Goal: Transaction & Acquisition: Purchase product/service

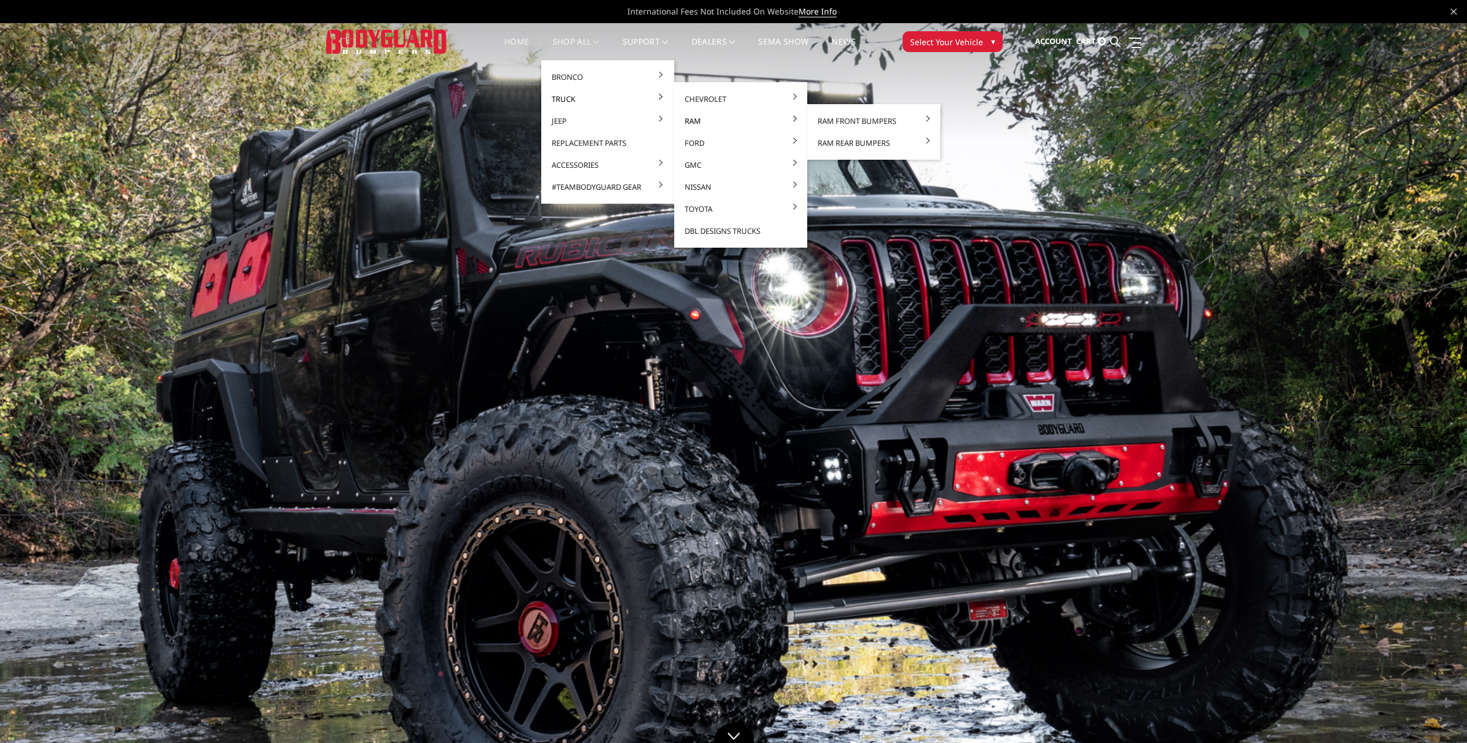
drag, startPoint x: 699, startPoint y: 121, endPoint x: 761, endPoint y: 120, distance: 62.5
click at [761, 120] on link "Ram" at bounding box center [741, 121] width 124 height 22
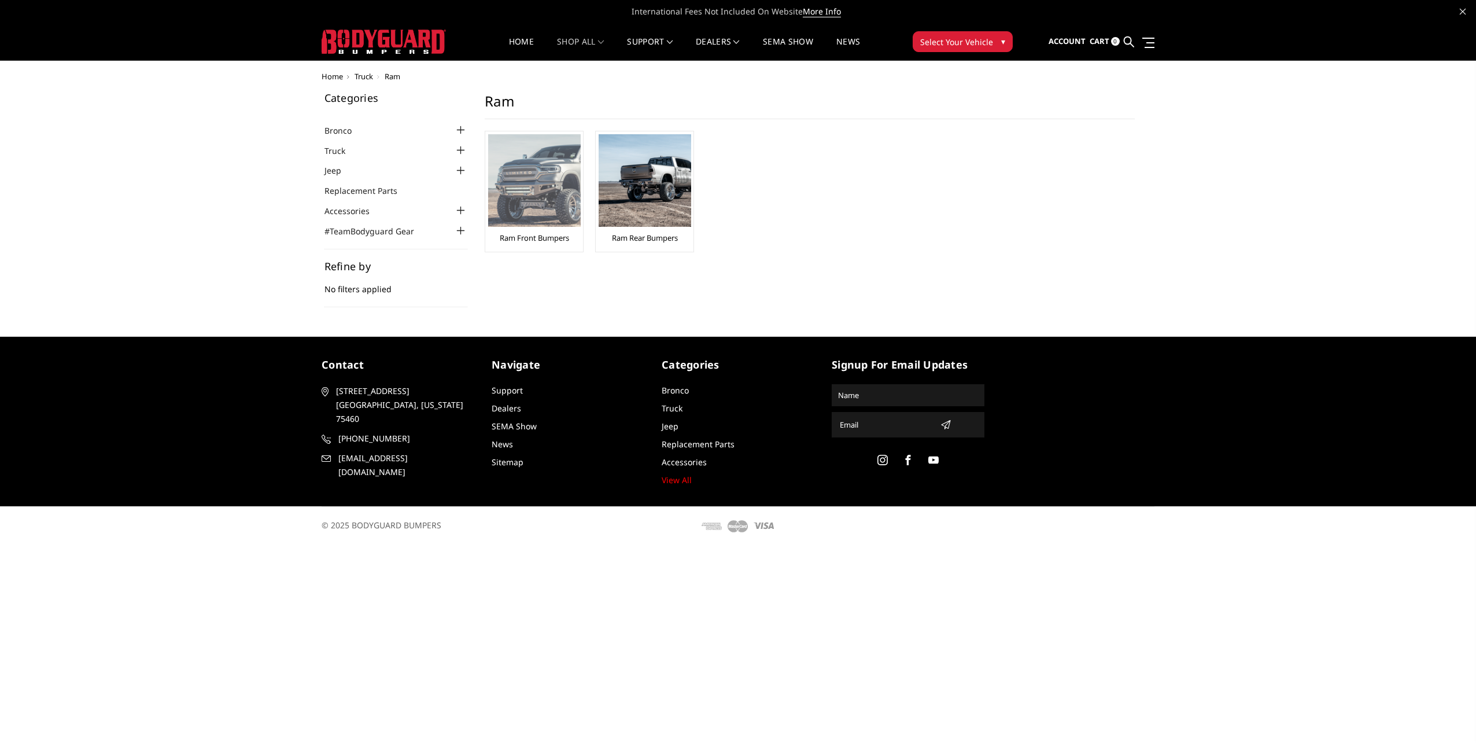
click at [559, 195] on img at bounding box center [534, 180] width 93 height 93
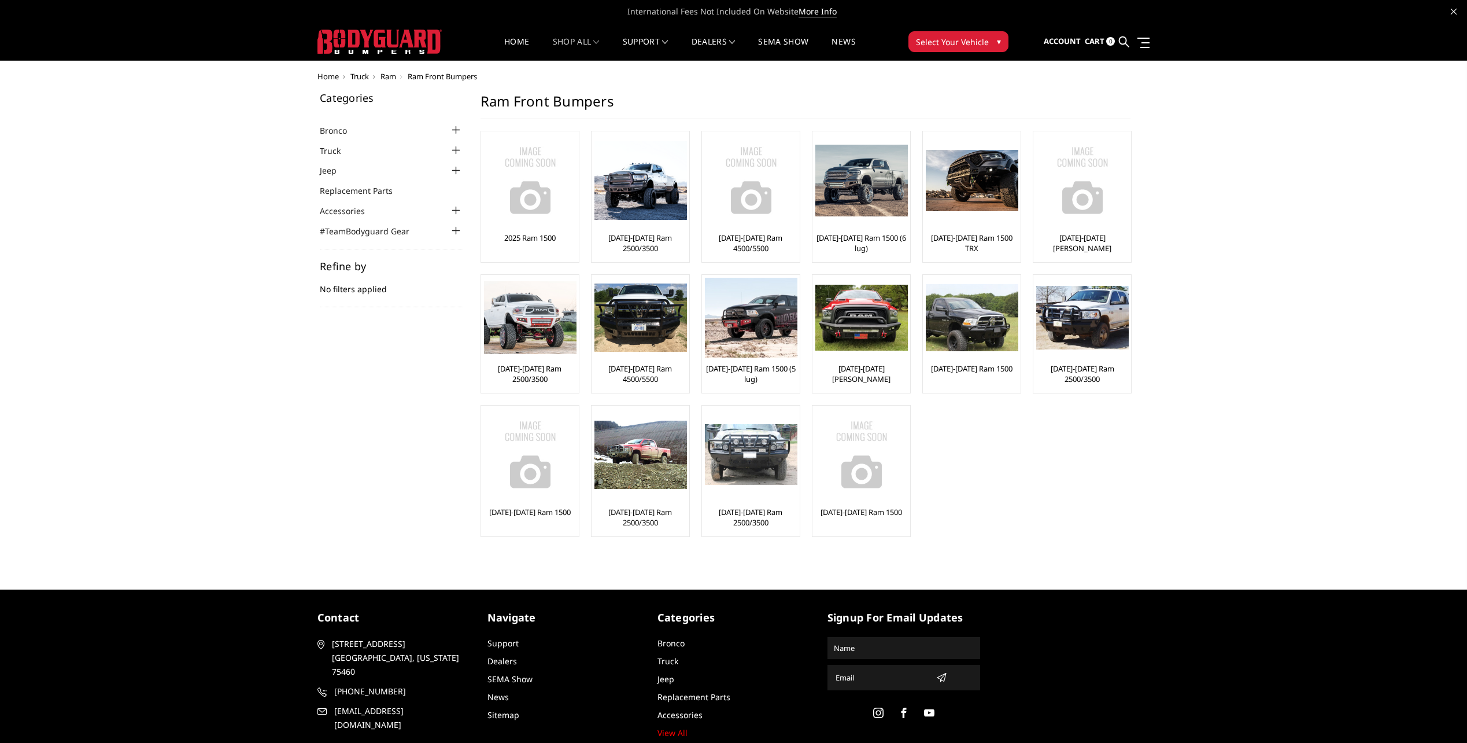
click at [974, 46] on span "Select Your Vehicle" at bounding box center [952, 42] width 73 height 12
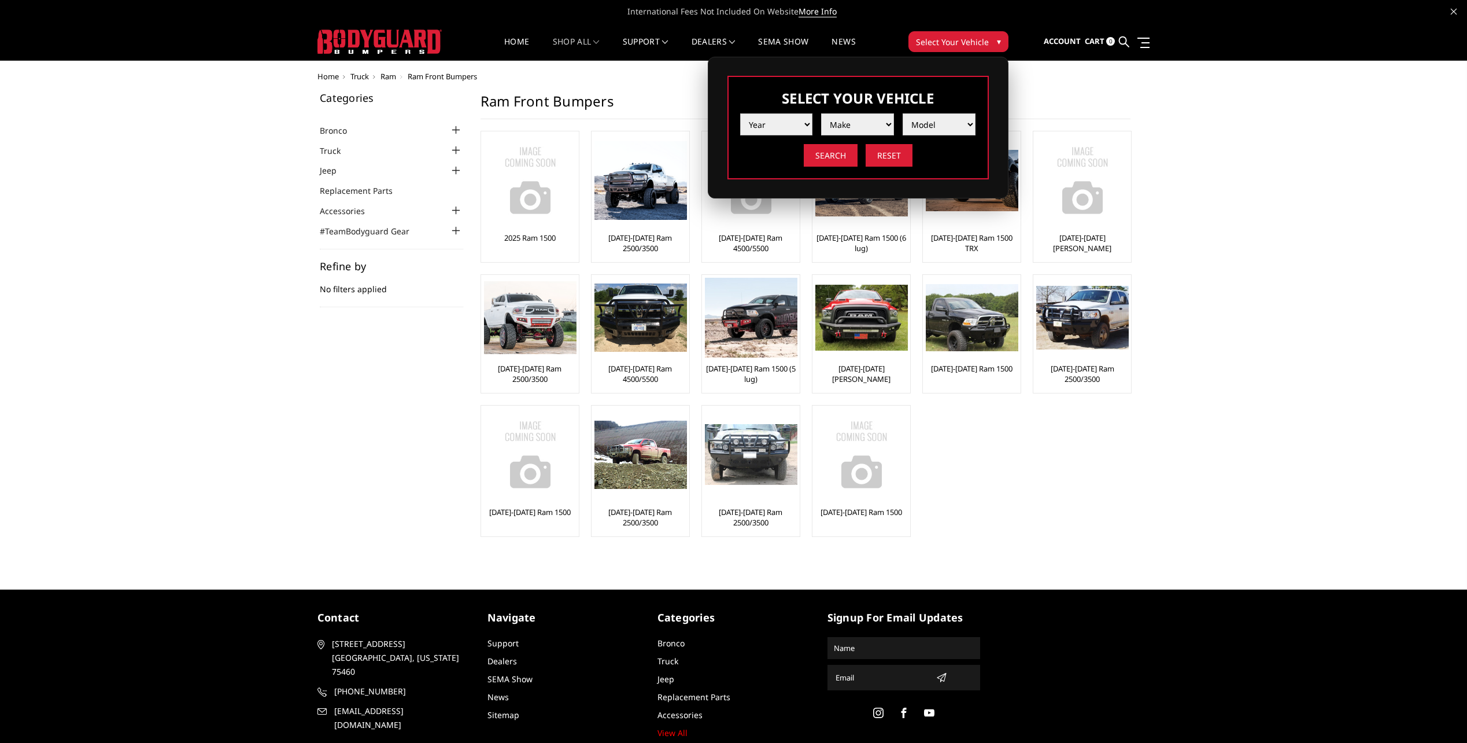
click at [781, 123] on select "Year 2025 2024 2023 2022 2021 2020 2019 2018 2017 2016 2015 2014 2013 2012 2011…" at bounding box center [776, 124] width 73 height 22
select select "yr_2016"
click at [740, 113] on select "Year 2025 2024 2023 2022 2021 2020 2019 2018 2017 2016 2015 2014 2013 2012 2011…" at bounding box center [776, 124] width 73 height 22
click at [881, 122] on select "Make Chevrolet Ford GMC Nissan Ram Toyota" at bounding box center [857, 124] width 73 height 22
select select "mk_ram"
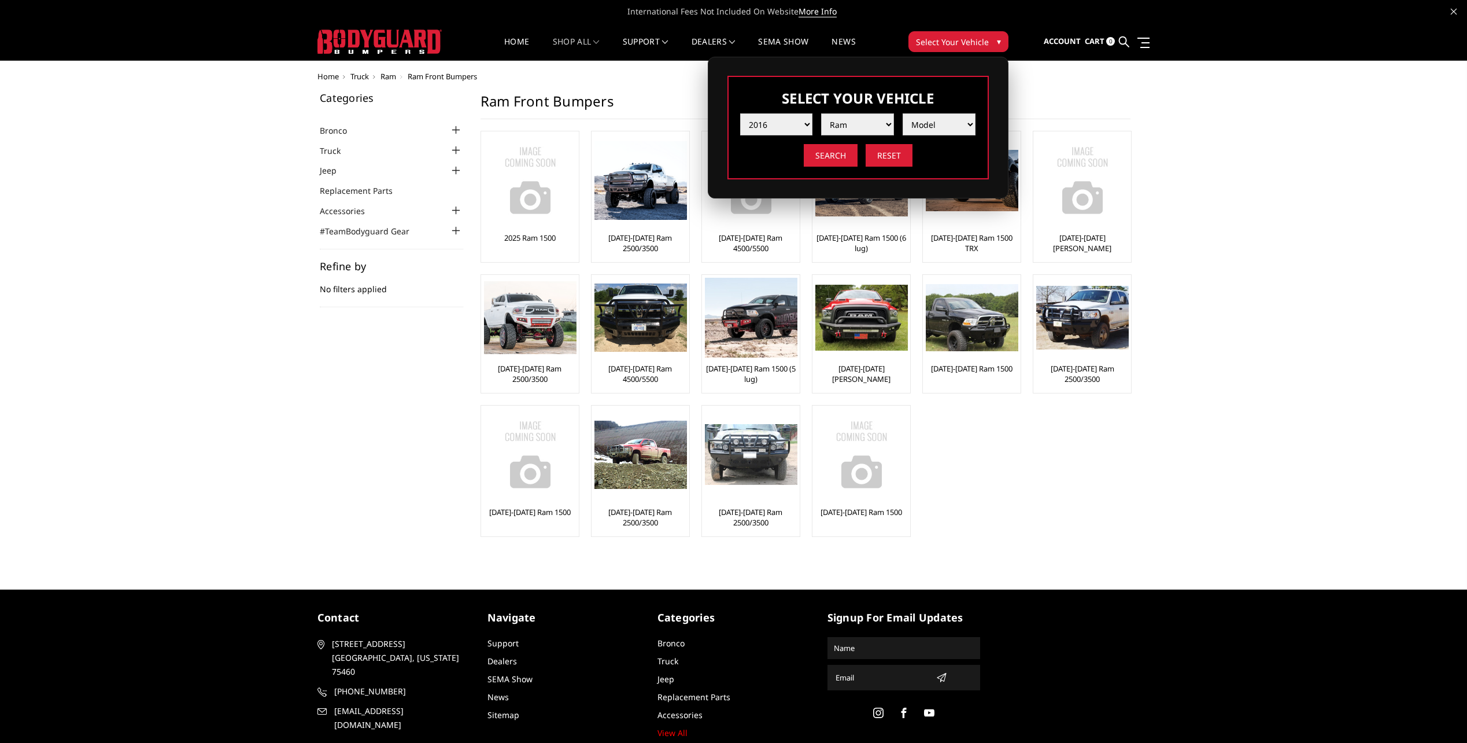
click at [821, 113] on select "Make Chevrolet Ford GMC Nissan Ram Toyota" at bounding box center [857, 124] width 73 height 22
click at [951, 122] on select "Model 1500 5-Lug 1500 Rebel 2500 / 3500 4500 / 5500" at bounding box center [939, 124] width 73 height 22
select select "md_2500-3500"
click at [903, 113] on select "Model 1500 5-Lug 1500 Rebel 2500 / 3500 4500 / 5500" at bounding box center [939, 124] width 73 height 22
click at [844, 157] on input "Search" at bounding box center [831, 155] width 54 height 23
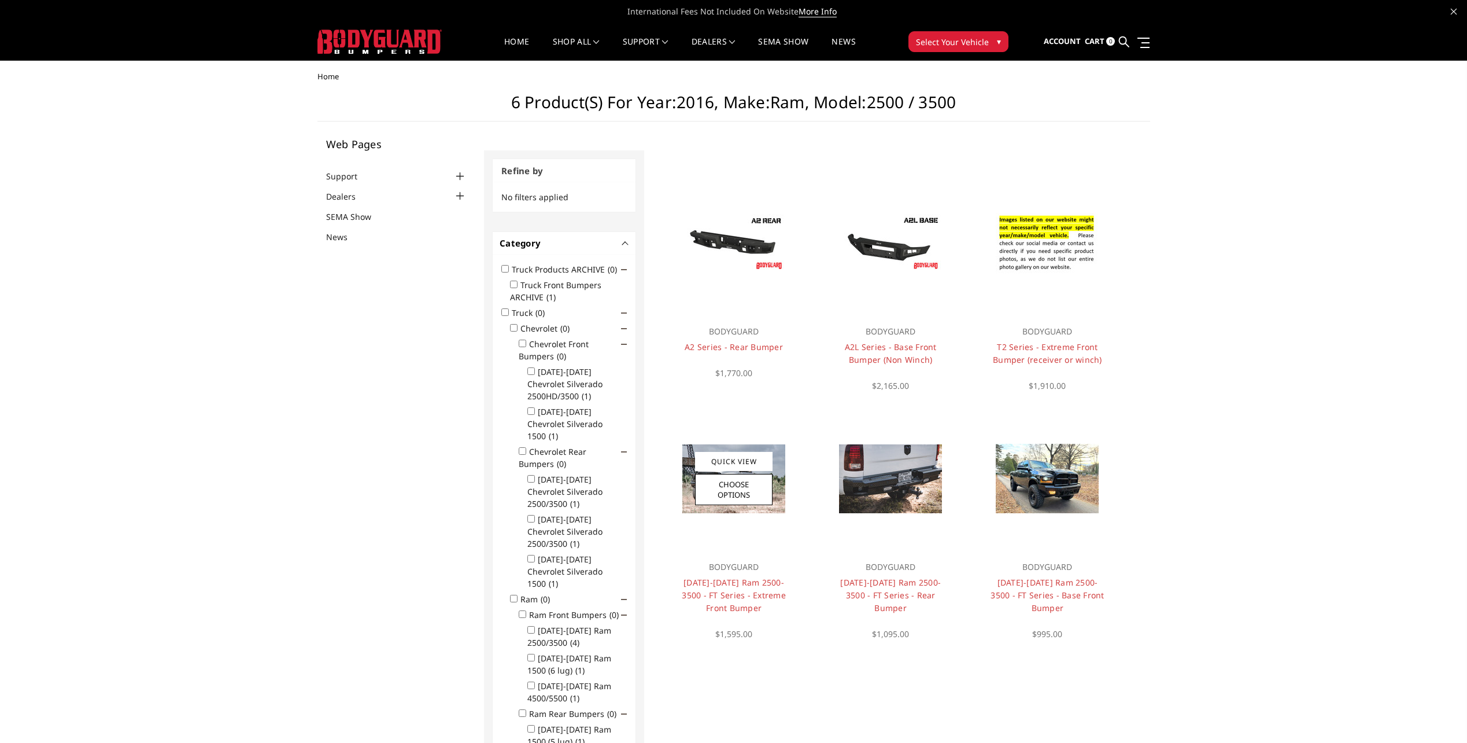
click at [773, 511] on img at bounding box center [733, 478] width 103 height 69
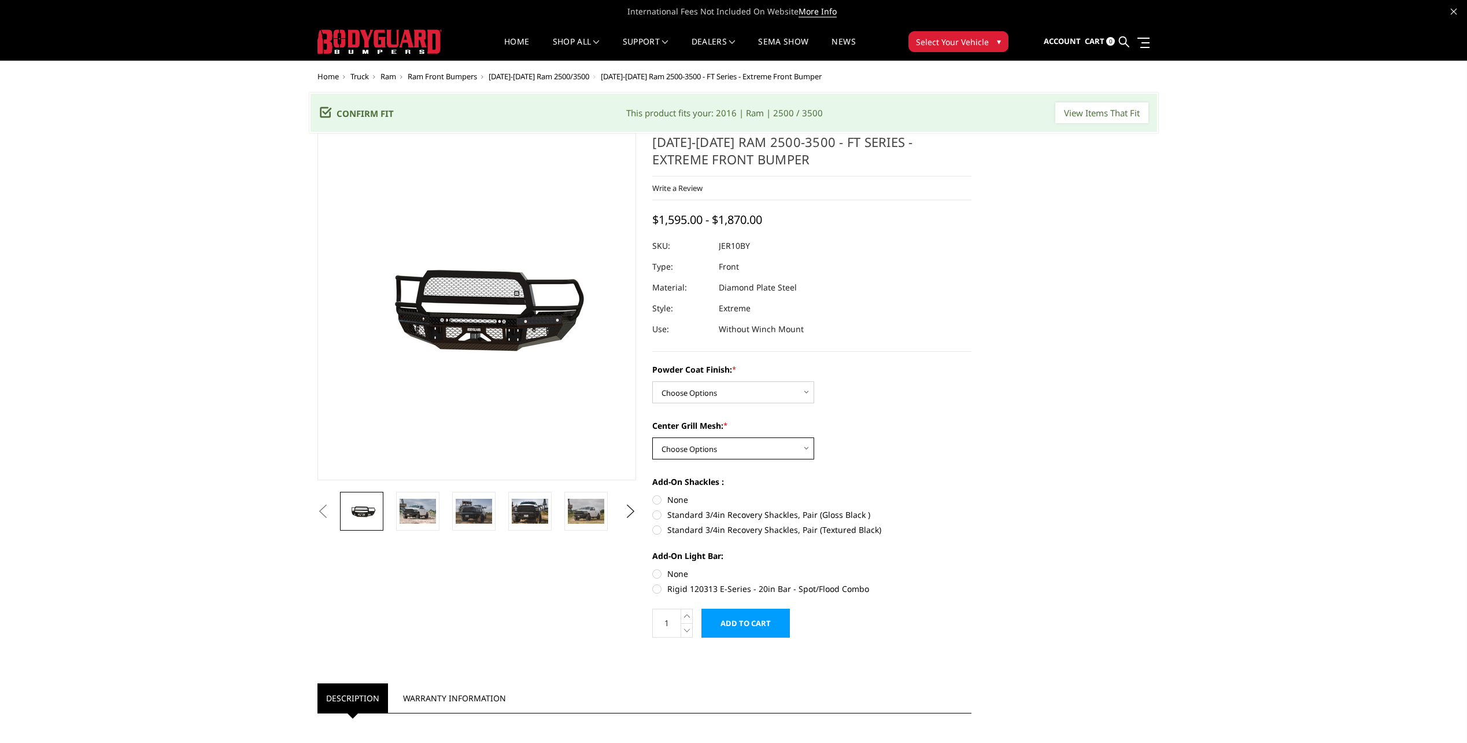
click at [713, 444] on select "Choose Options WITH Expanded Metal in Center Grill WITHOUT Expanded Metal in Ce…" at bounding box center [733, 448] width 162 height 22
click at [652, 437] on select "Choose Options WITH Expanded Metal in Center Grill WITHOUT Expanded Metal in Ce…" at bounding box center [733, 448] width 162 height 22
click at [722, 449] on select "Choose Options WITH Expanded Metal in Center Grill WITHOUT Expanded Metal in Ce…" at bounding box center [733, 448] width 162 height 22
select select "3232"
click at [652, 437] on select "Choose Options WITH Expanded Metal in Center Grill WITHOUT Expanded Metal in Ce…" at bounding box center [733, 448] width 162 height 22
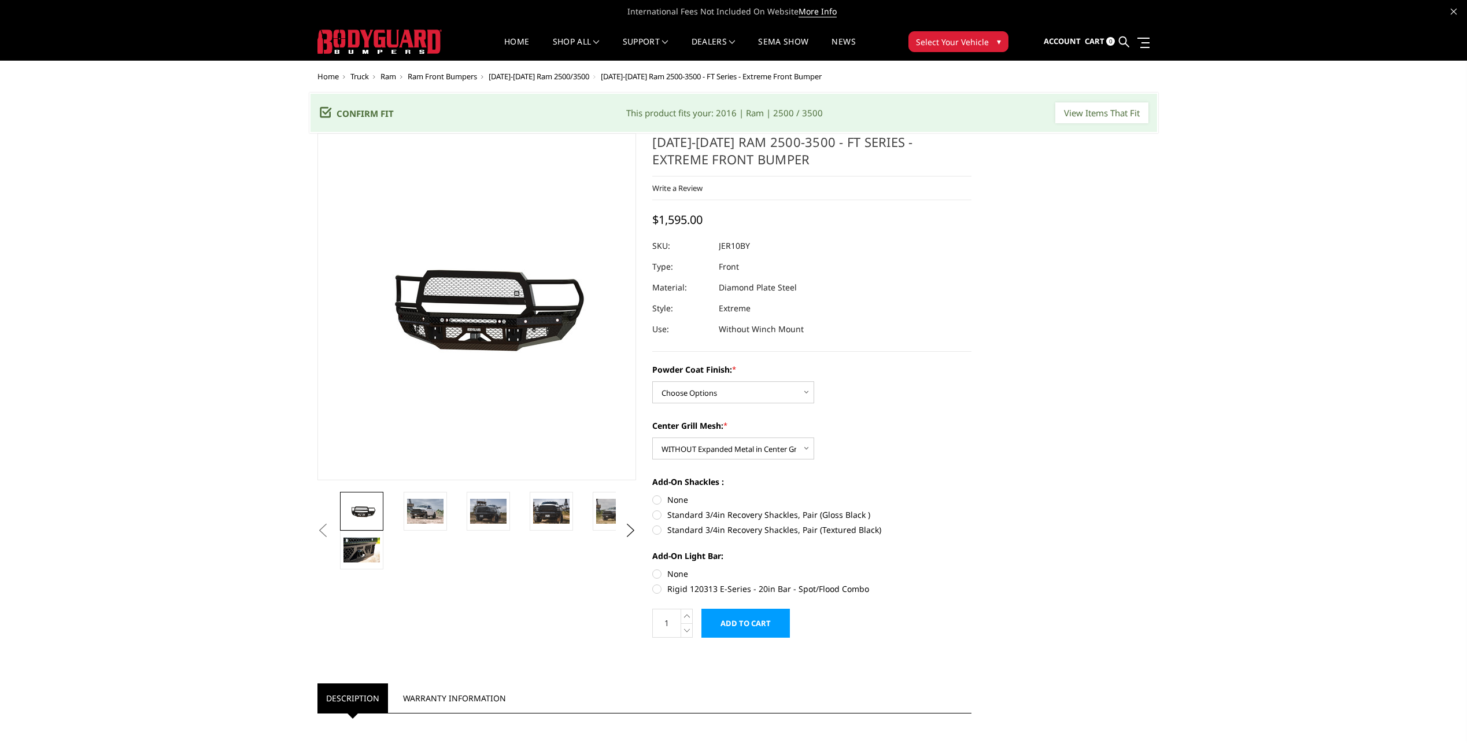
click at [741, 499] on label "None" at bounding box center [811, 499] width 319 height 12
click at [653, 494] on input "None" at bounding box center [652, 493] width 1 height 1
radio input "true"
click at [740, 445] on select "Choose Options WITH Expanded Metal in Center Grill WITHOUT Expanded Metal in Ce…" at bounding box center [733, 448] width 162 height 22
select select "3231"
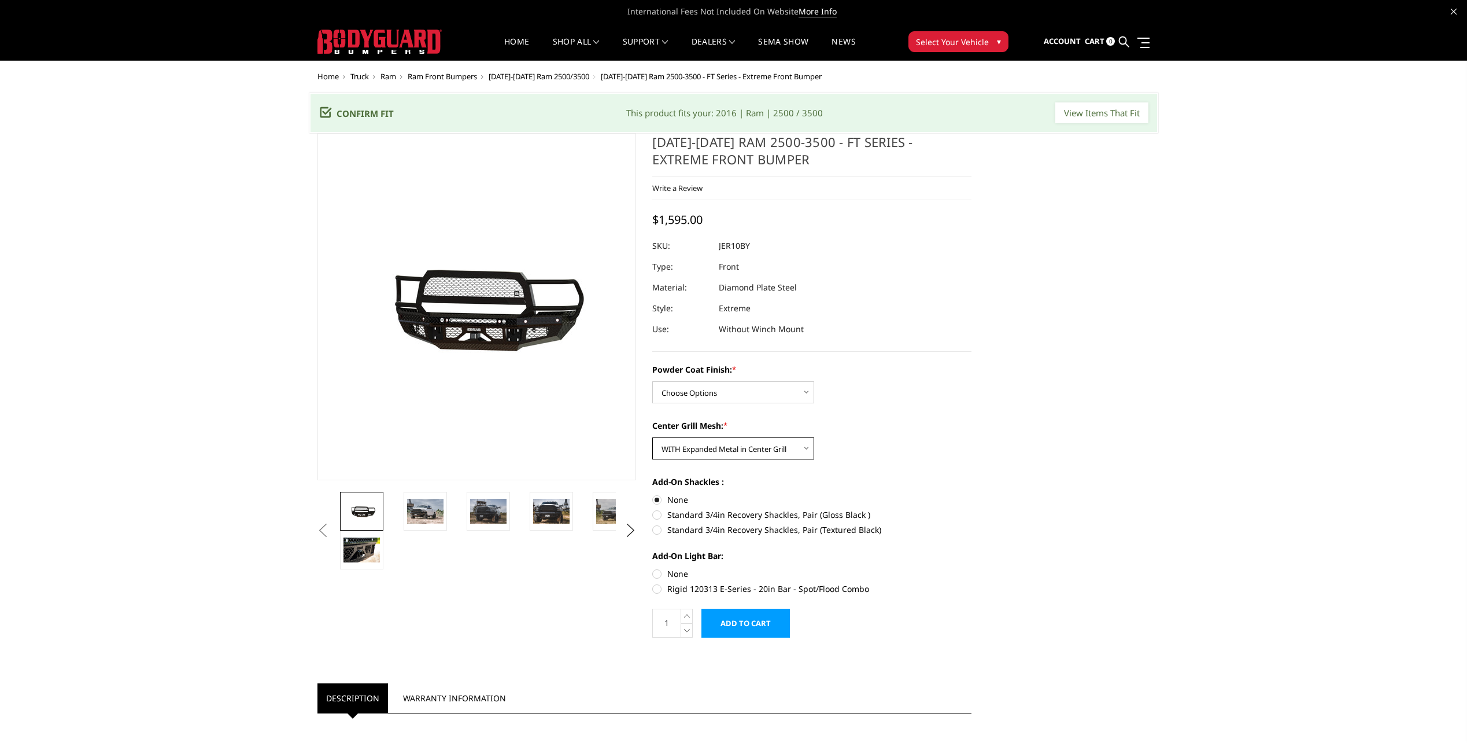
click at [652, 437] on select "Choose Options WITH Expanded Metal in Center Grill WITHOUT Expanded Metal in Ce…" at bounding box center [733, 448] width 162 height 22
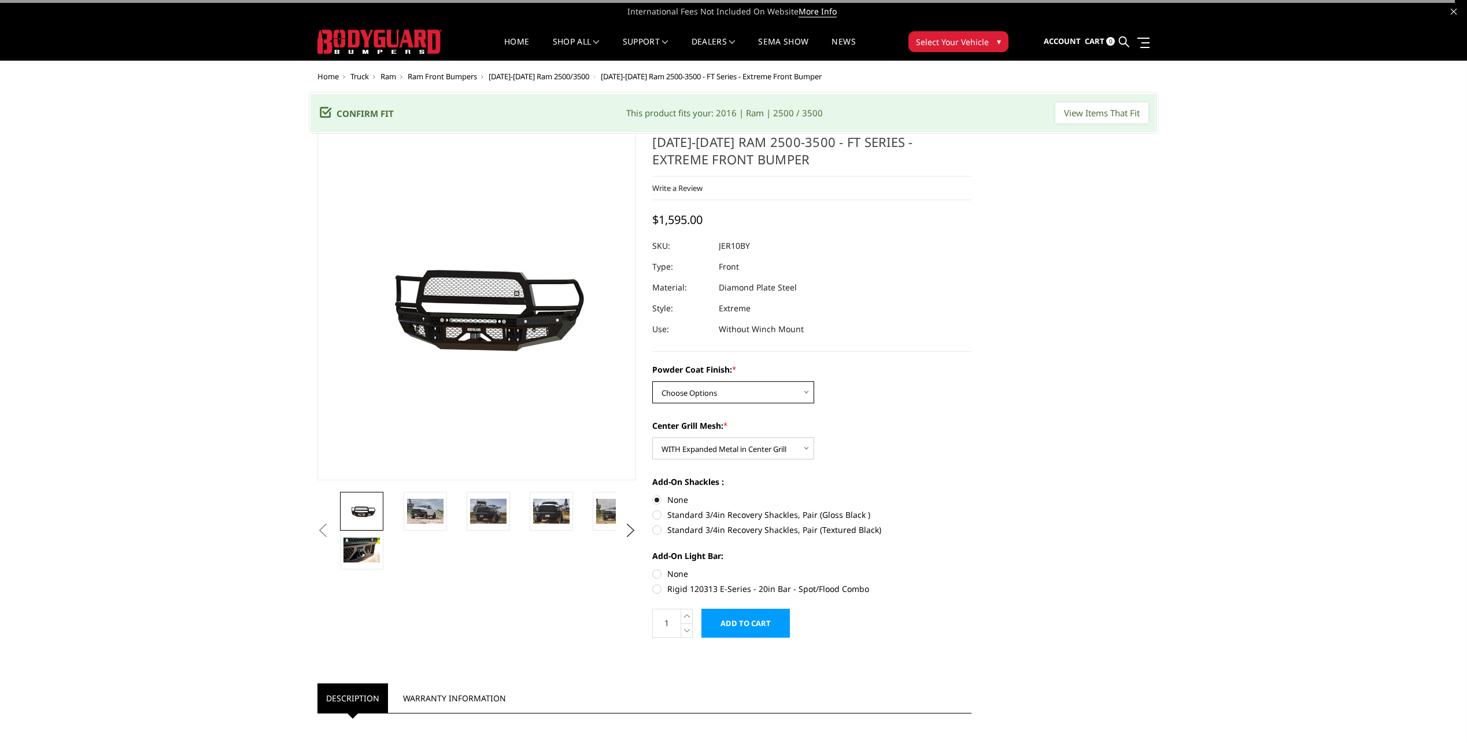
click at [726, 393] on select "Choose Options Bare Metal Gloss Black Powder Coat Textured Black Powder Coat" at bounding box center [733, 392] width 162 height 22
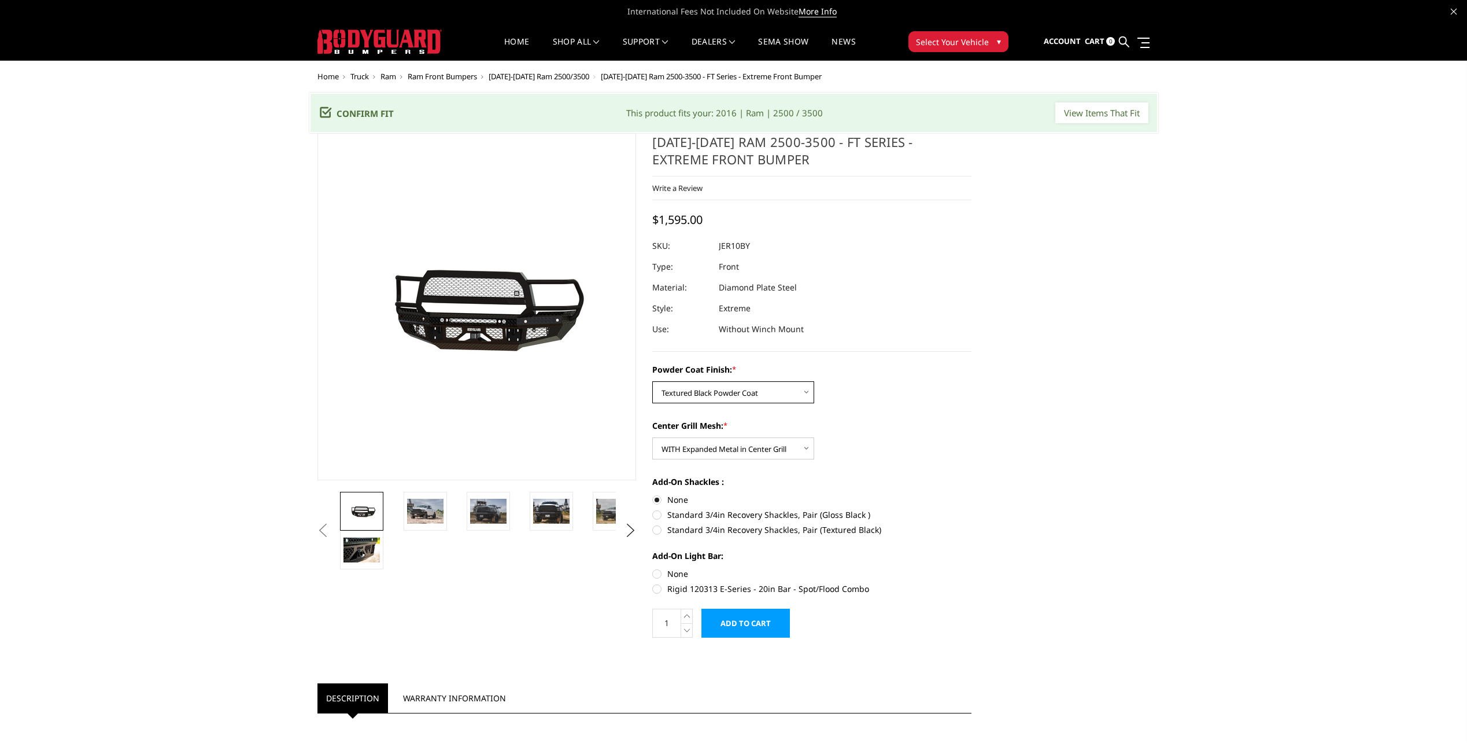
click at [652, 381] on select "Choose Options Bare Metal Gloss Black Powder Coat Textured Black Powder Coat" at bounding box center [733, 392] width 162 height 22
click at [706, 398] on select "Choose Options Bare Metal Gloss Black Powder Coat Textured Black Powder Coat" at bounding box center [733, 392] width 162 height 22
select select "3228"
click at [652, 381] on select "Choose Options Bare Metal Gloss Black Powder Coat Textured Black Powder Coat" at bounding box center [733, 392] width 162 height 22
click at [743, 533] on label "Standard 3/4in Recovery Shackles, Pair (Textured Black)" at bounding box center [811, 529] width 319 height 12
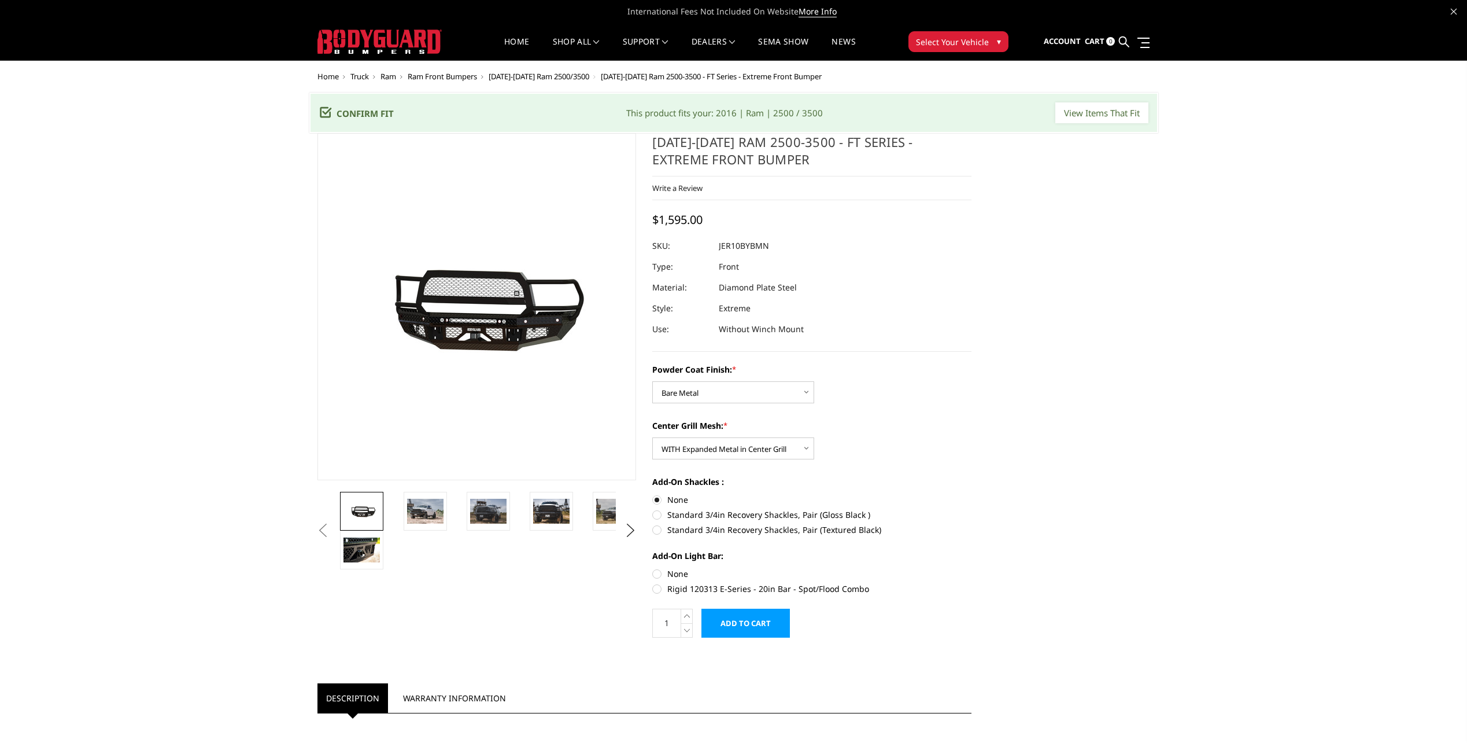
click at [972, 509] on input "Standard 3/4in Recovery Shackles, Pair (Textured Black)" at bounding box center [972, 508] width 1 height 1
radio input "true"
click at [750, 509] on label "Standard 3/4in Recovery Shackles, Pair (Gloss Black )" at bounding box center [811, 514] width 319 height 12
click at [972, 494] on input "Standard 3/4in Recovery Shackles, Pair (Gloss Black )" at bounding box center [972, 493] width 1 height 1
radio input "true"
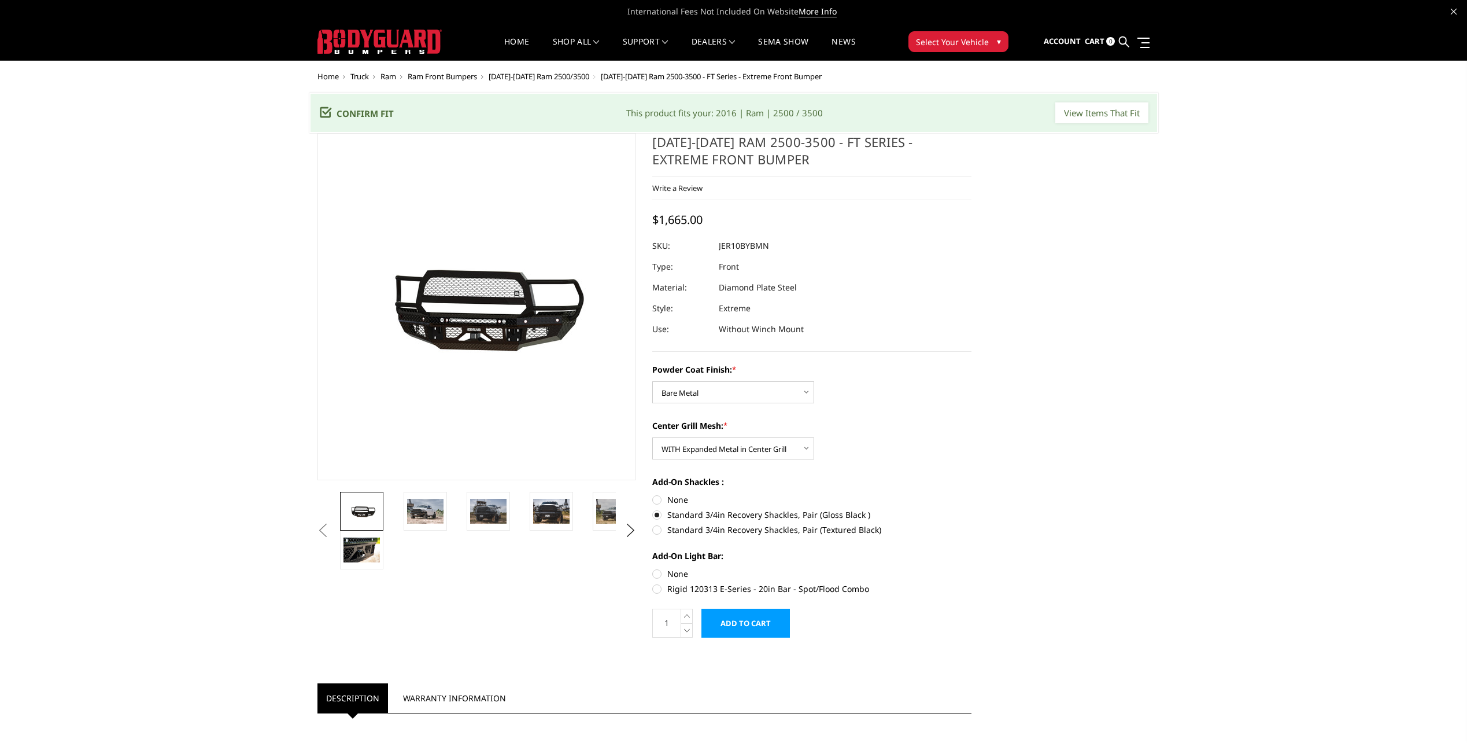
click at [673, 531] on label "Standard 3/4in Recovery Shackles, Pair (Textured Black)" at bounding box center [811, 529] width 319 height 12
click at [972, 509] on input "Standard 3/4in Recovery Shackles, Pair (Textured Black)" at bounding box center [972, 508] width 1 height 1
radio input "true"
click at [661, 517] on label "Standard 3/4in Recovery Shackles, Pair (Gloss Black )" at bounding box center [811, 514] width 319 height 12
click at [972, 494] on input "Standard 3/4in Recovery Shackles, Pair (Gloss Black )" at bounding box center [972, 493] width 1 height 1
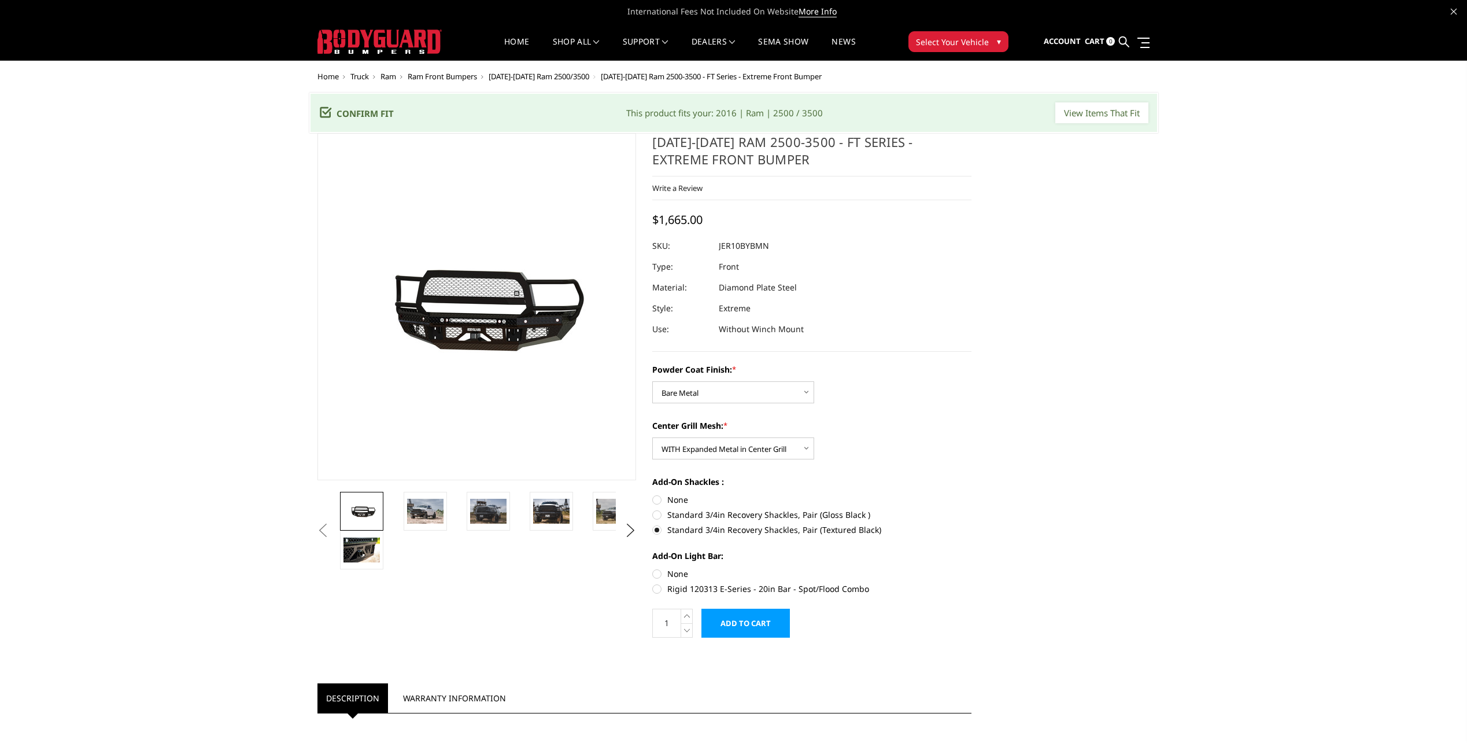
radio input "true"
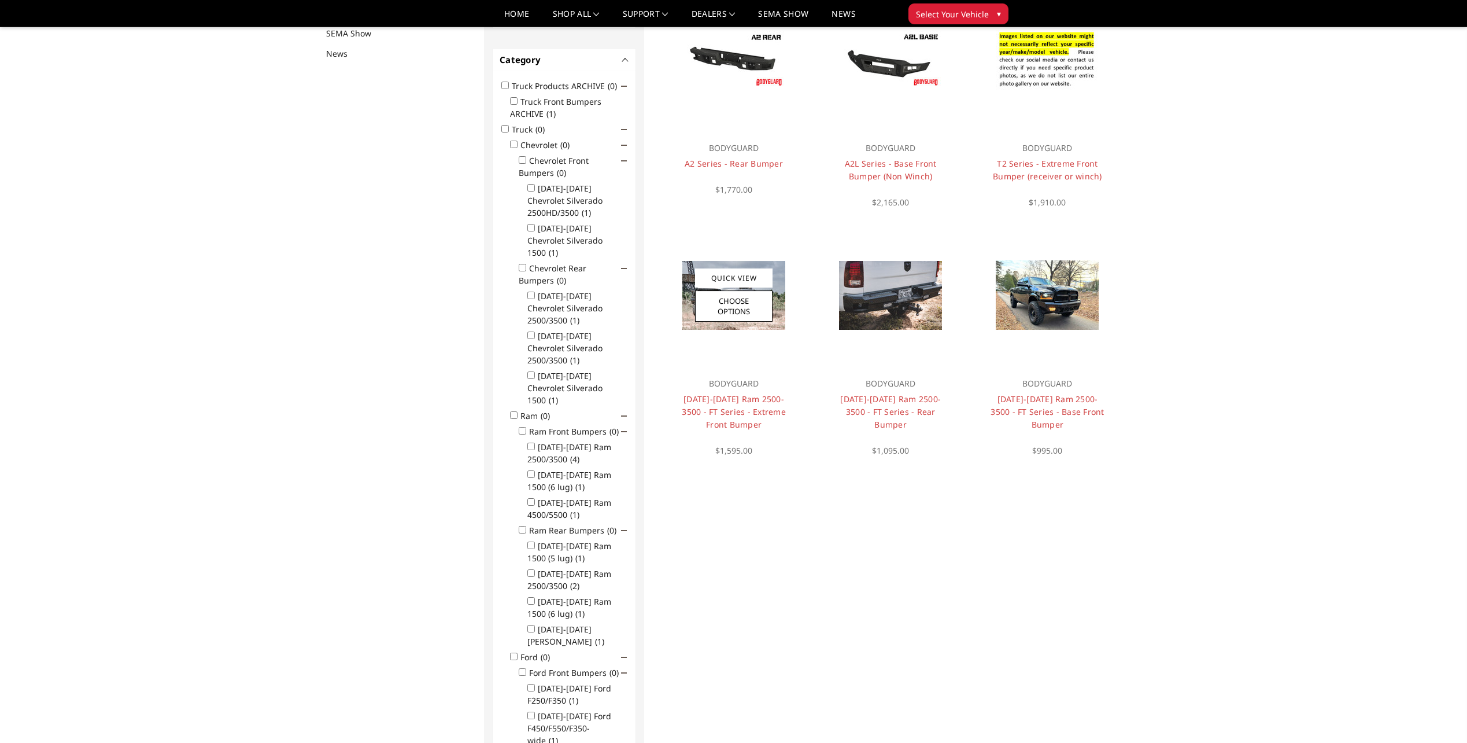
scroll to position [150, 0]
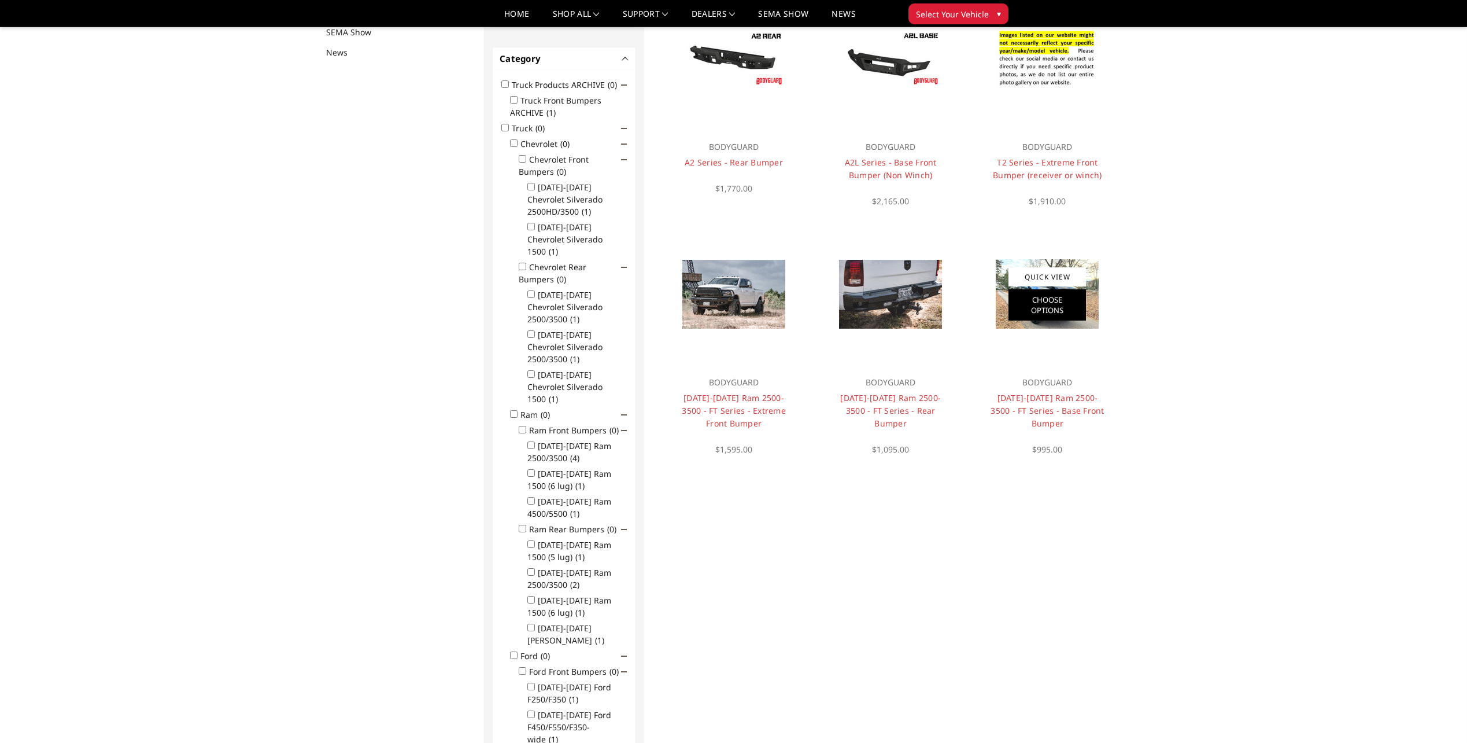
click at [1066, 304] on link "Choose Options" at bounding box center [1047, 304] width 77 height 31
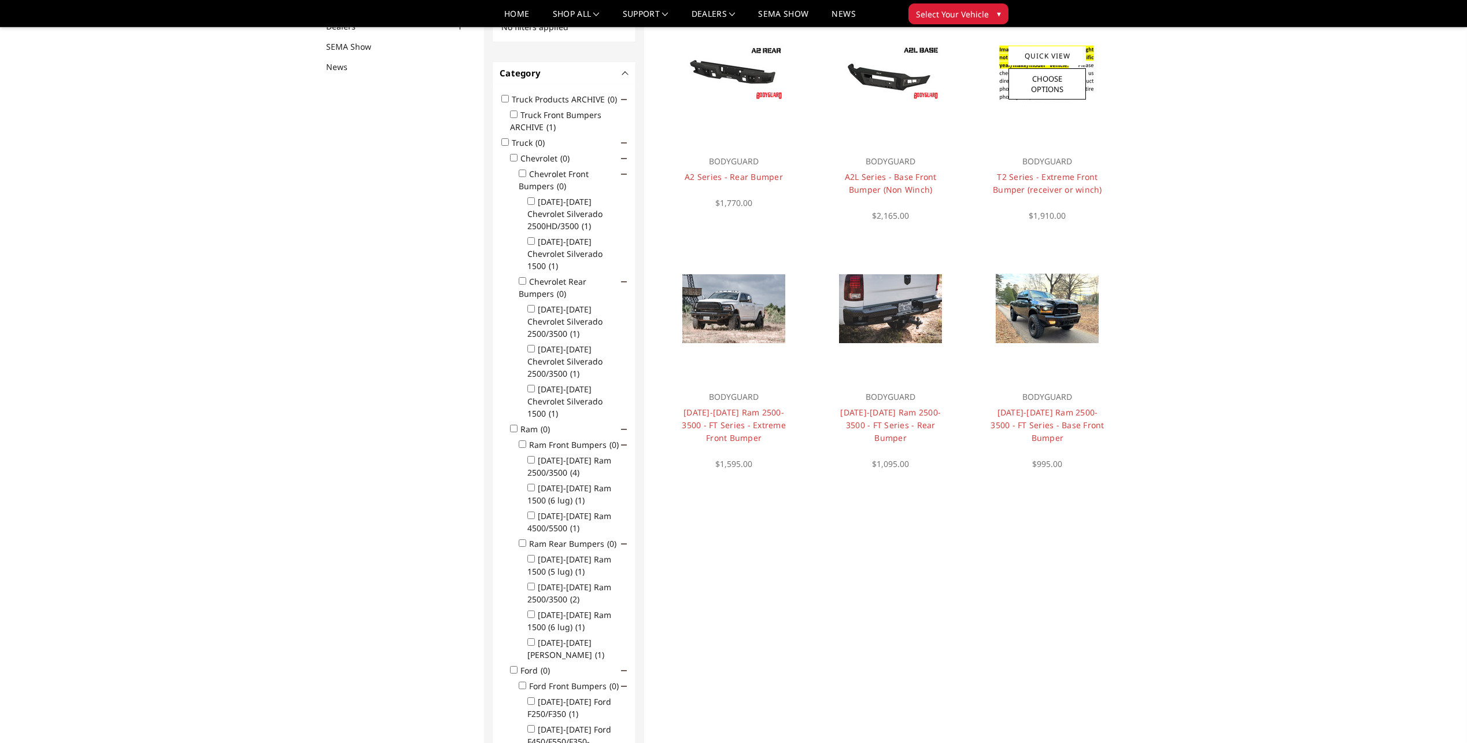
scroll to position [150, 0]
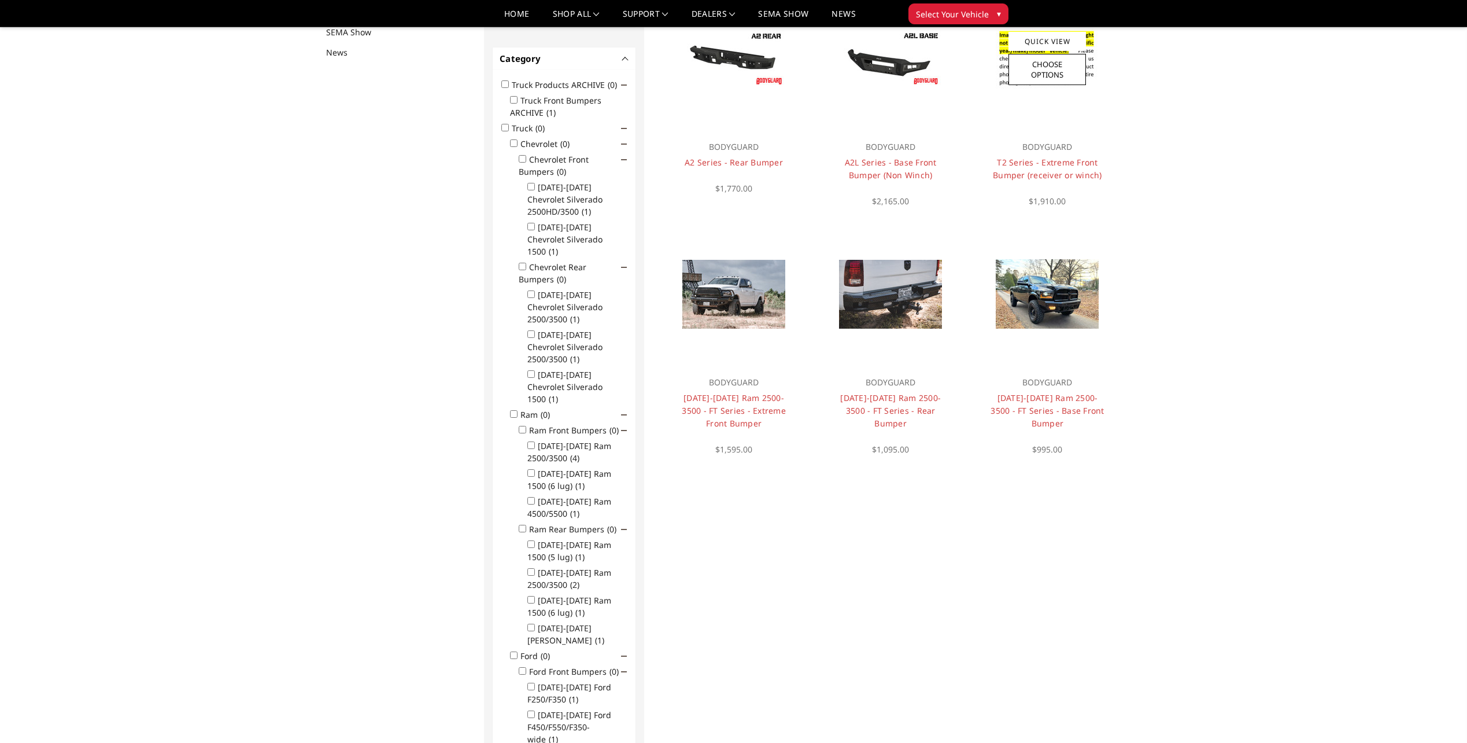
click at [1032, 115] on div at bounding box center [1047, 58] width 139 height 139
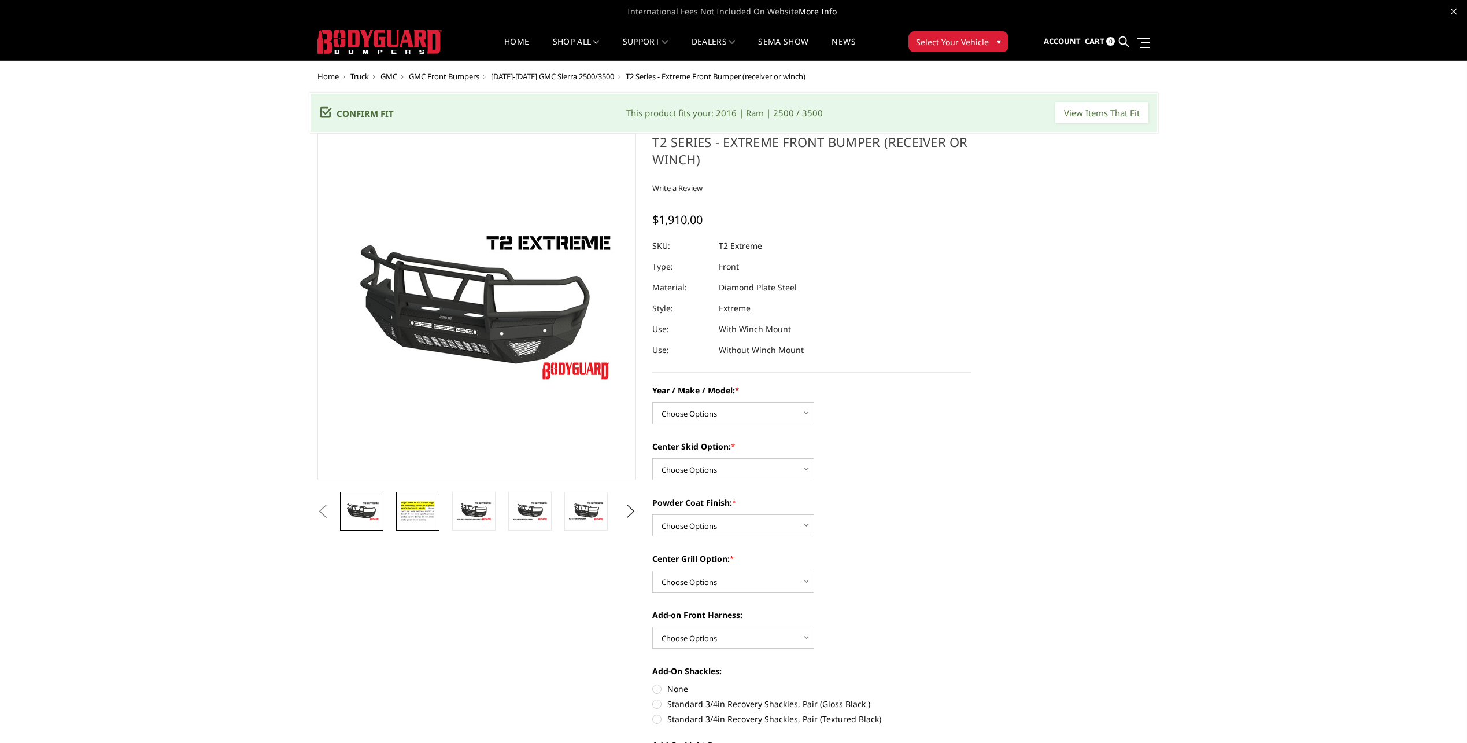
click at [413, 507] on img at bounding box center [418, 511] width 36 height 25
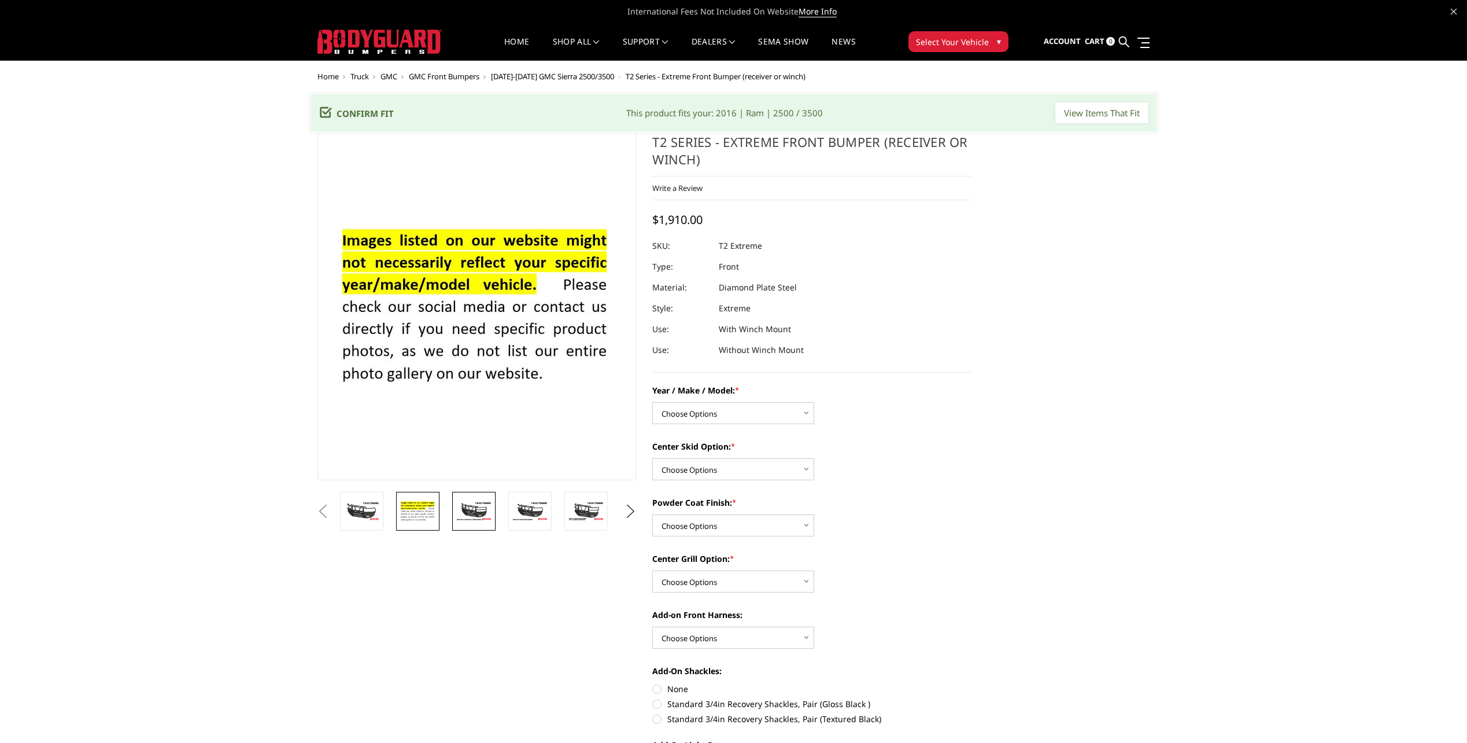
click at [470, 504] on img at bounding box center [474, 511] width 36 height 20
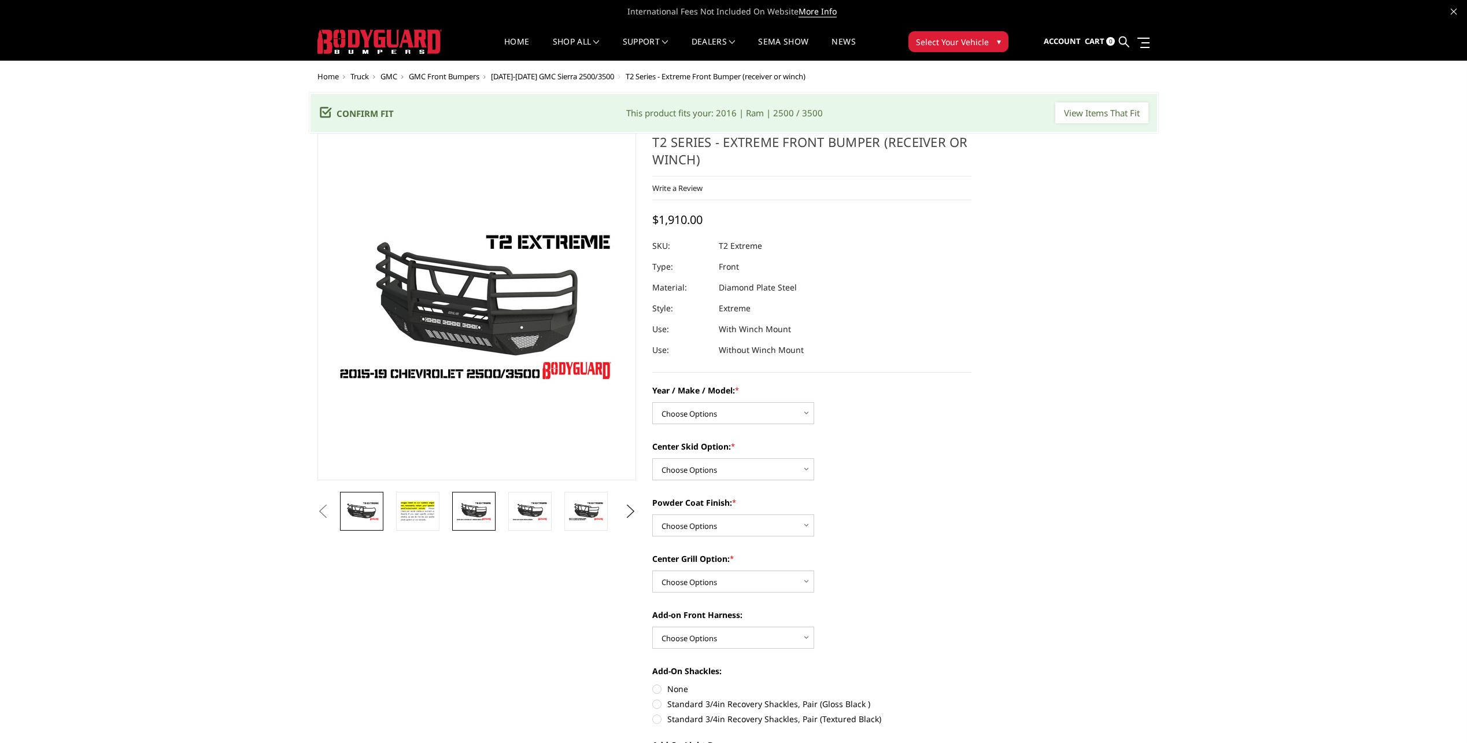
click at [370, 517] on img at bounding box center [362, 511] width 36 height 20
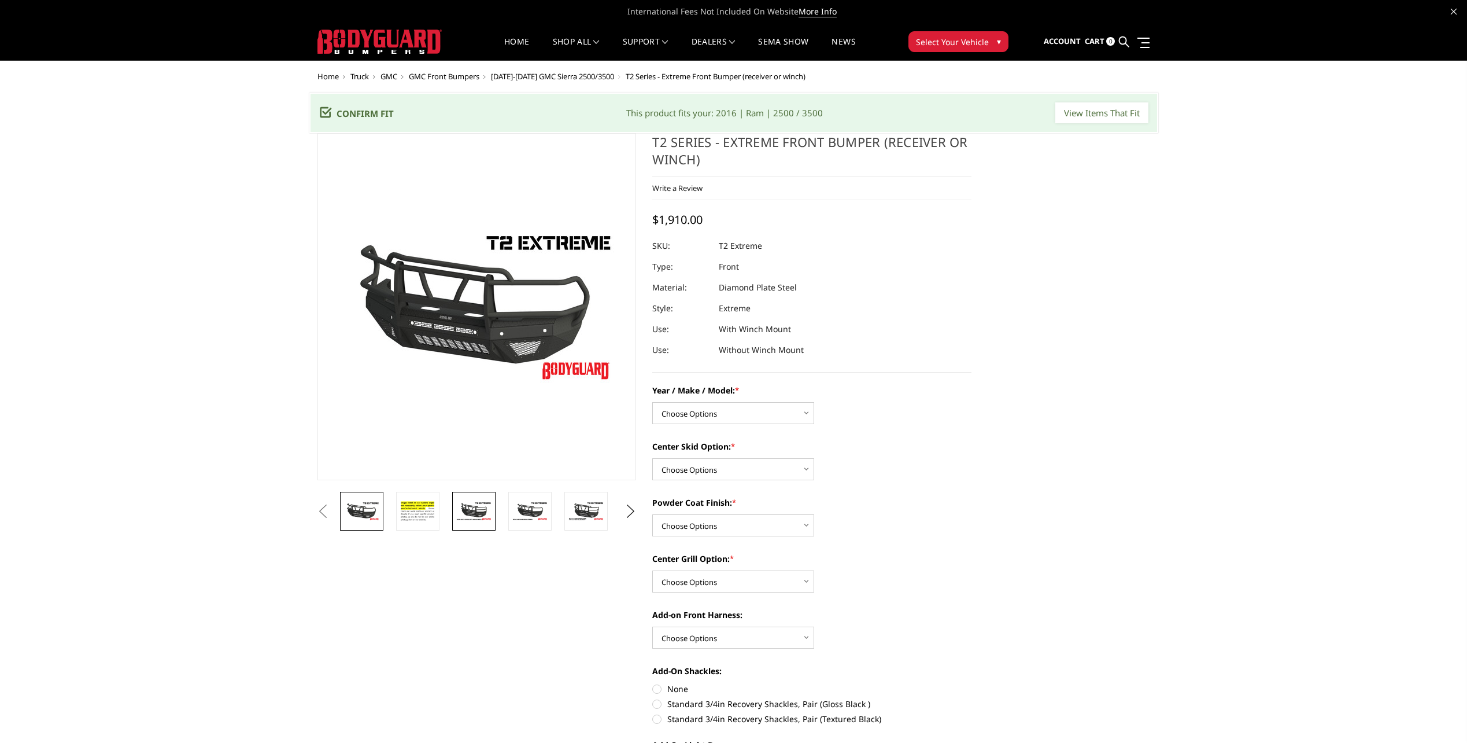
click at [471, 518] on img at bounding box center [474, 511] width 36 height 20
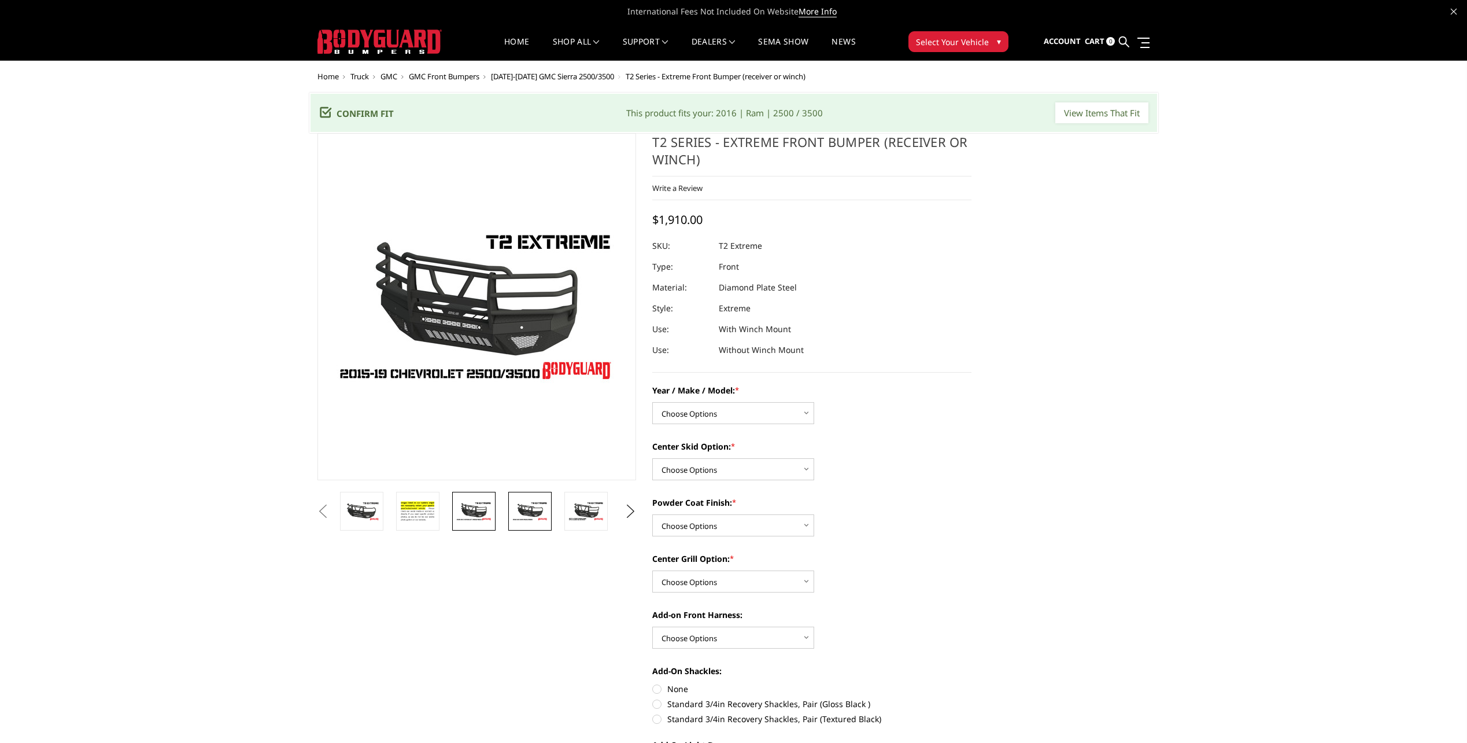
click at [529, 504] on img at bounding box center [530, 511] width 36 height 20
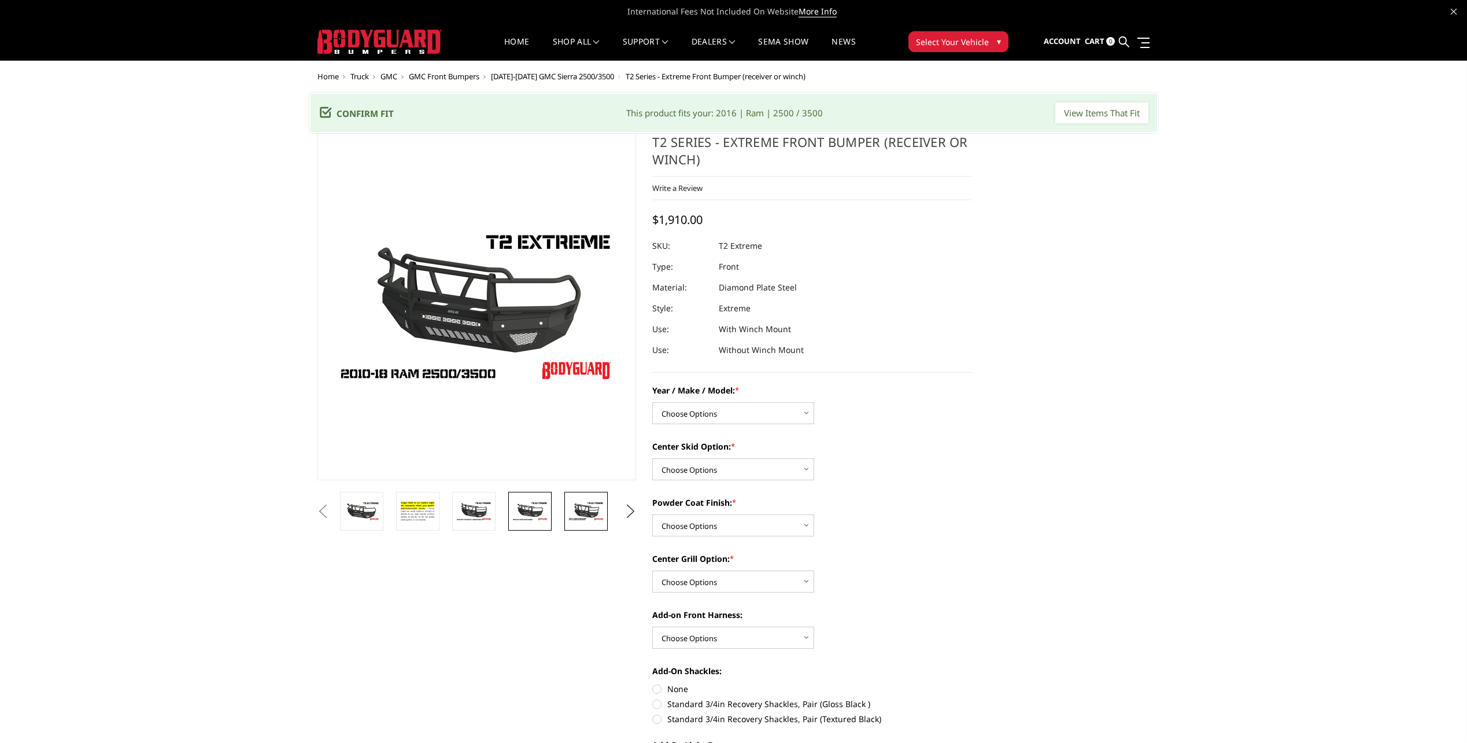
click at [592, 508] on img at bounding box center [586, 511] width 36 height 20
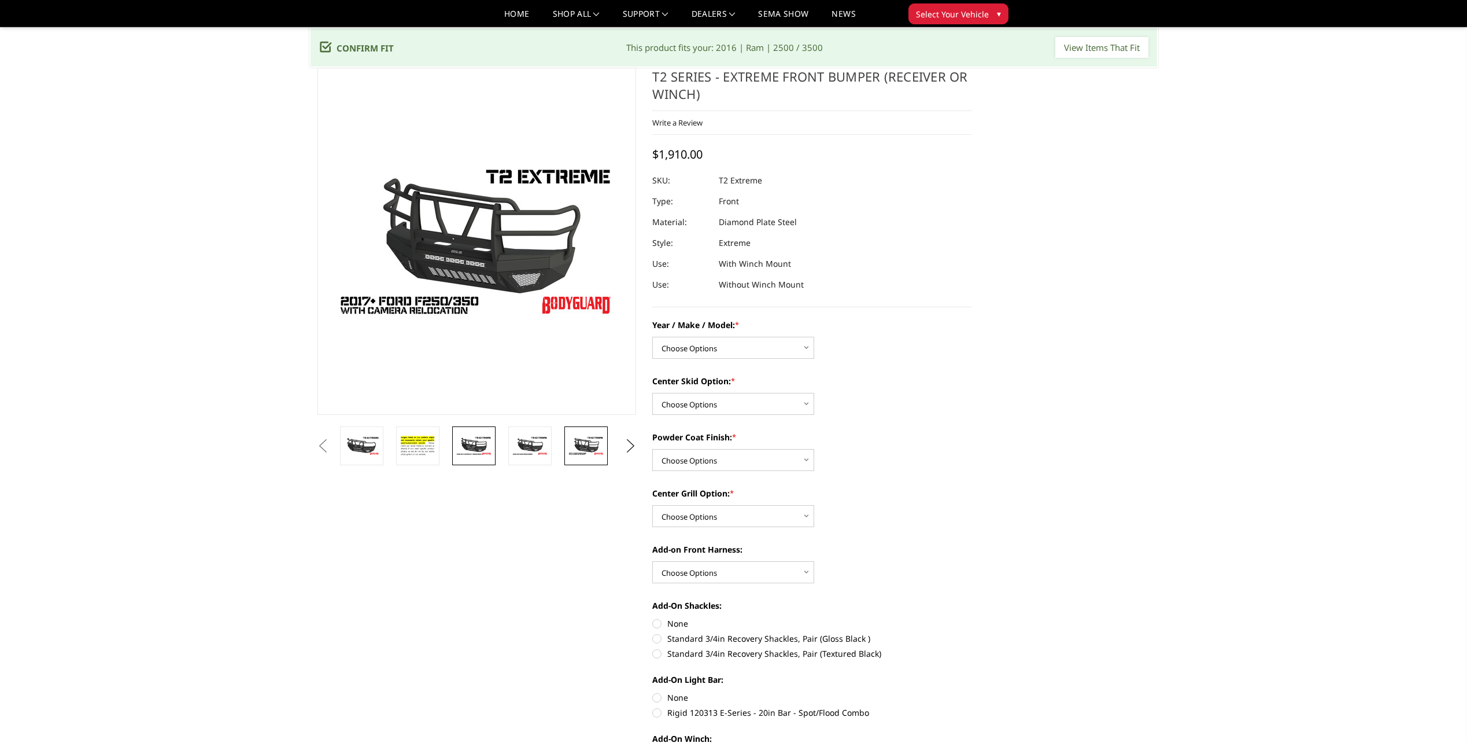
scroll to position [58, 0]
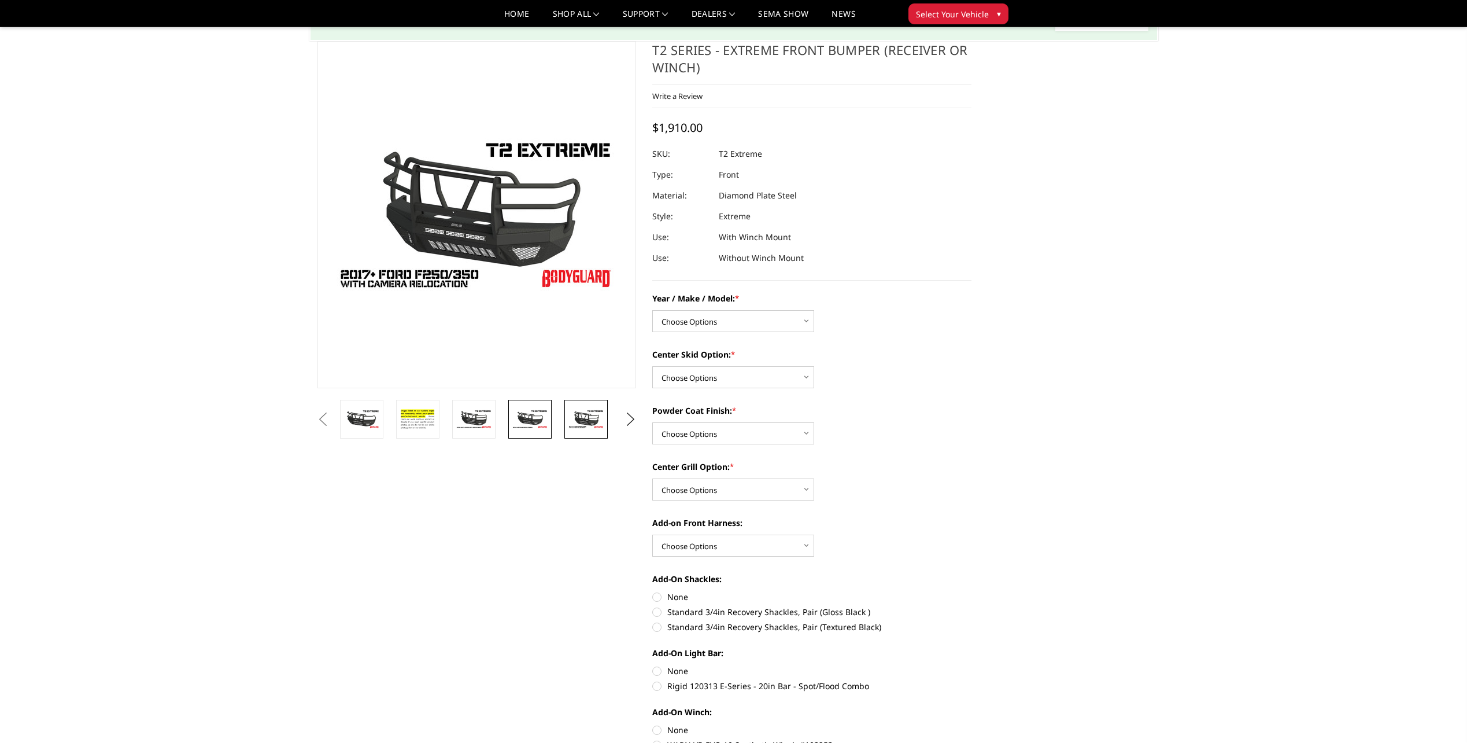
click at [531, 420] on img at bounding box center [530, 419] width 36 height 20
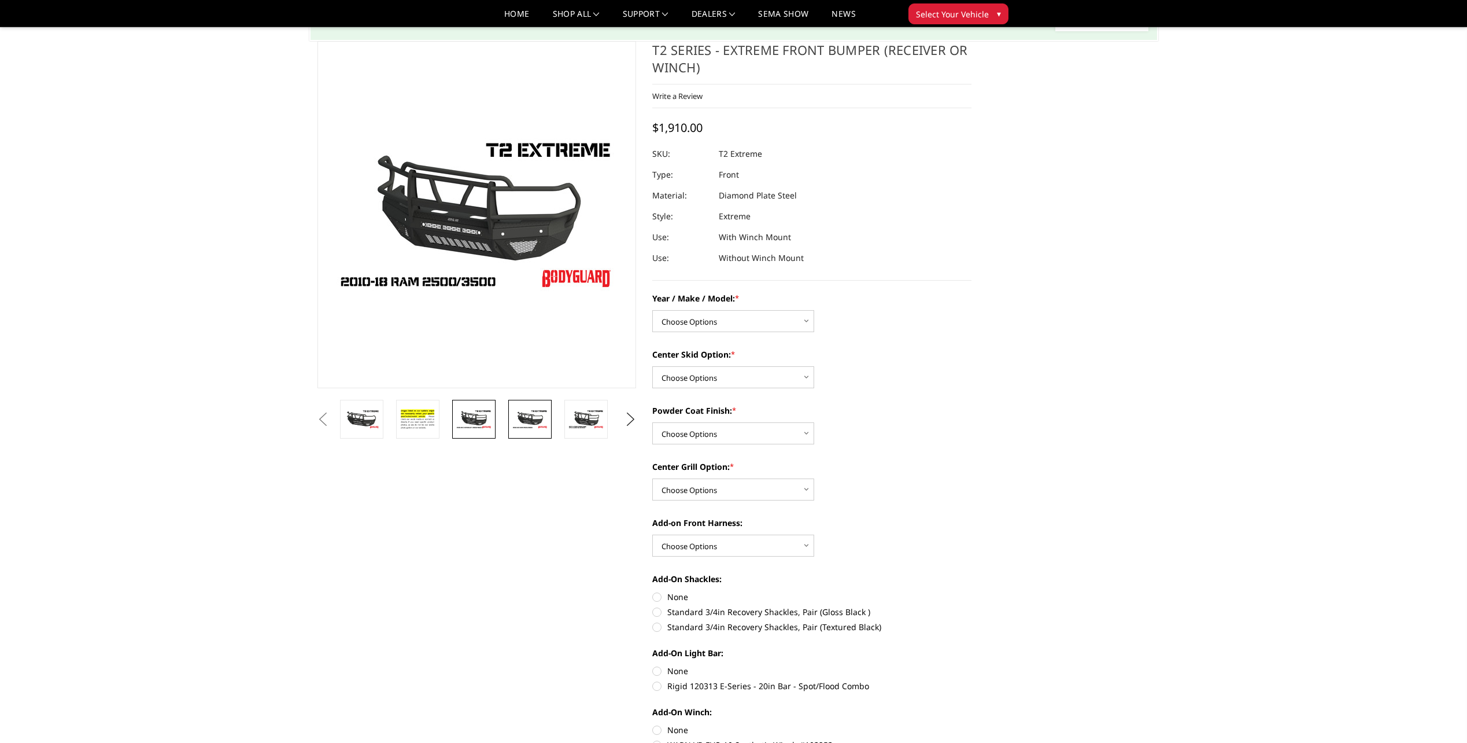
click at [483, 421] on img at bounding box center [474, 419] width 36 height 20
click at [332, 413] on button "Previous" at bounding box center [323, 419] width 17 height 17
click at [332, 412] on button "Previous" at bounding box center [323, 419] width 17 height 17
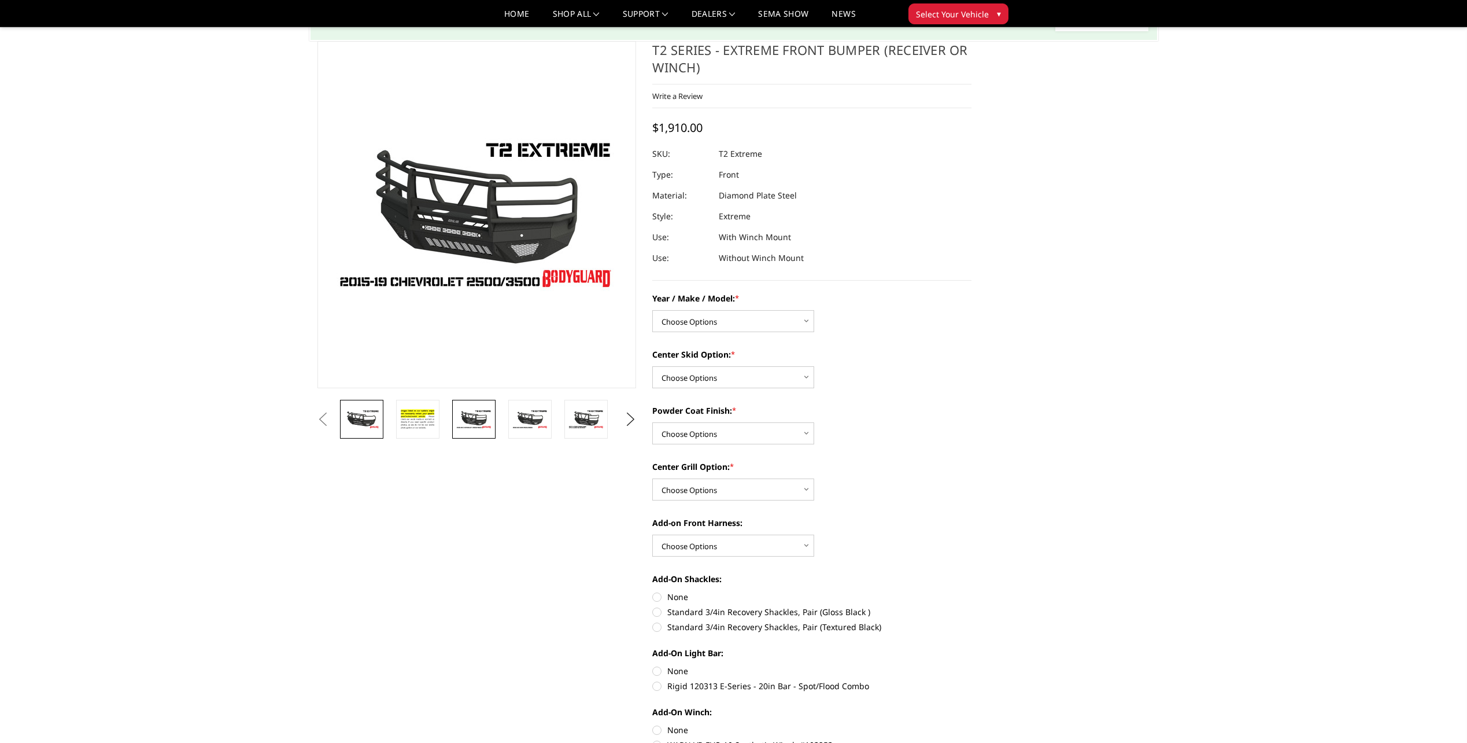
click at [359, 409] on img at bounding box center [362, 419] width 36 height 20
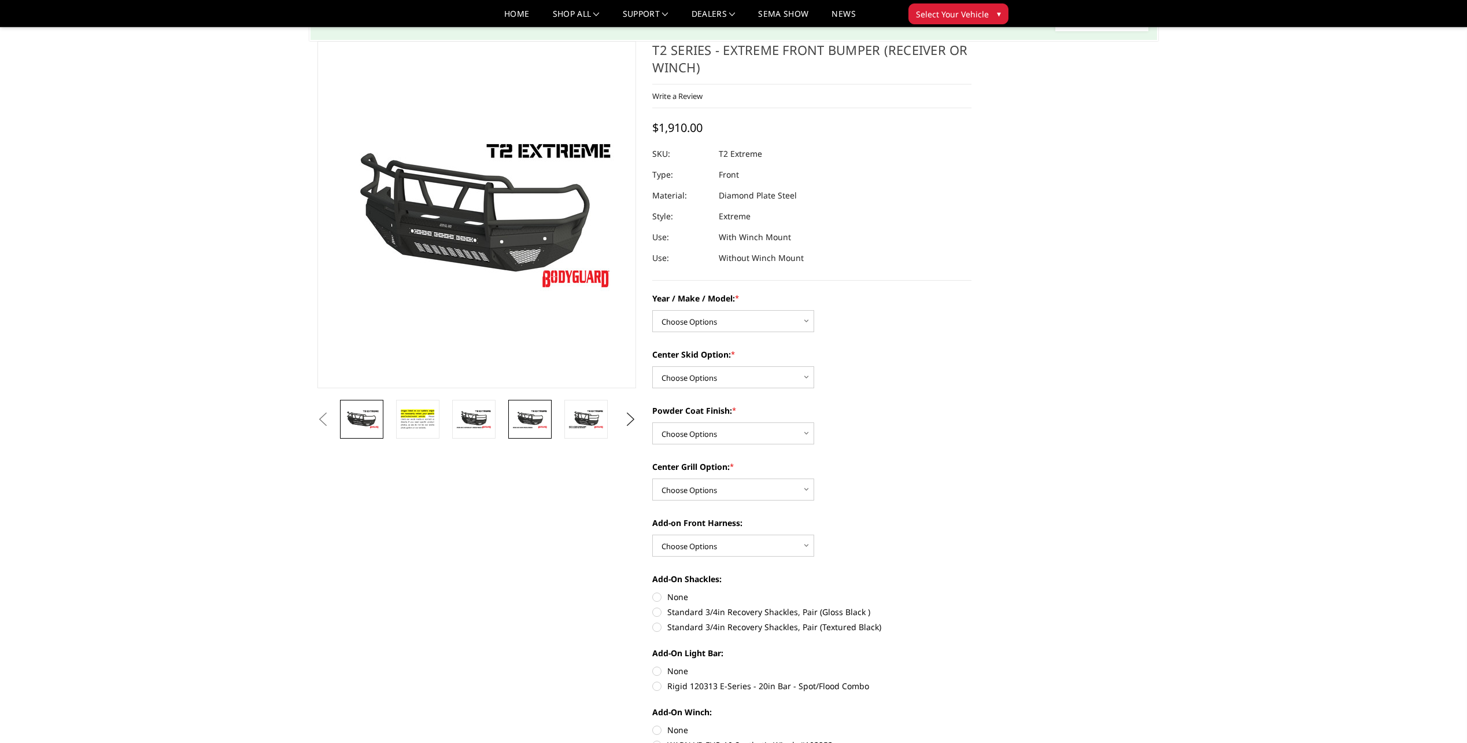
click at [546, 423] on img at bounding box center [530, 419] width 36 height 20
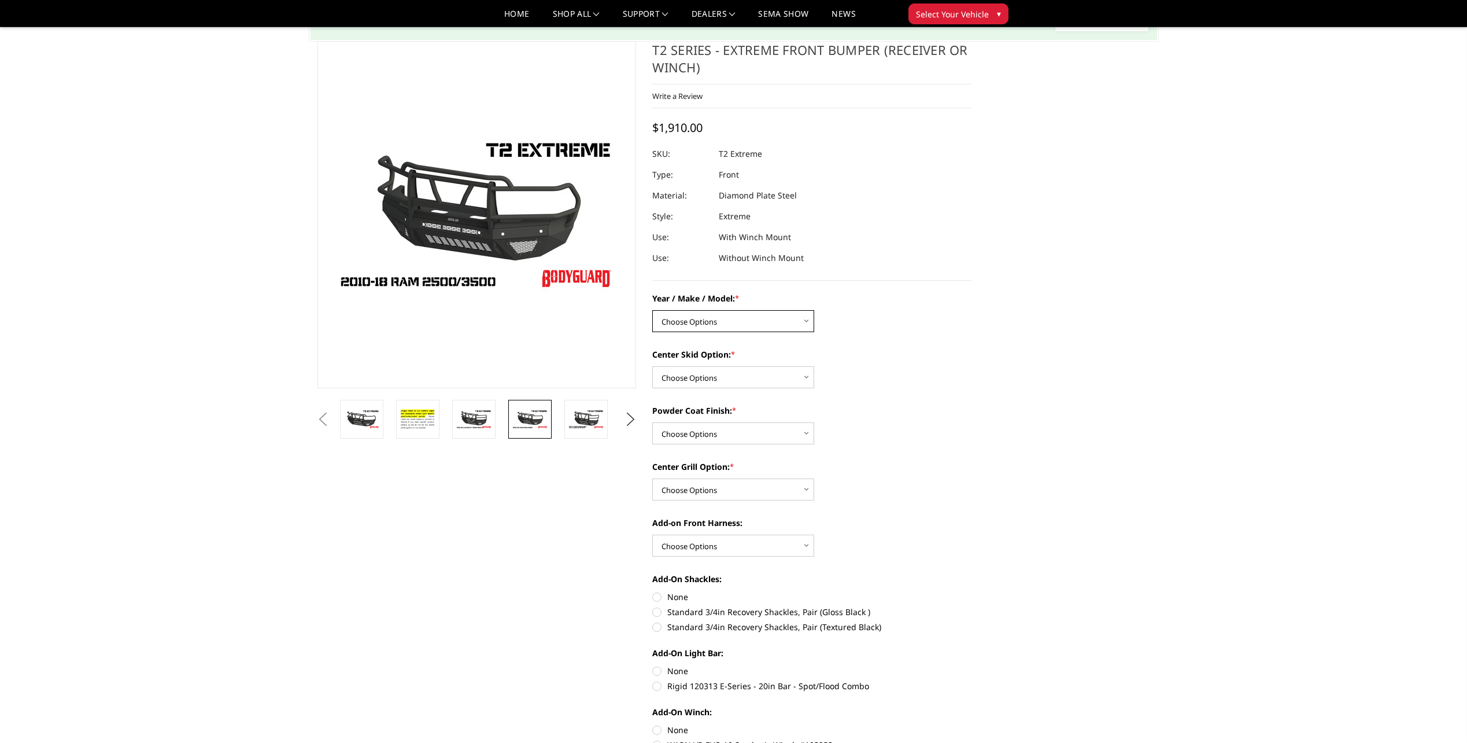
click at [757, 320] on select "Choose Options Chevrolet 19-21 1500 Chevrolet 15-19 2500 / 3500 Chevrolet 20-23…" at bounding box center [733, 321] width 162 height 22
select select "1445"
click at [652, 310] on select "Choose Options Chevrolet 19-21 1500 Chevrolet 15-19 2500 / 3500 Chevrolet 20-23…" at bounding box center [733, 321] width 162 height 22
click at [456, 489] on img at bounding box center [467, 483] width 36 height 49
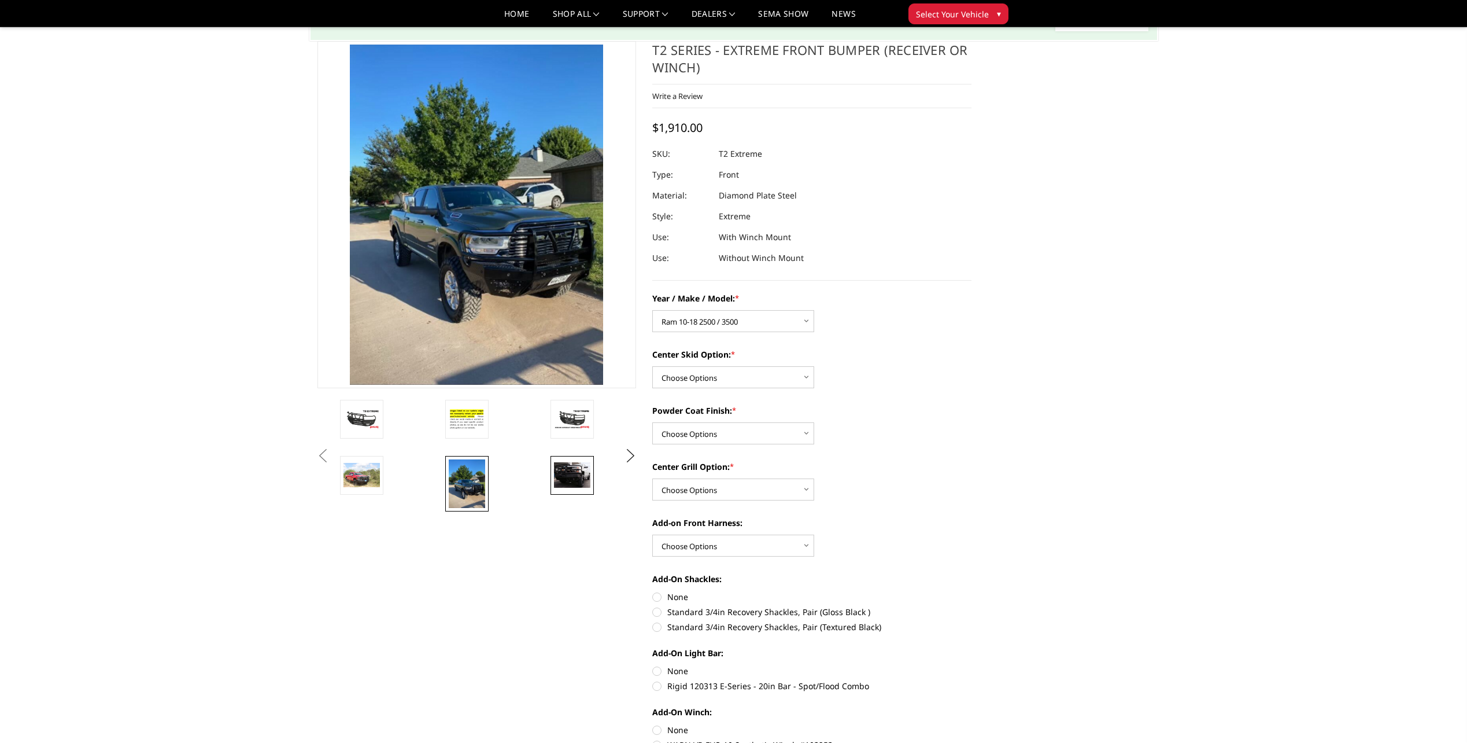
click at [561, 463] on img at bounding box center [572, 474] width 36 height 25
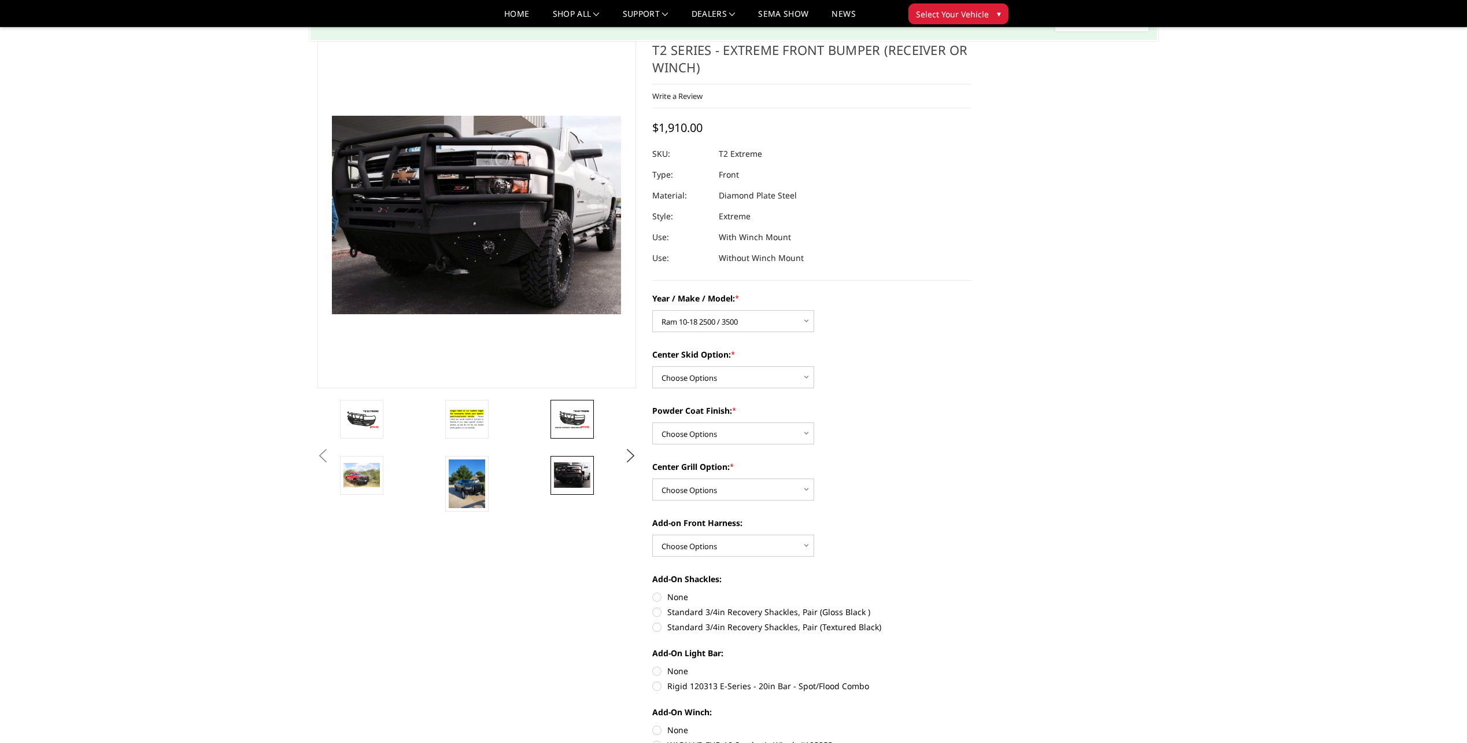
click at [584, 407] on link at bounding box center [572, 419] width 43 height 39
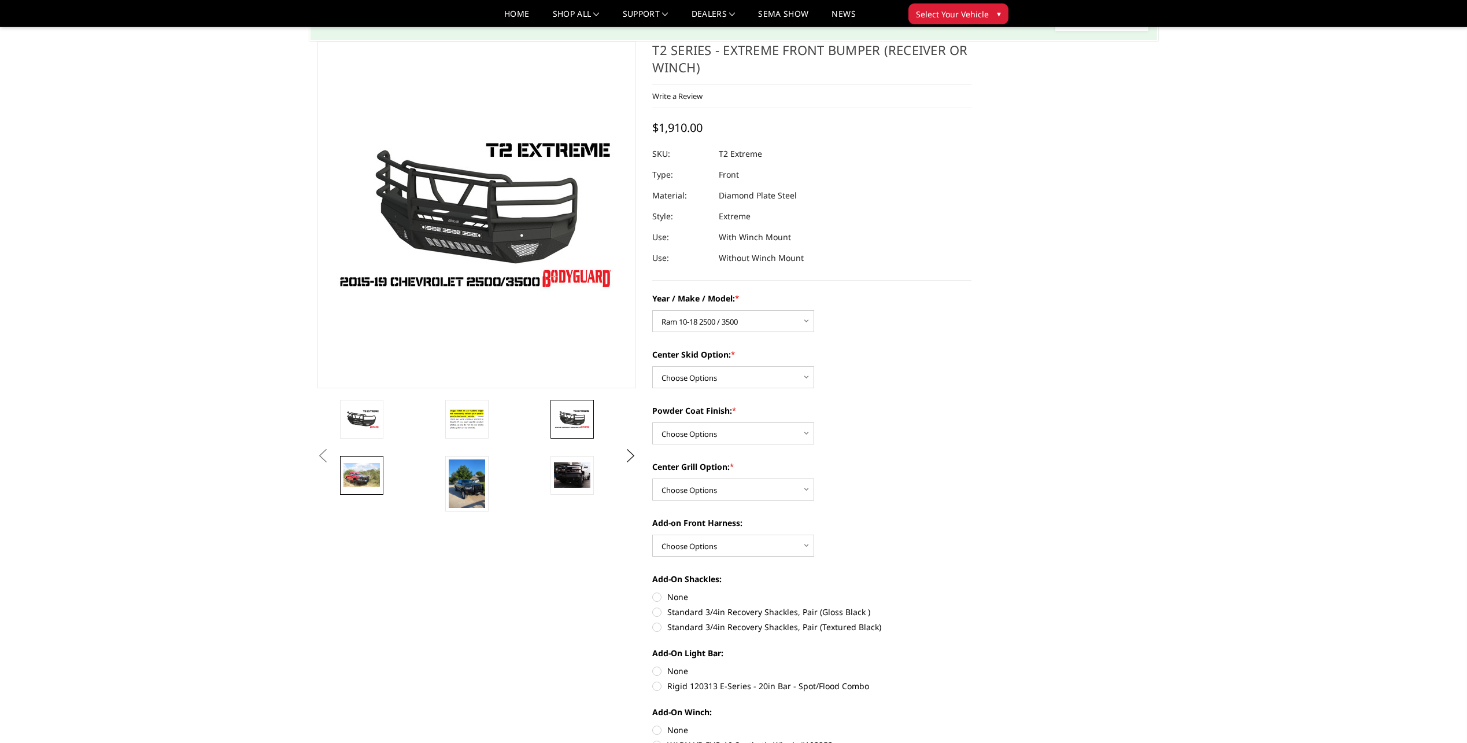
click at [357, 476] on img at bounding box center [362, 475] width 36 height 24
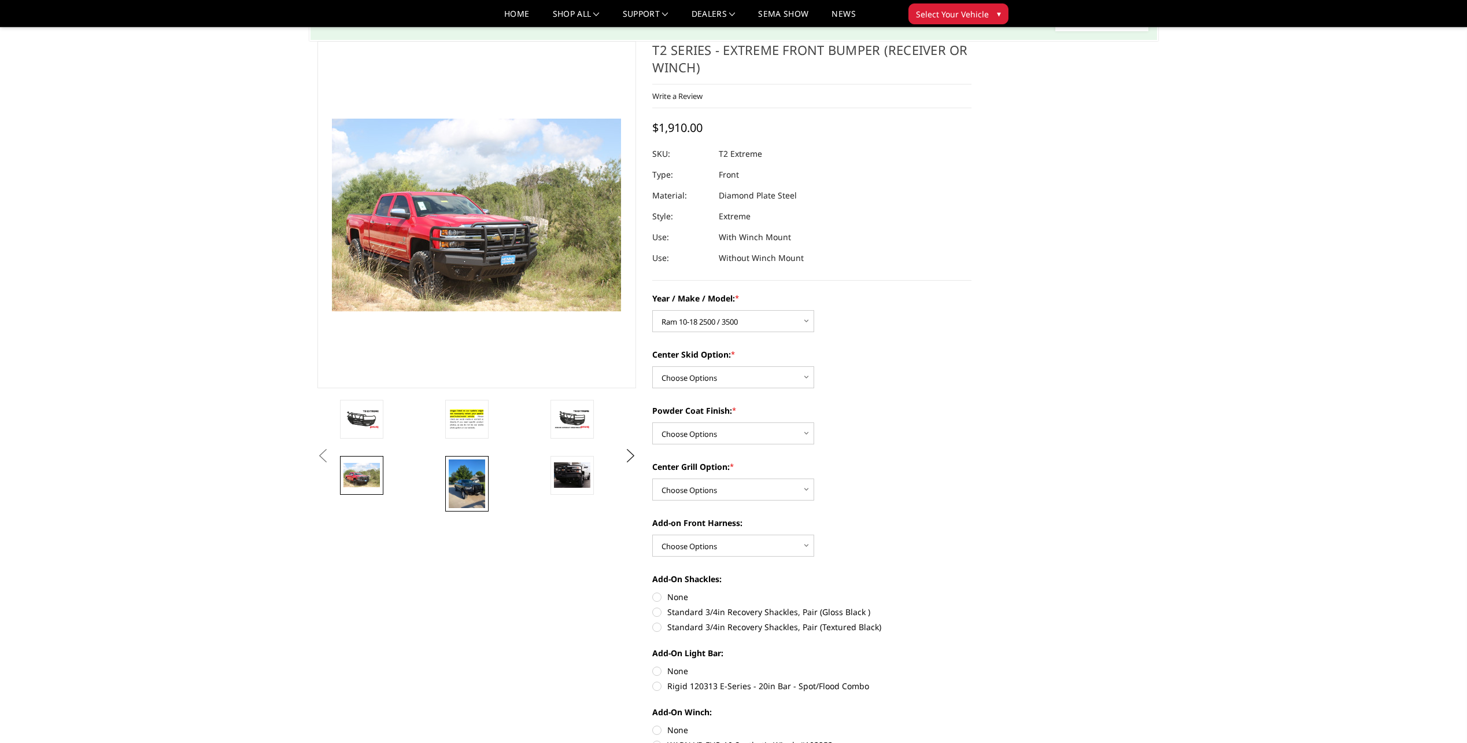
click at [478, 479] on img at bounding box center [467, 483] width 36 height 49
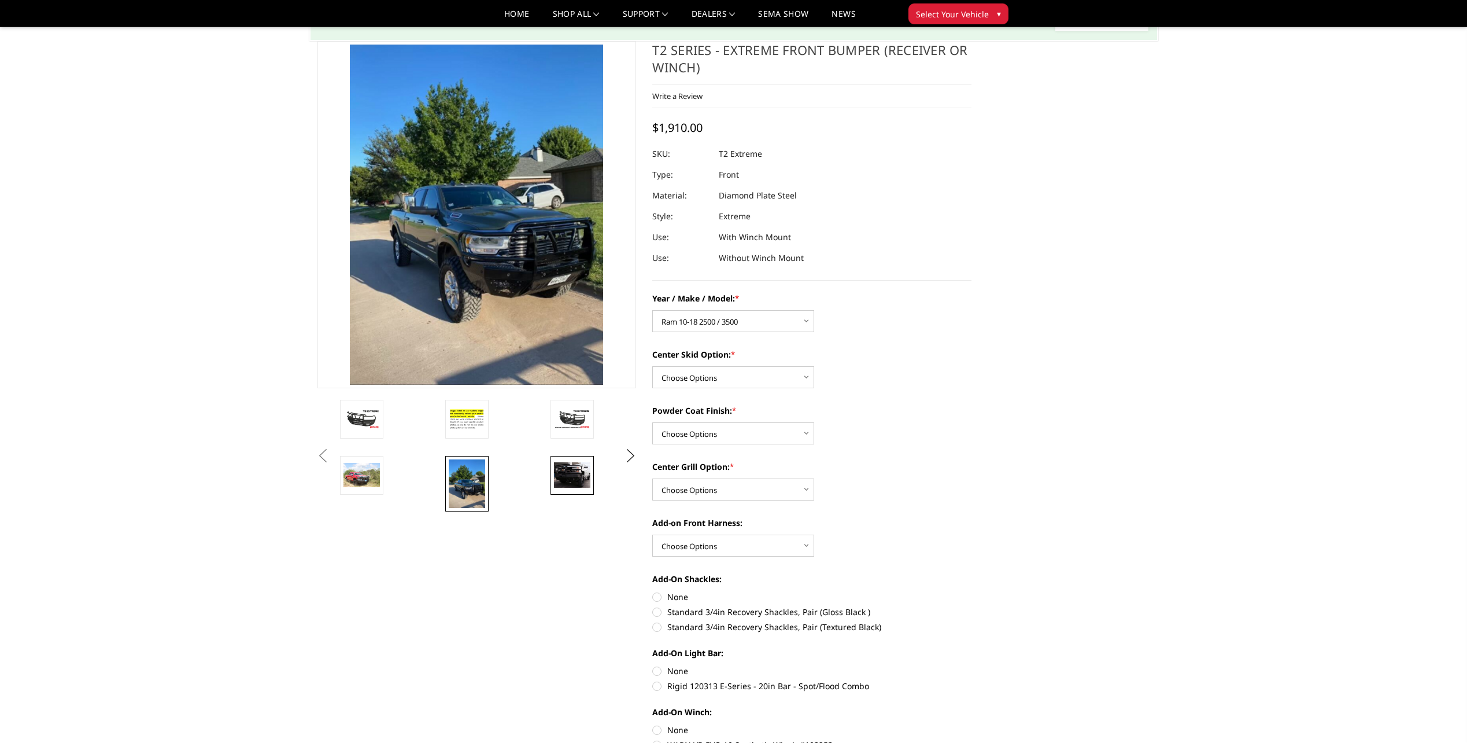
click at [555, 485] on img at bounding box center [572, 474] width 36 height 25
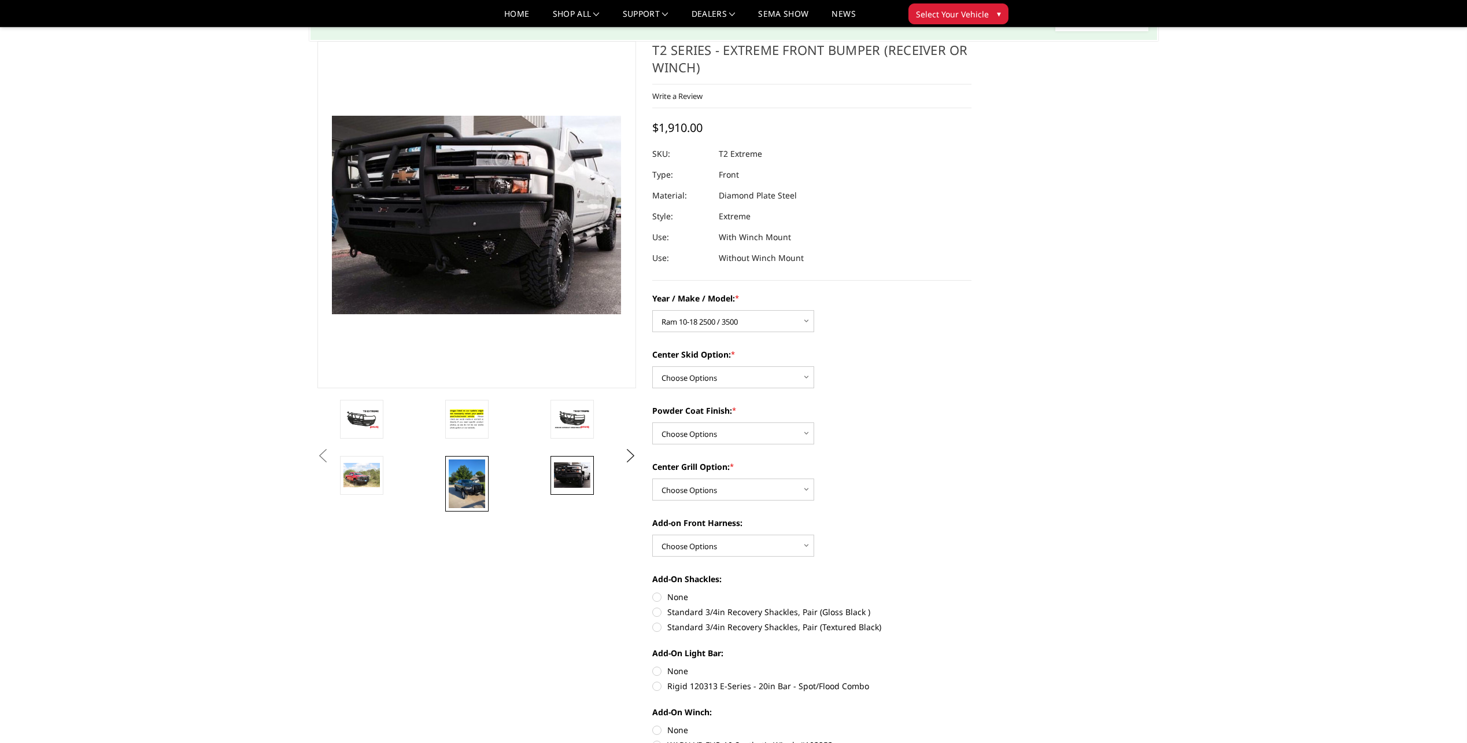
click at [481, 478] on img at bounding box center [467, 483] width 36 height 49
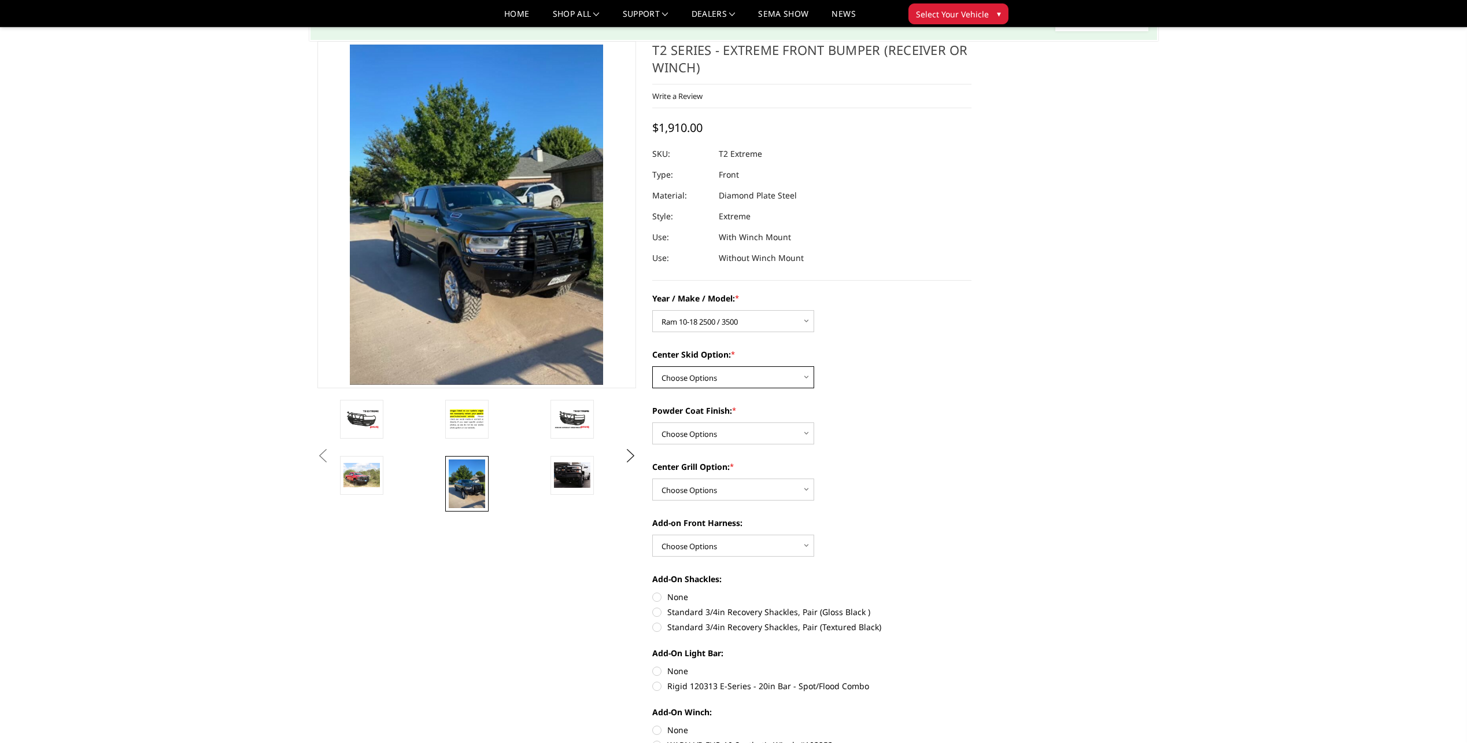
click at [758, 375] on select "Choose Options Standard center skid plate (included) Receiver tube Winch mount …" at bounding box center [733, 377] width 162 height 22
select select "626"
click at [652, 366] on select "Choose Options Standard center skid plate (included) Receiver tube Winch mount …" at bounding box center [733, 377] width 162 height 22
click at [751, 438] on select "Choose Options Bare metal Gloss Black Powder Coat Texture Black Powder Coat" at bounding box center [733, 433] width 162 height 22
select select "668"
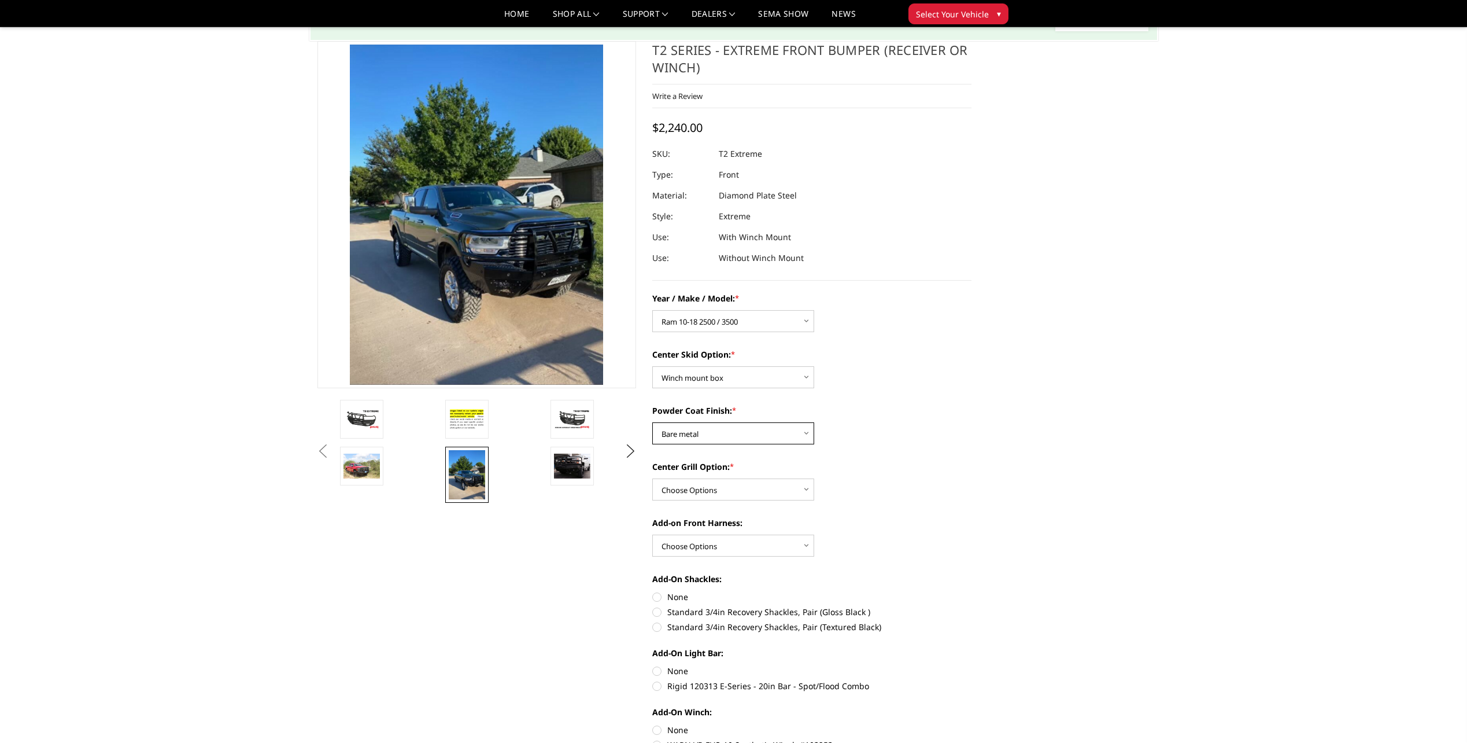
click at [652, 422] on select "Choose Options Bare metal Gloss Black Powder Coat Texture Black Powder Coat" at bounding box center [733, 433] width 162 height 22
click at [731, 485] on select "Choose Options Add expanded metal in center grill Decline this option" at bounding box center [733, 489] width 162 height 22
select select "1080"
click at [652, 478] on select "Choose Options Add expanded metal in center grill Decline this option" at bounding box center [733, 489] width 162 height 22
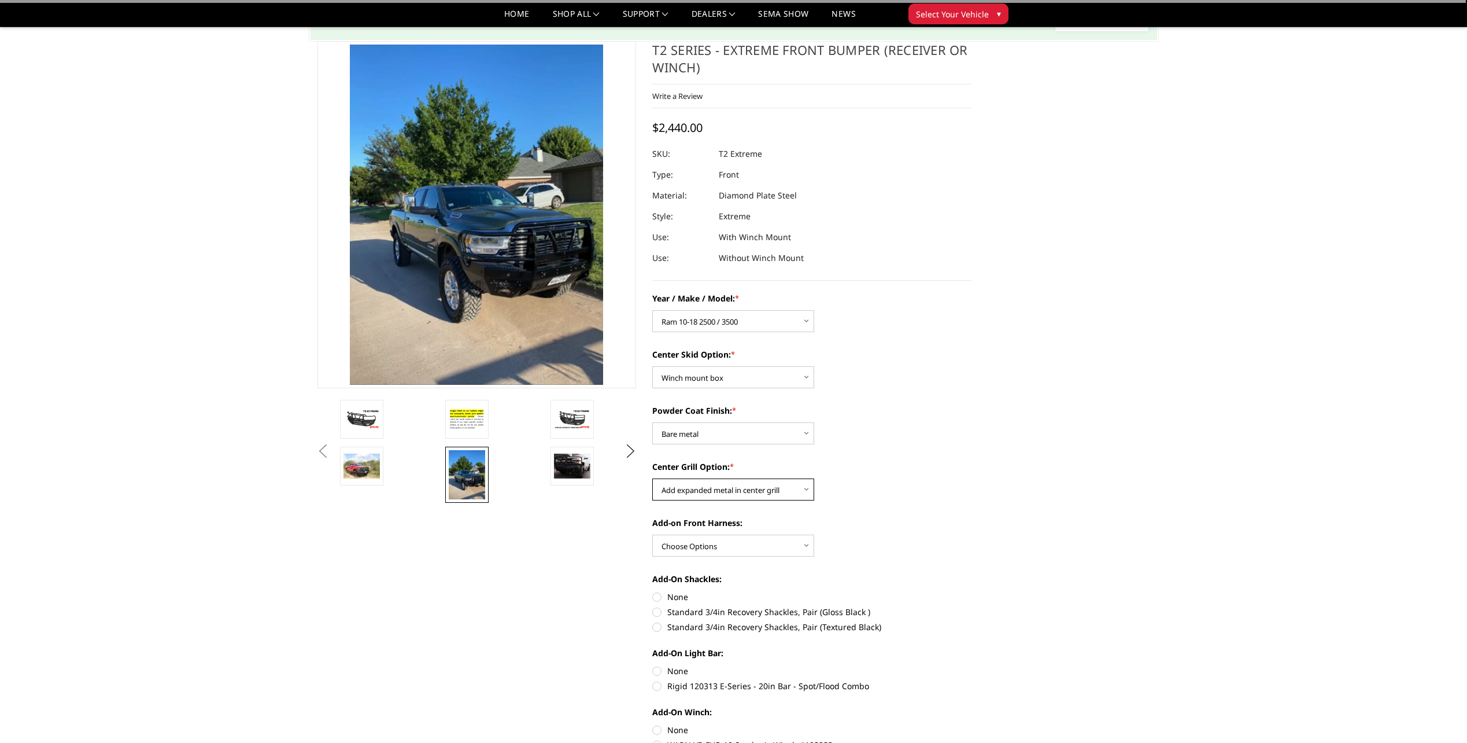
click at [765, 495] on select "Choose Options Add expanded metal in center grill Decline this option" at bounding box center [733, 489] width 162 height 22
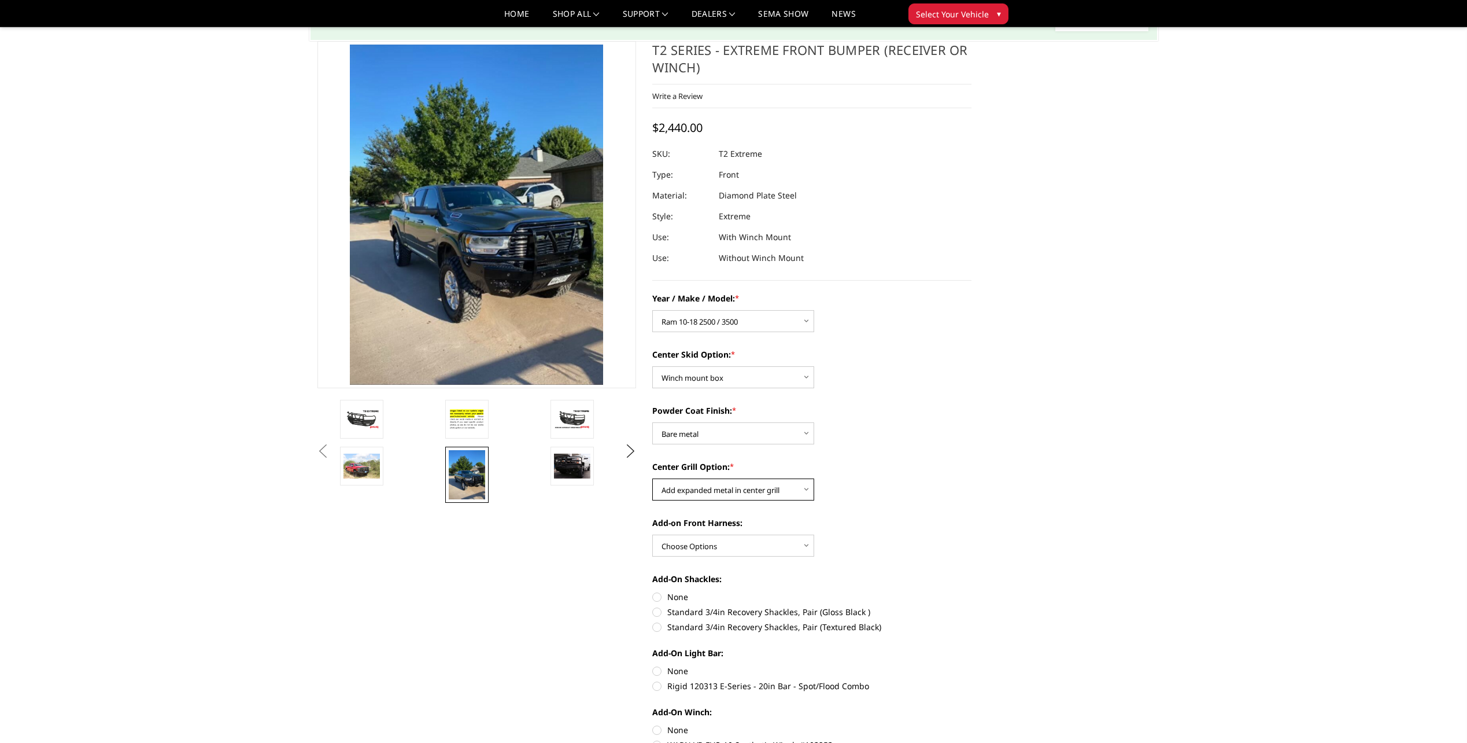
click at [652, 478] on select "Choose Options Add expanded metal in center grill Decline this option" at bounding box center [733, 489] width 162 height 22
click at [747, 537] on select "Choose Options WITH front camera harness WITHOUT front camera harness" at bounding box center [733, 545] width 162 height 22
select select "1696"
click at [652, 534] on select "Choose Options WITH front camera harness WITHOUT front camera harness" at bounding box center [733, 545] width 162 height 22
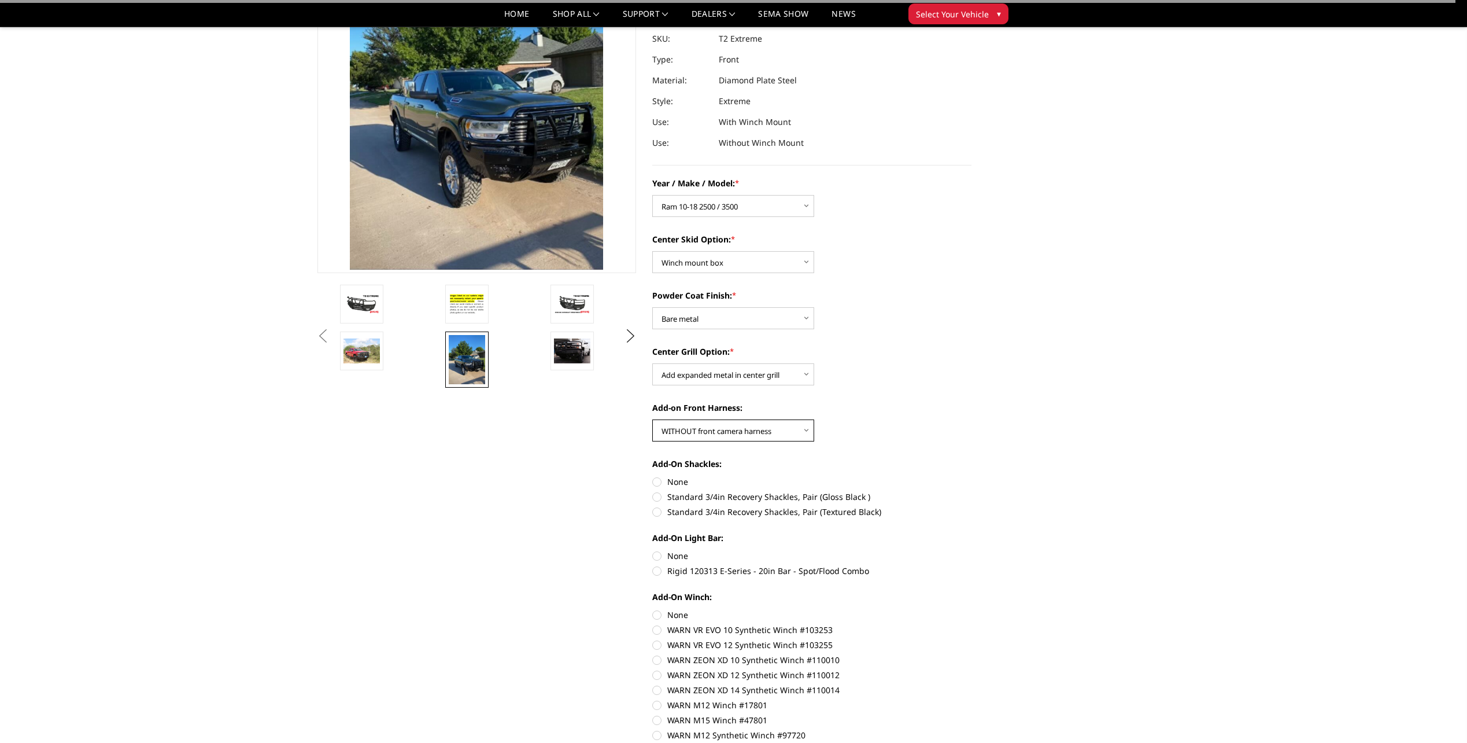
scroll to position [173, 0]
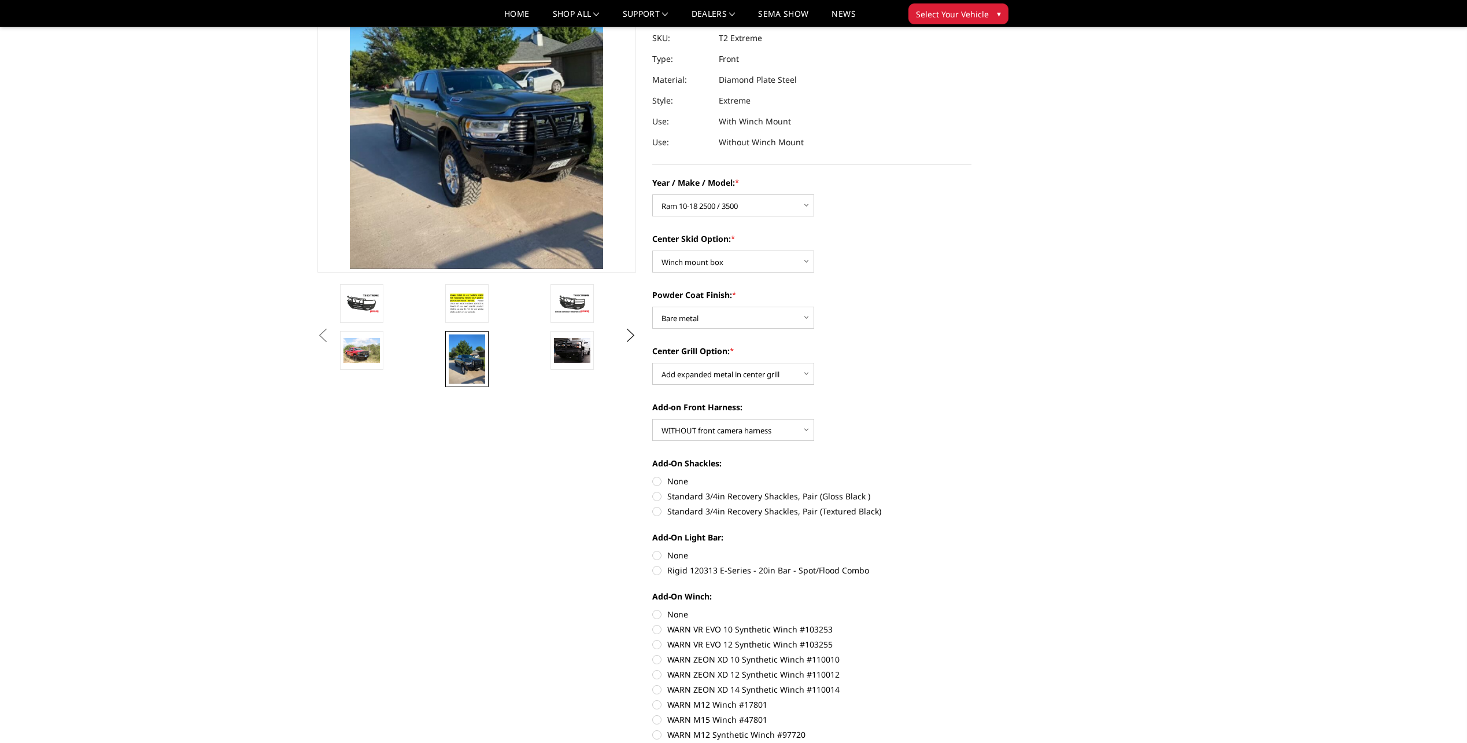
click at [724, 498] on label "Standard 3/4in Recovery Shackles, Pair (Gloss Black )" at bounding box center [811, 496] width 319 height 12
click at [972, 475] on input "Standard 3/4in Recovery Shackles, Pair (Gloss Black )" at bounding box center [972, 475] width 1 height 1
radio input "true"
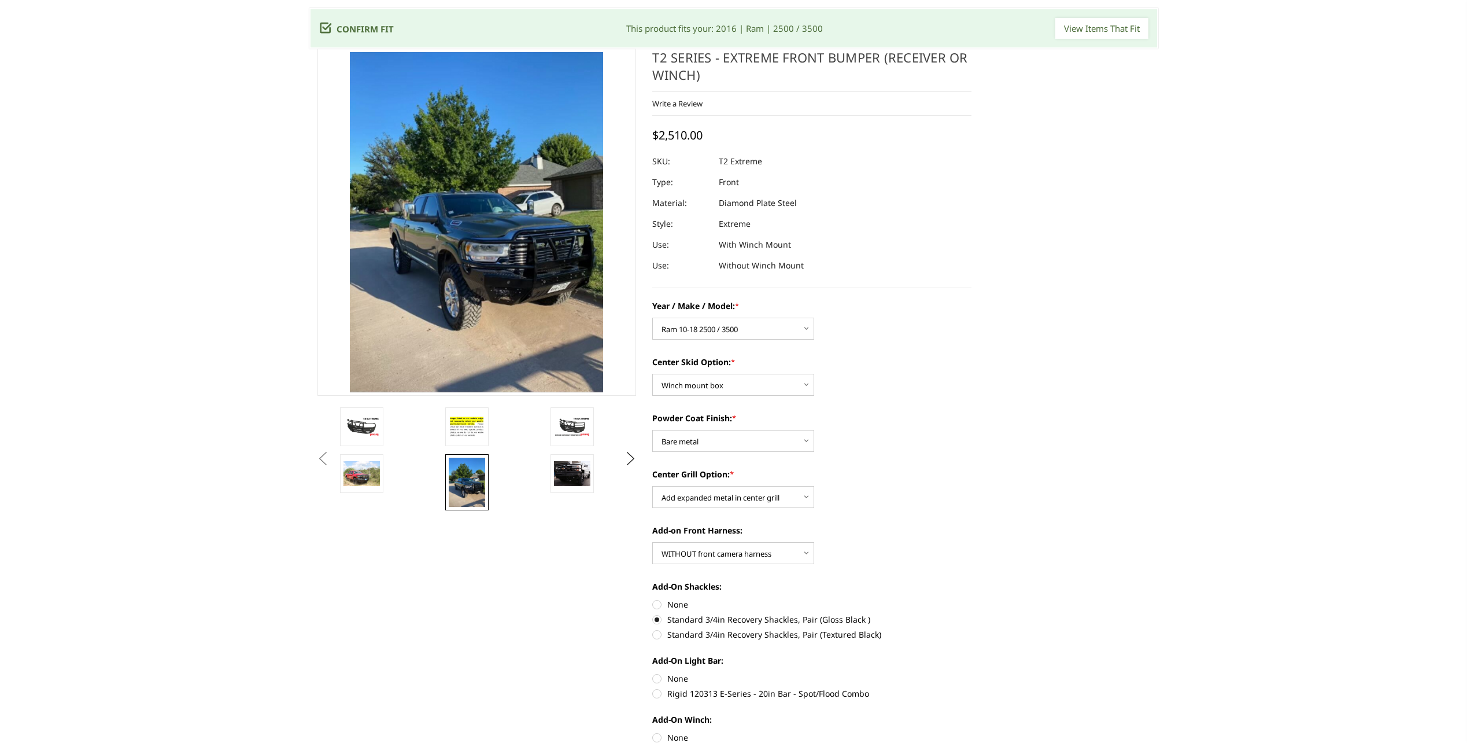
scroll to position [289, 0]
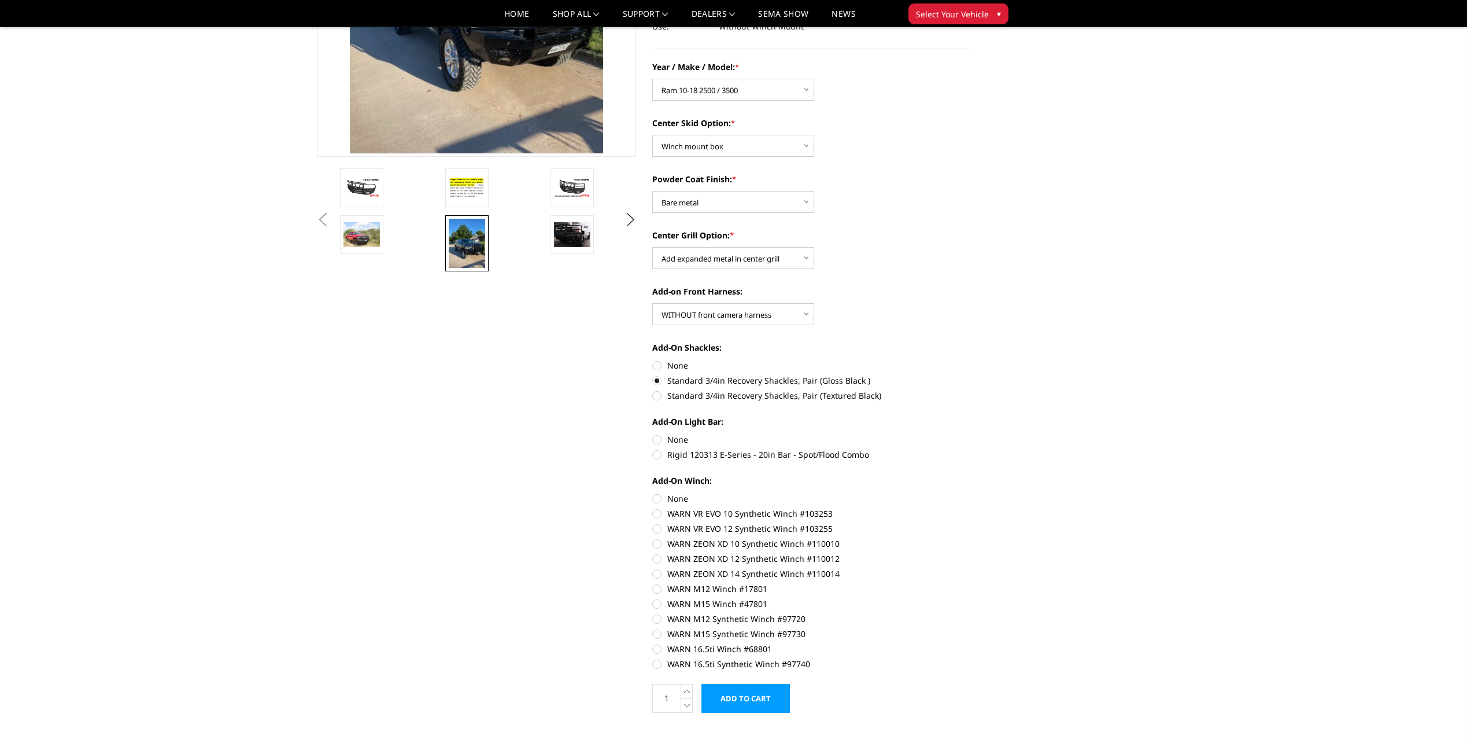
click at [706, 458] on label "Rigid 120313 E-Series - 20in Bar - Spot/Flood Combo" at bounding box center [811, 454] width 319 height 12
click at [972, 434] on input "Rigid 120313 E-Series - 20in Bar - Spot/Flood Combo" at bounding box center [972, 433] width 1 height 1
radio input "true"
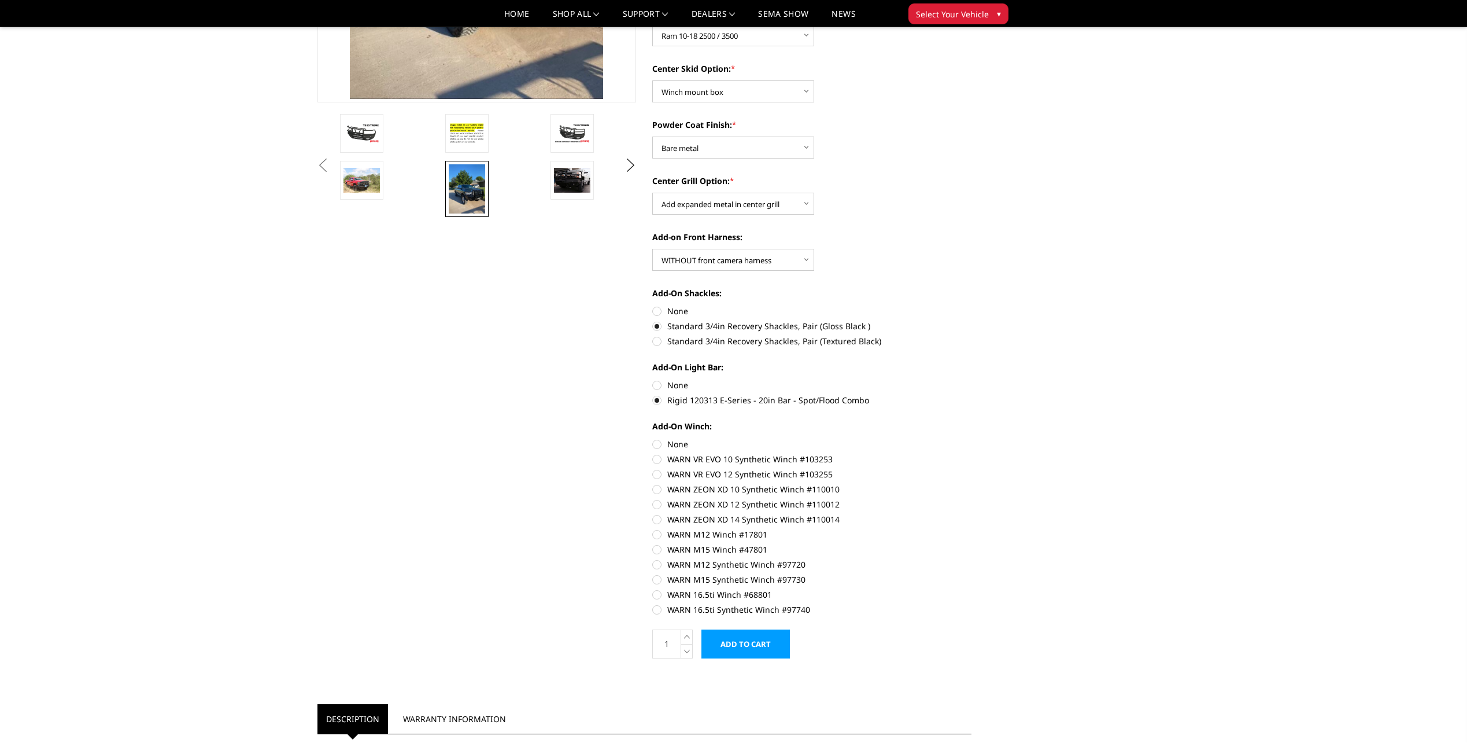
scroll to position [347, 0]
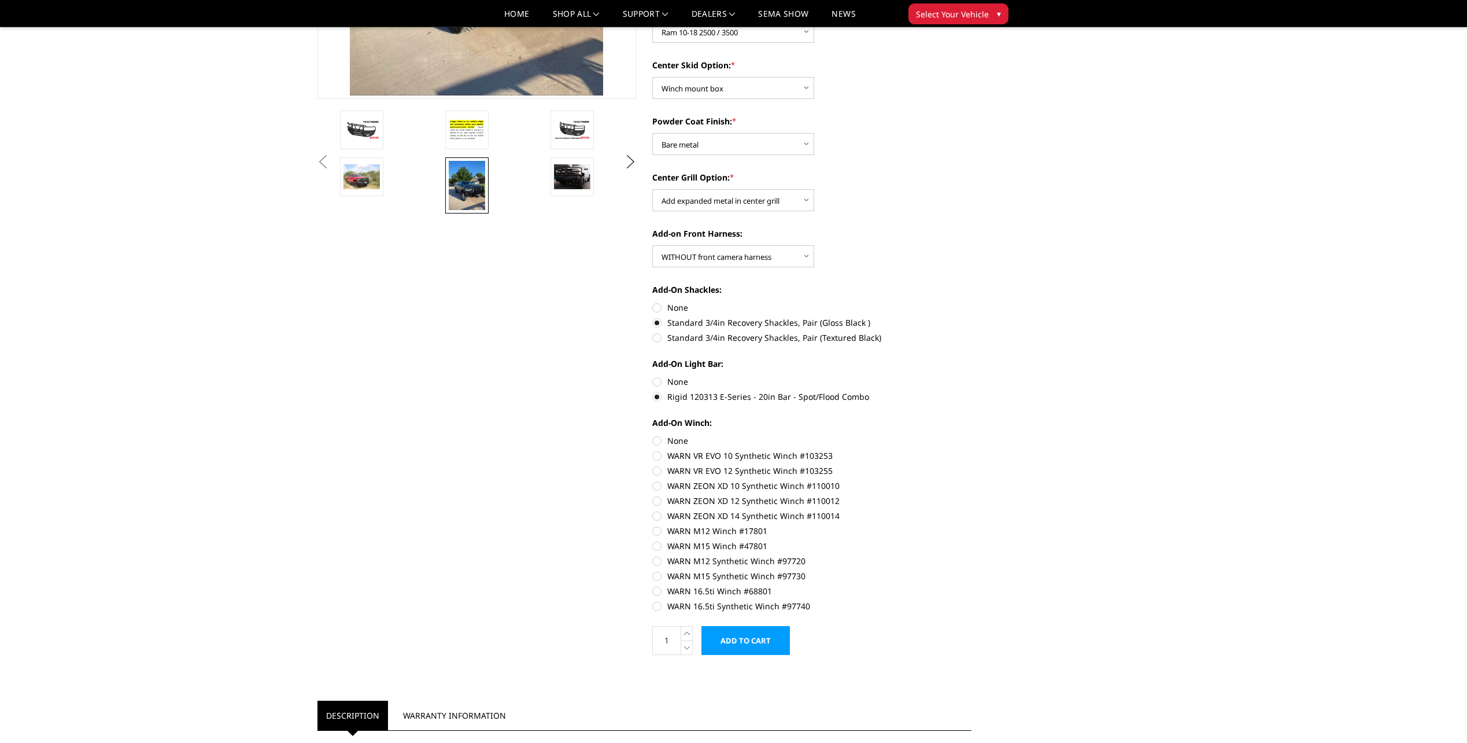
click at [677, 437] on label "None" at bounding box center [811, 440] width 319 height 12
click at [653, 435] on input "None" at bounding box center [652, 434] width 1 height 1
radio input "true"
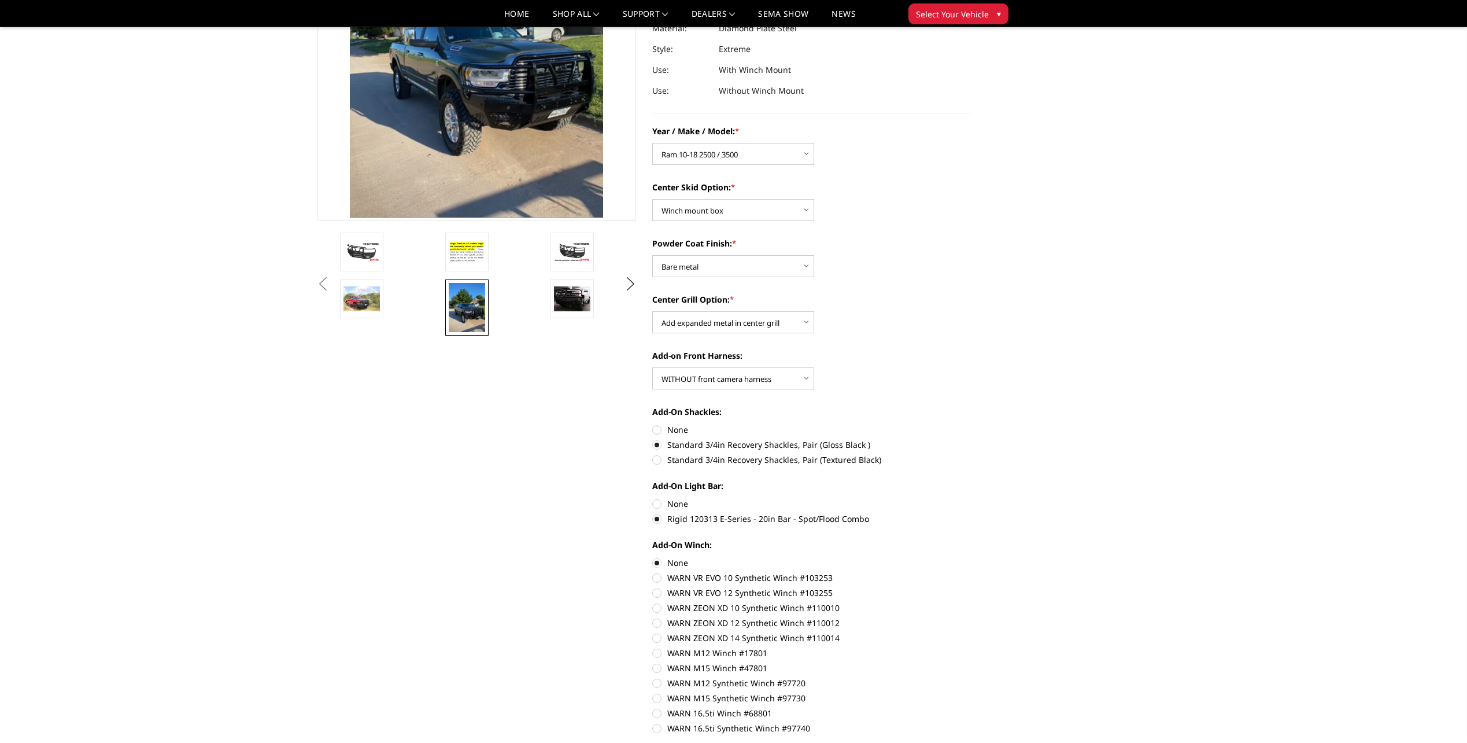
scroll to position [173, 0]
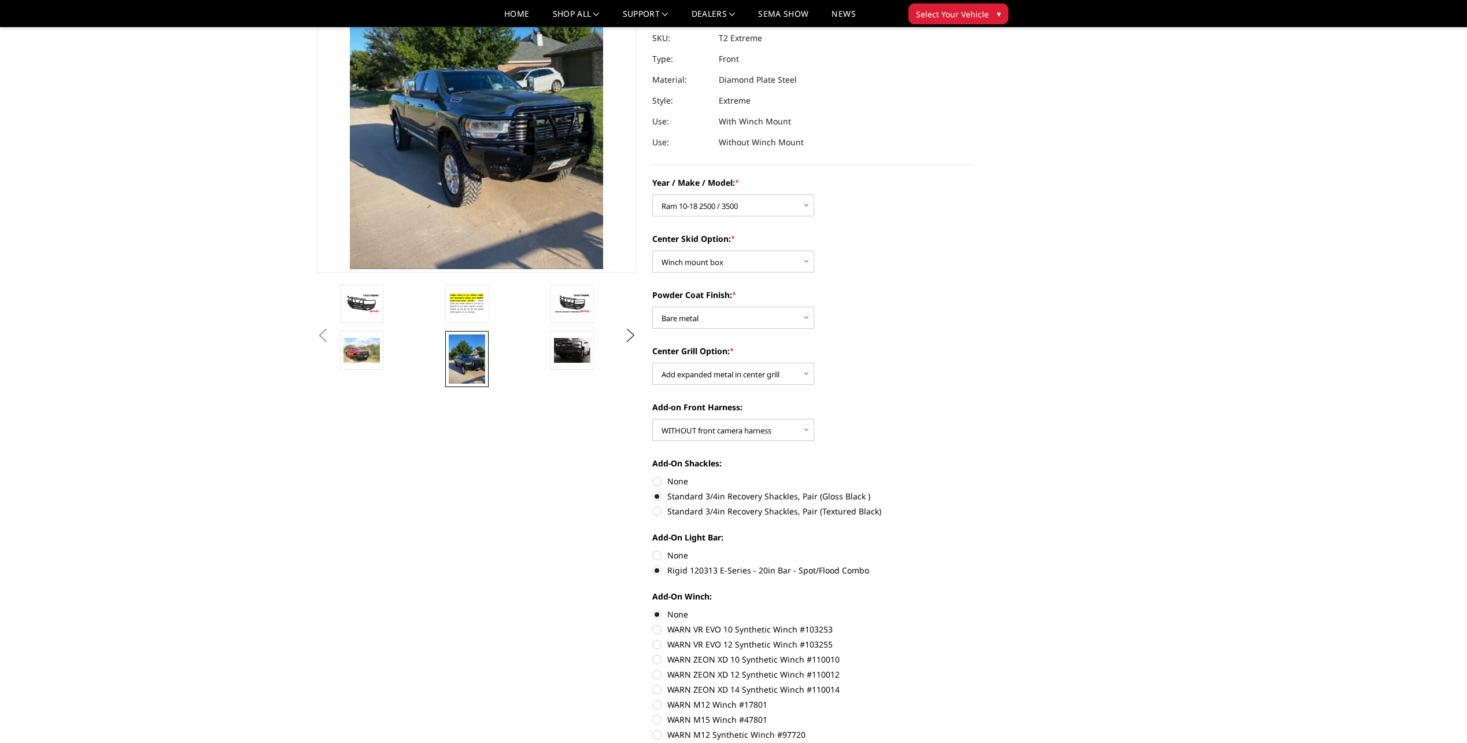
click at [681, 551] on label "None" at bounding box center [811, 555] width 319 height 12
click at [653, 549] on input "None" at bounding box center [652, 549] width 1 height 1
radio input "true"
click at [694, 560] on label "None" at bounding box center [811, 555] width 319 height 12
click at [653, 549] on input "None" at bounding box center [652, 549] width 1 height 1
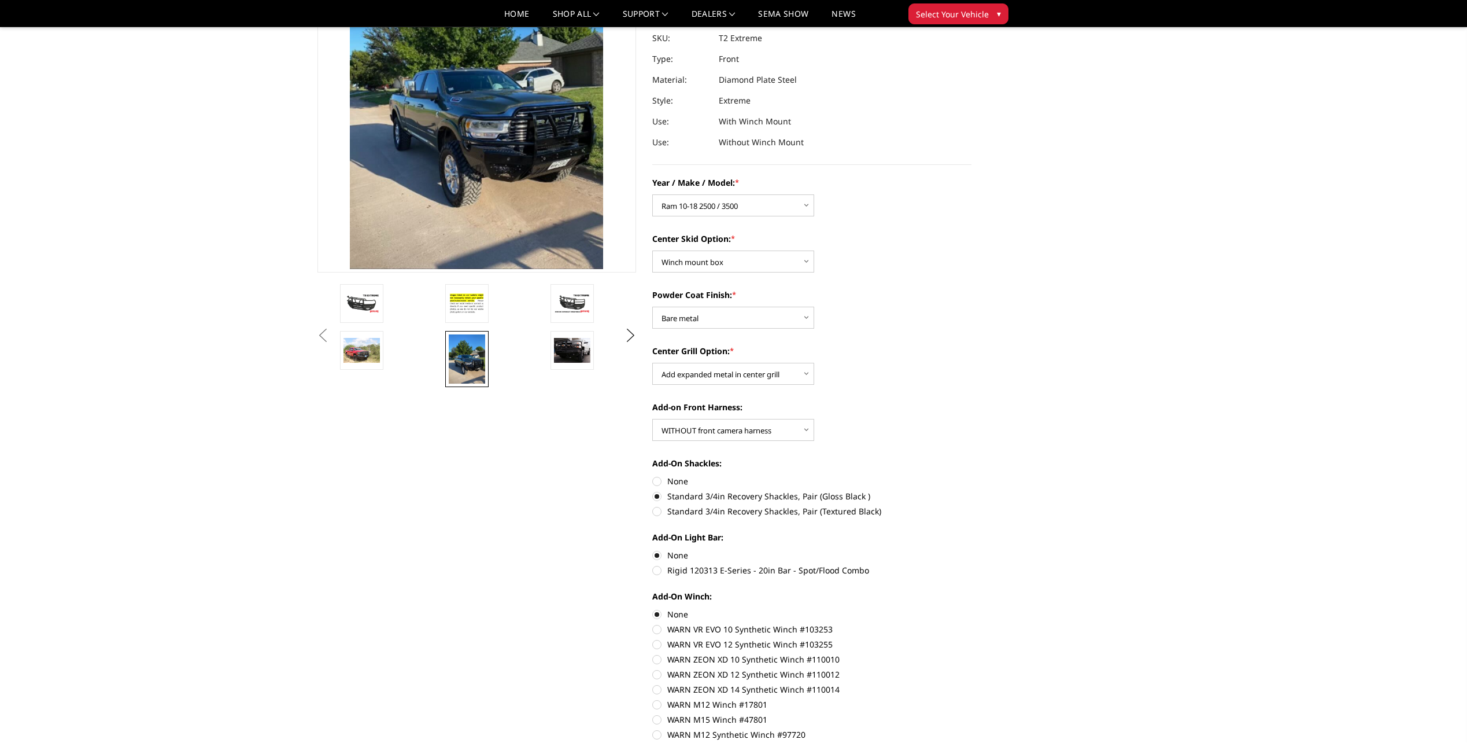
click at [695, 568] on label "Rigid 120313 E-Series - 20in Bar - Spot/Flood Combo" at bounding box center [811, 570] width 319 height 12
click at [972, 549] on input "Rigid 120313 E-Series - 20in Bar - Spot/Flood Combo" at bounding box center [972, 549] width 1 height 1
radio input "true"
click at [677, 555] on label "None" at bounding box center [811, 555] width 319 height 12
click at [653, 549] on input "None" at bounding box center [652, 549] width 1 height 1
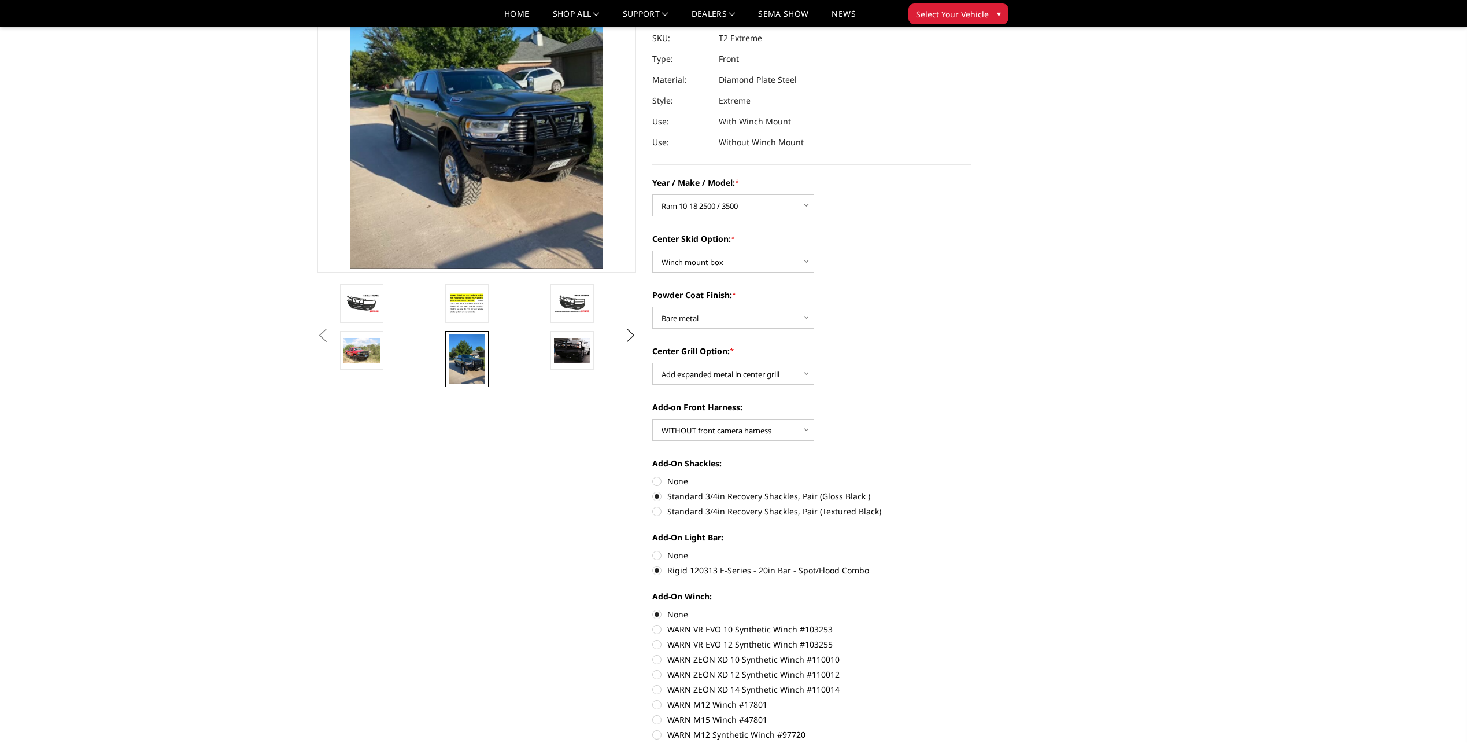
radio input "true"
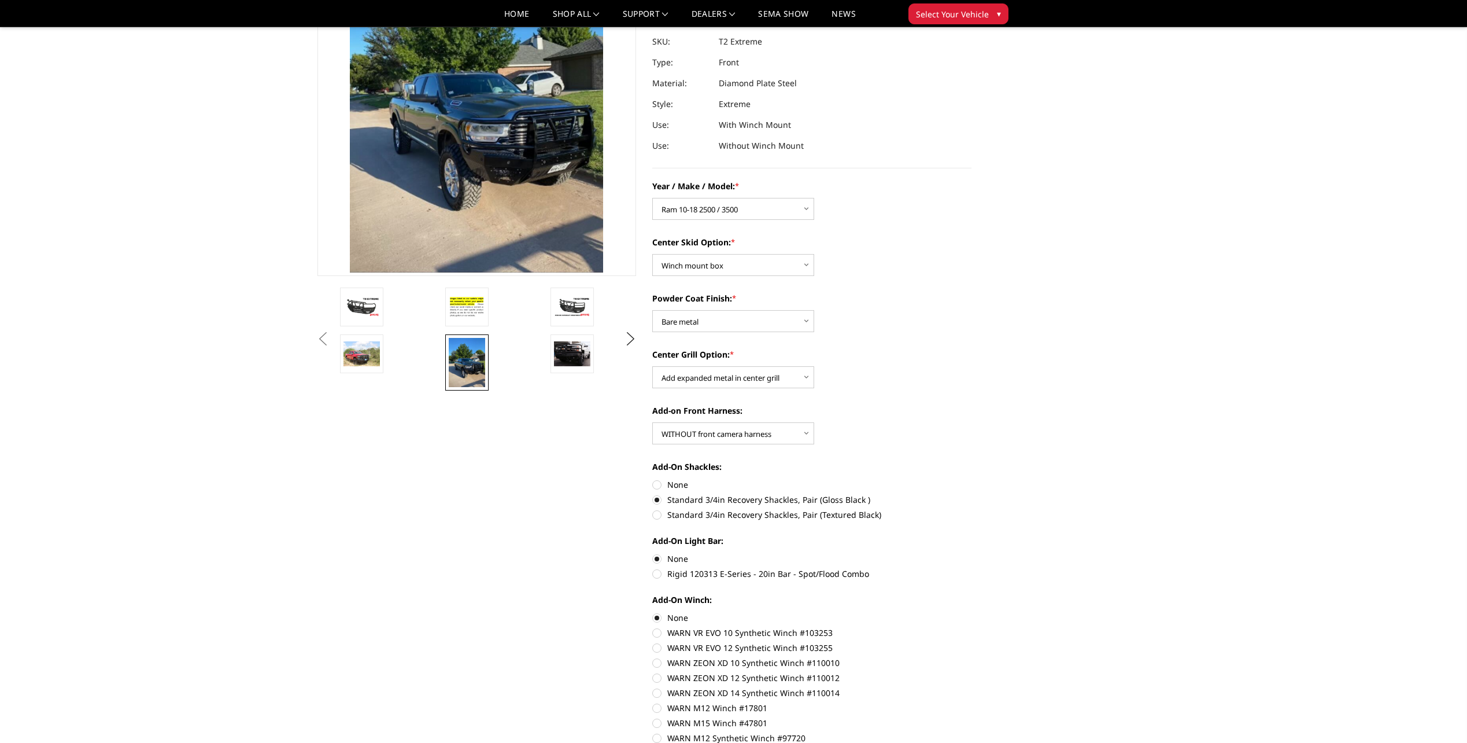
scroll to position [231, 0]
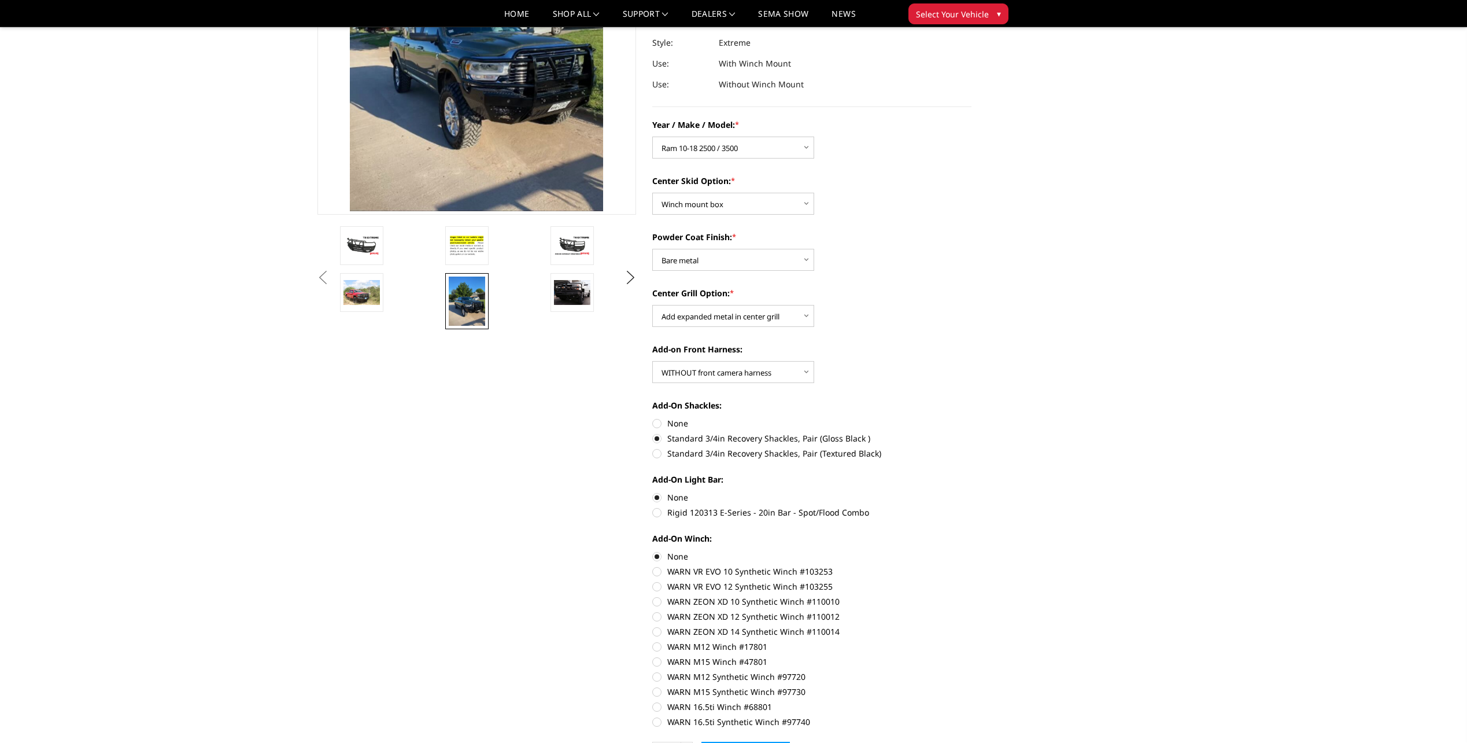
click at [707, 513] on label "Rigid 120313 E-Series - 20in Bar - Spot/Flood Combo" at bounding box center [811, 512] width 319 height 12
click at [972, 492] on input "Rigid 120313 E-Series - 20in Bar - Spot/Flood Combo" at bounding box center [972, 491] width 1 height 1
radio input "true"
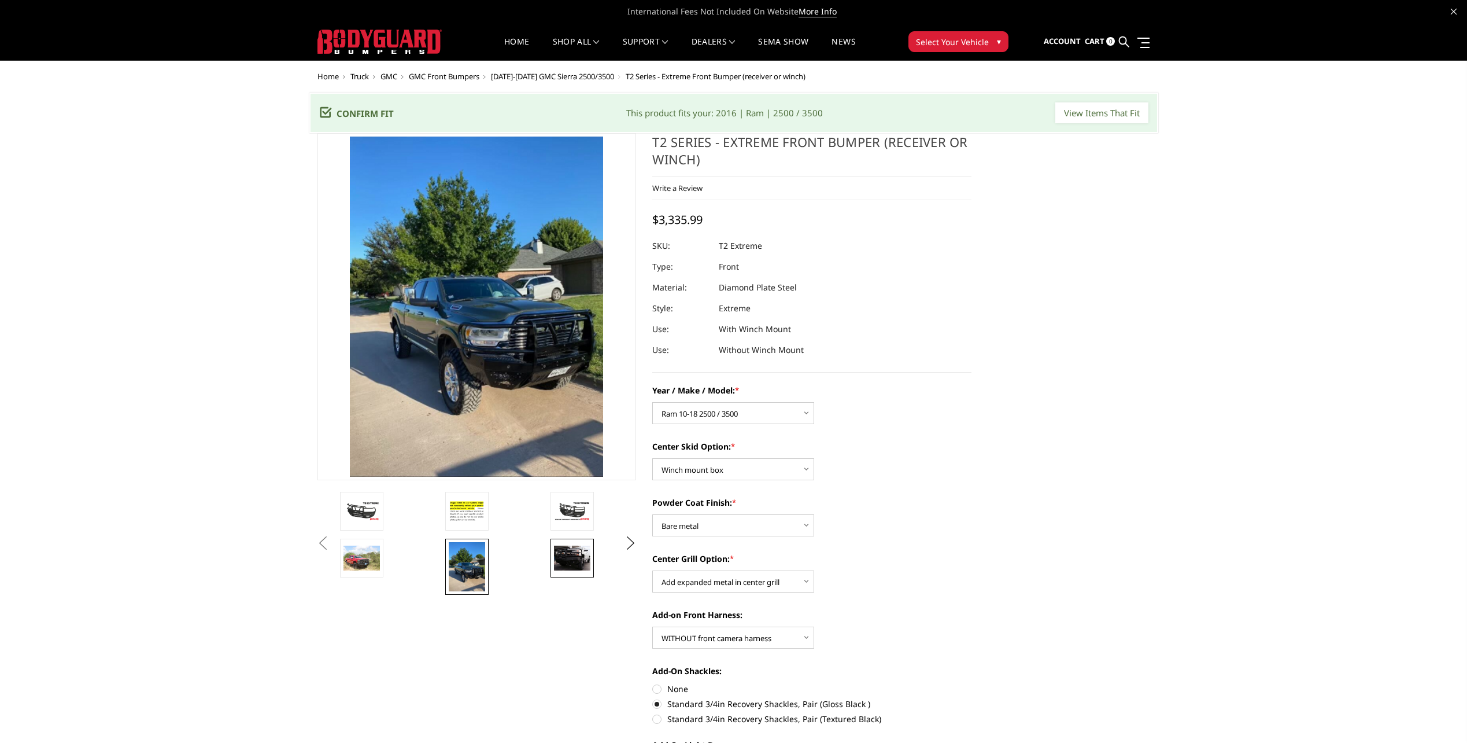
click at [570, 550] on img at bounding box center [572, 557] width 36 height 25
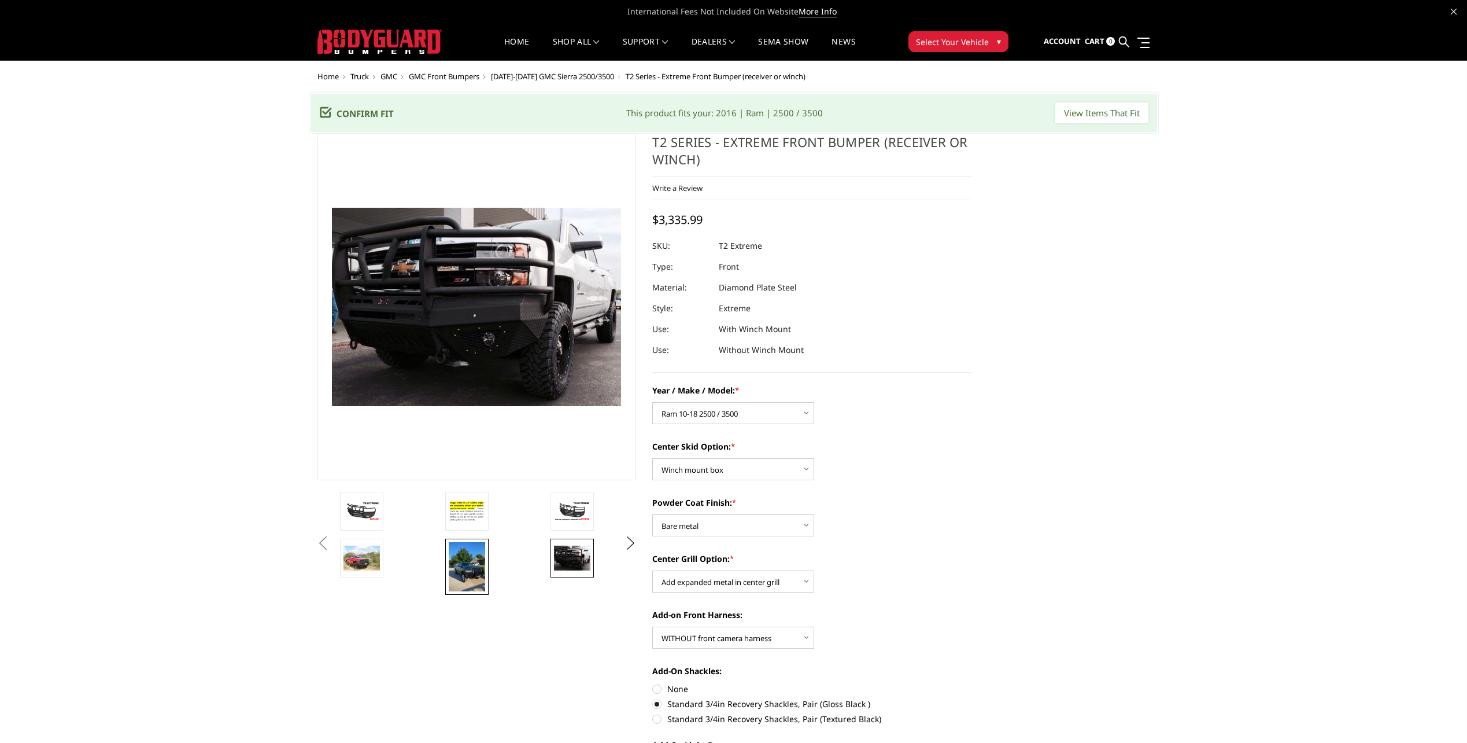
click at [449, 571] on img at bounding box center [467, 566] width 36 height 49
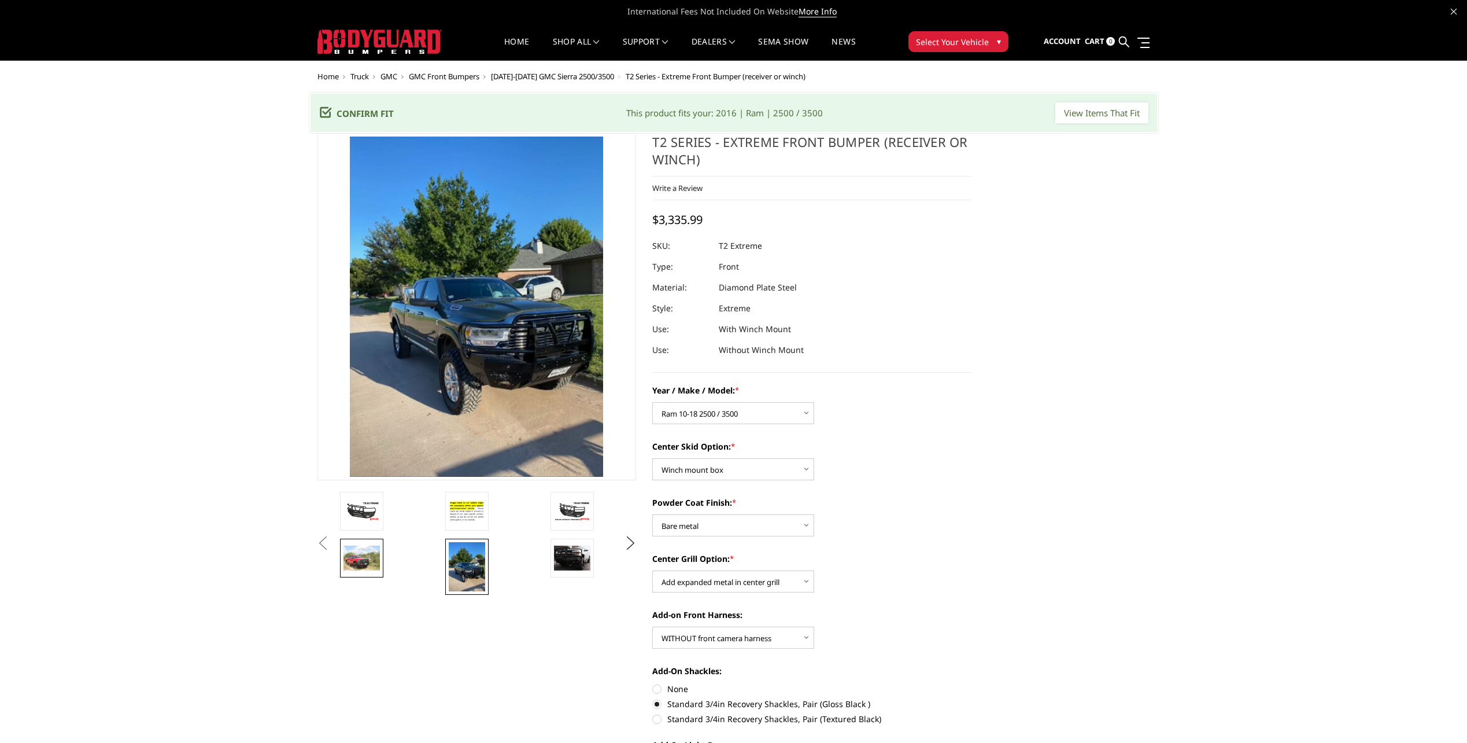
click at [359, 572] on link at bounding box center [361, 557] width 43 height 39
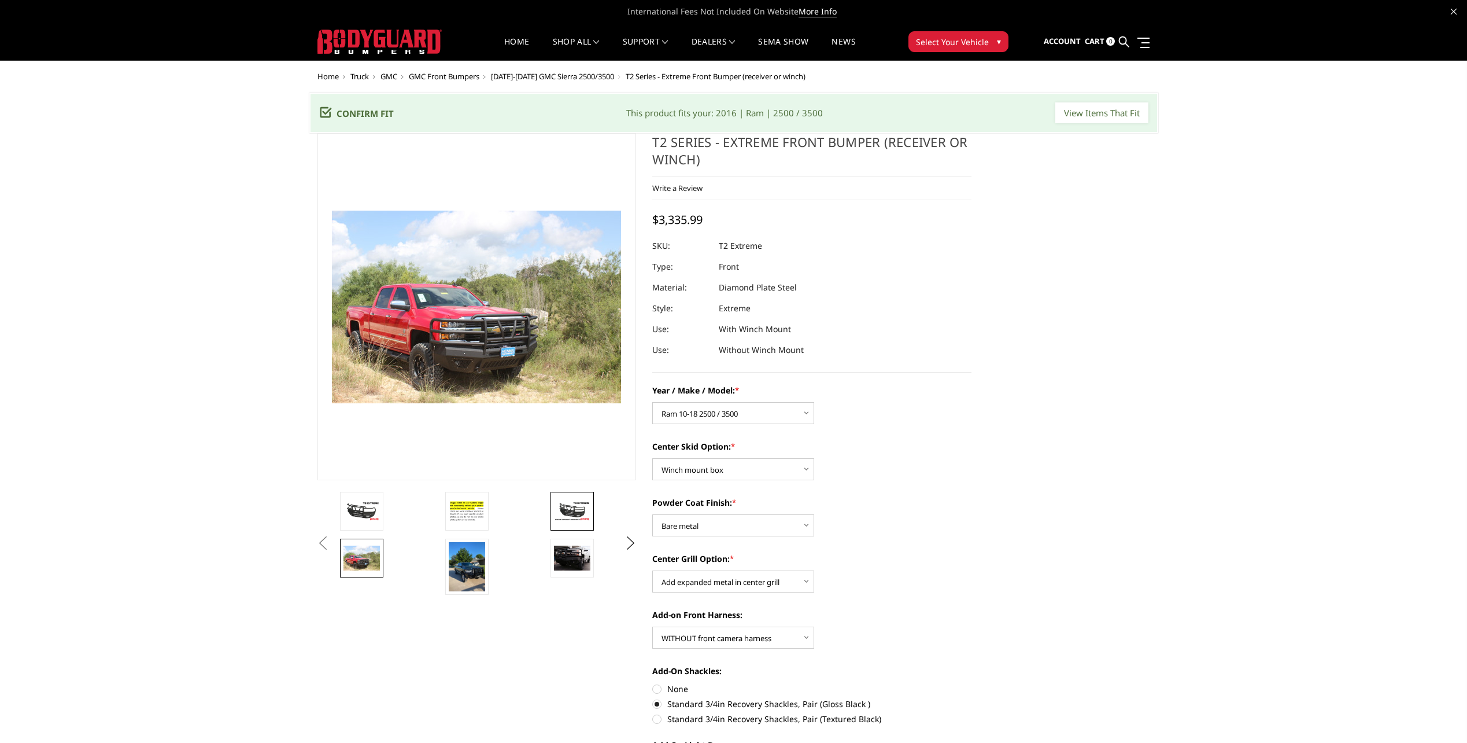
click at [570, 515] on img at bounding box center [572, 511] width 36 height 20
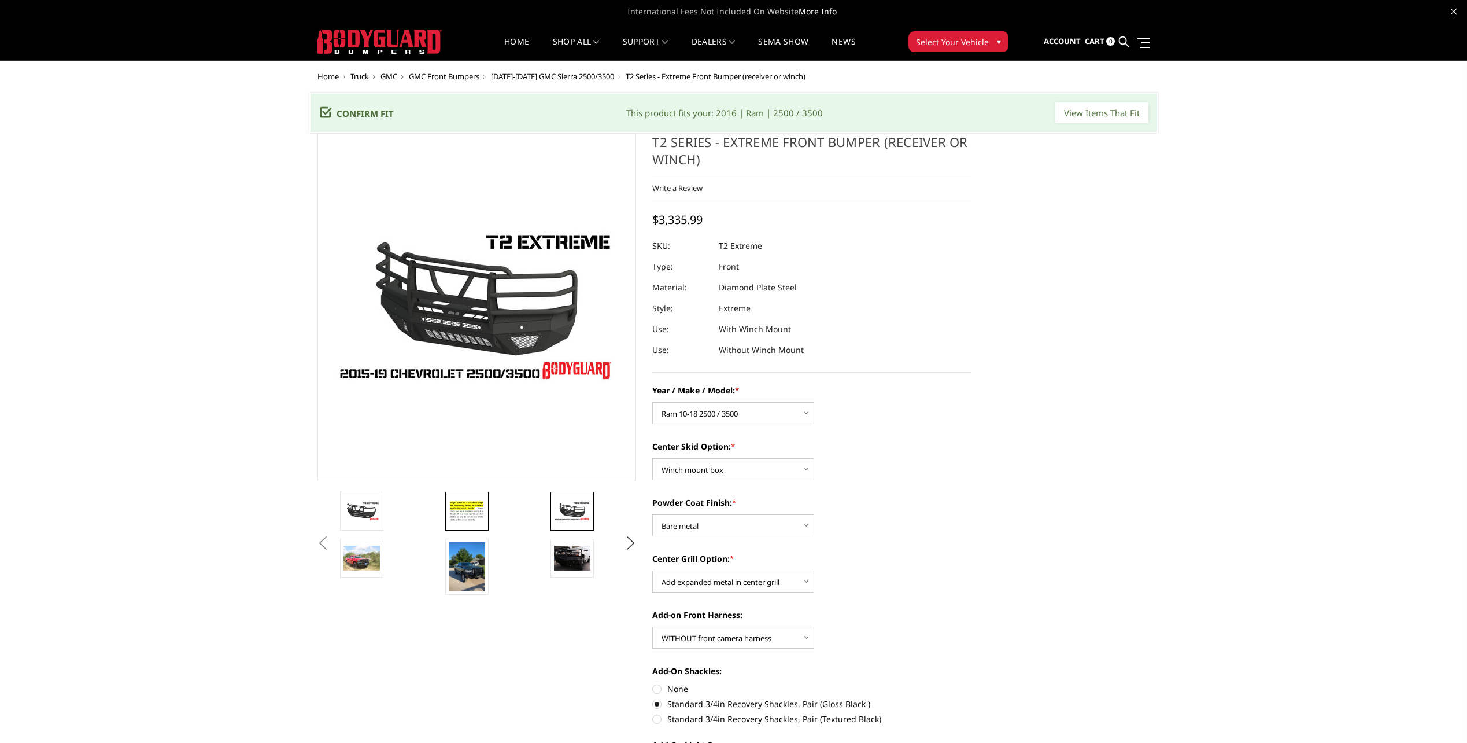
click at [474, 516] on img at bounding box center [467, 511] width 36 height 25
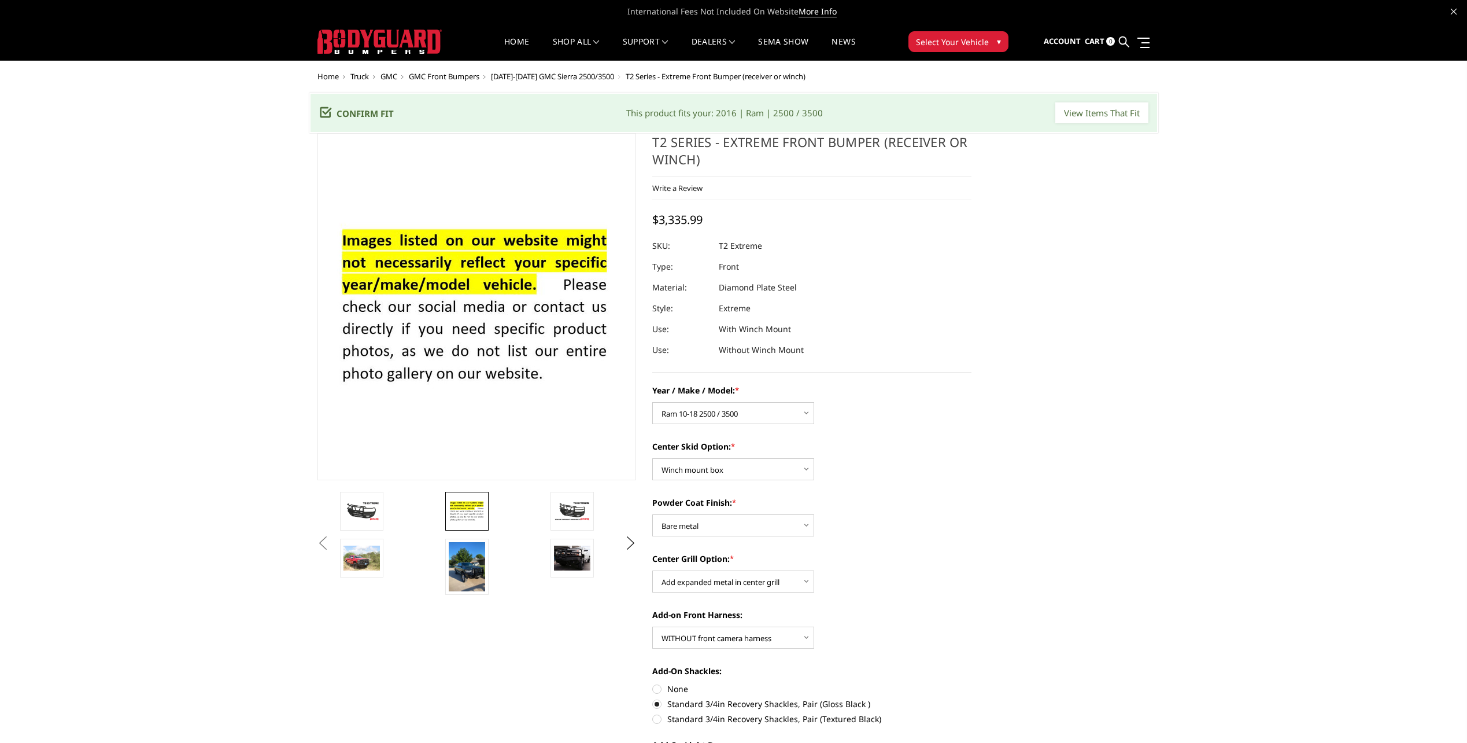
click at [338, 513] on li at bounding box center [390, 515] width 105 height 47
click at [364, 508] on img at bounding box center [362, 511] width 36 height 20
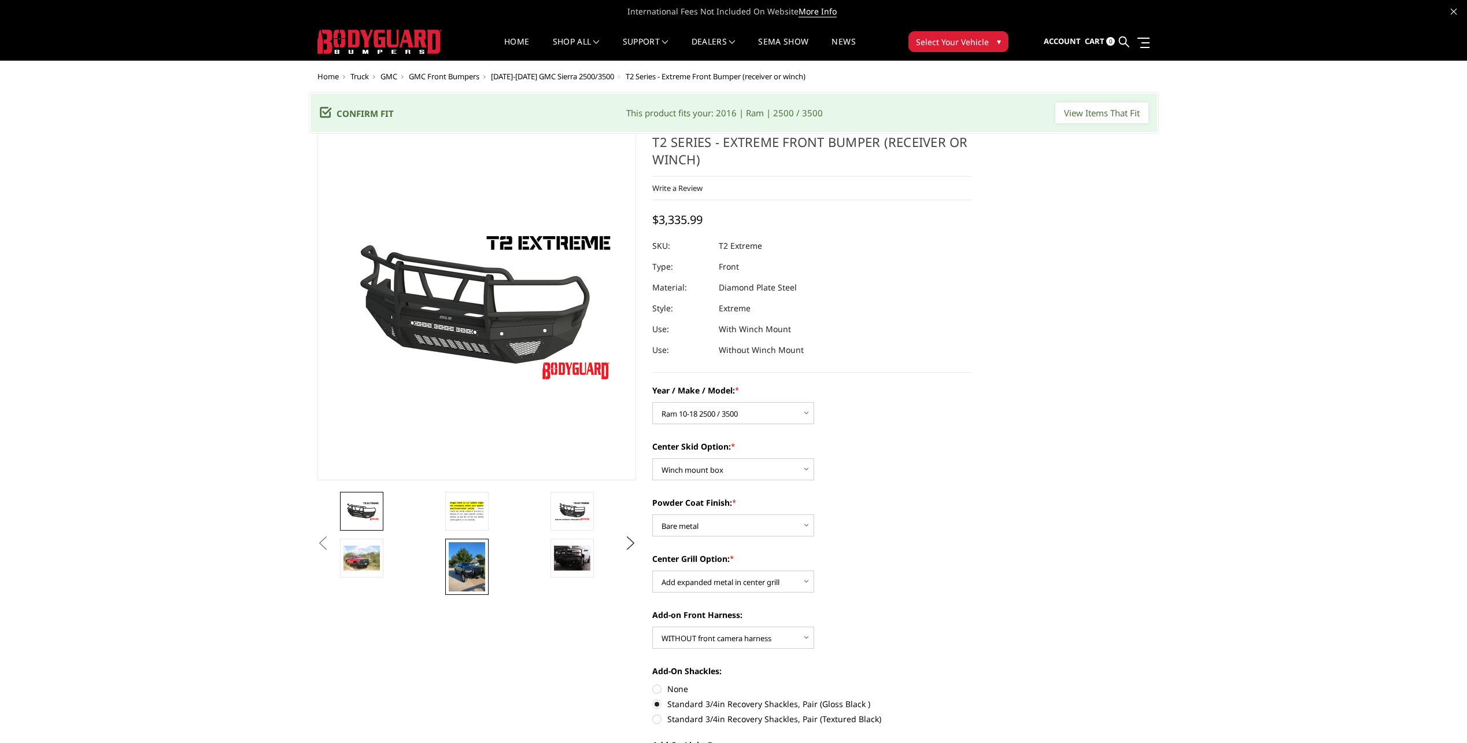
click at [482, 581] on img at bounding box center [467, 566] width 36 height 49
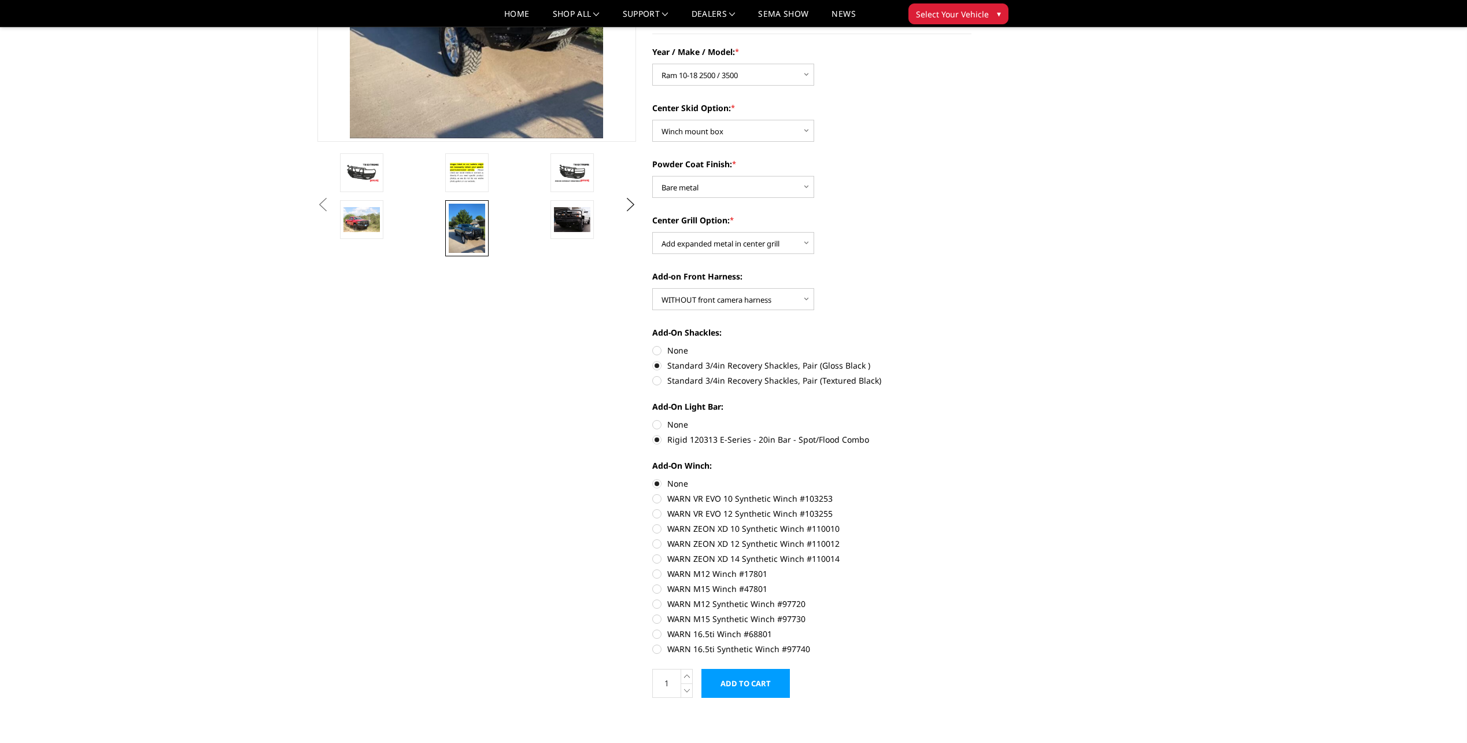
scroll to position [231, 0]
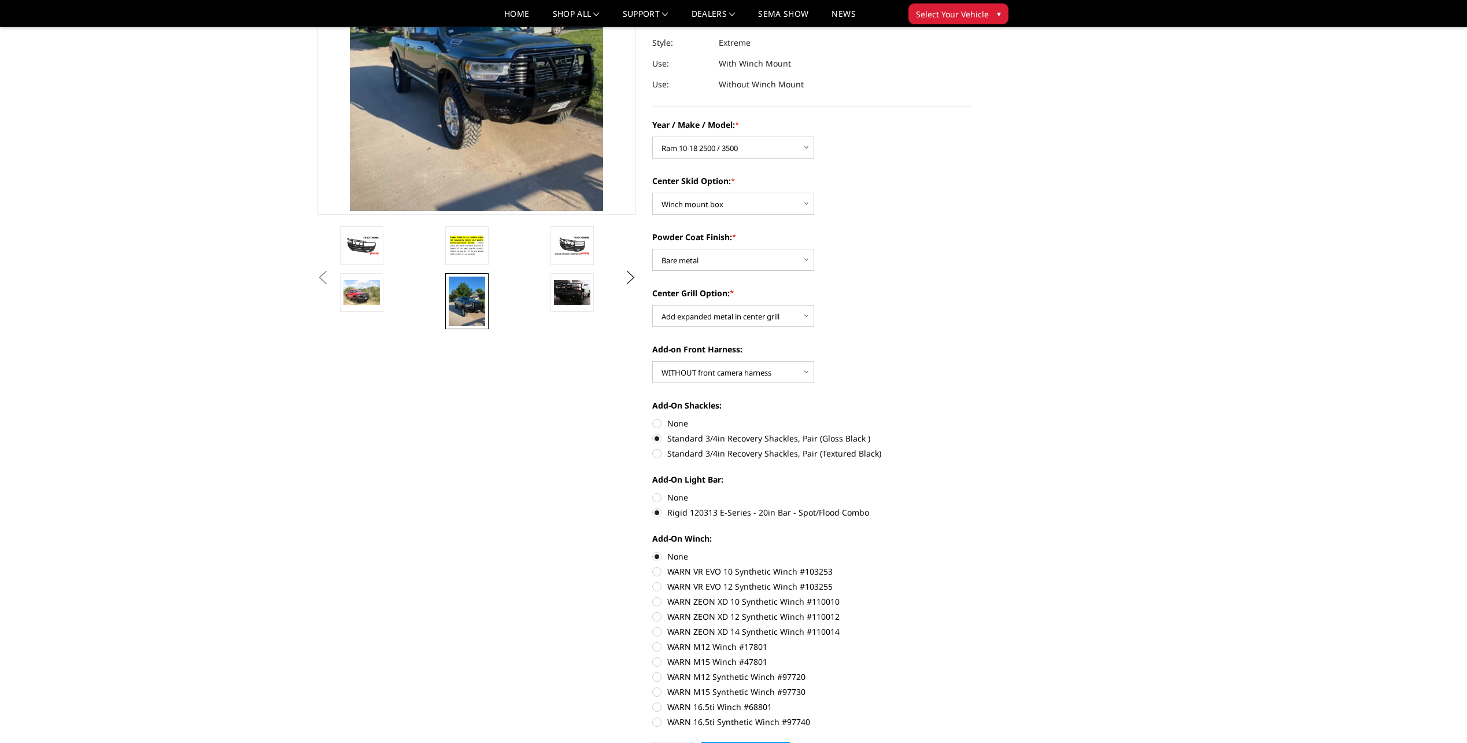
click at [684, 500] on label "None" at bounding box center [811, 497] width 319 height 12
click at [653, 492] on input "None" at bounding box center [652, 491] width 1 height 1
radio input "true"
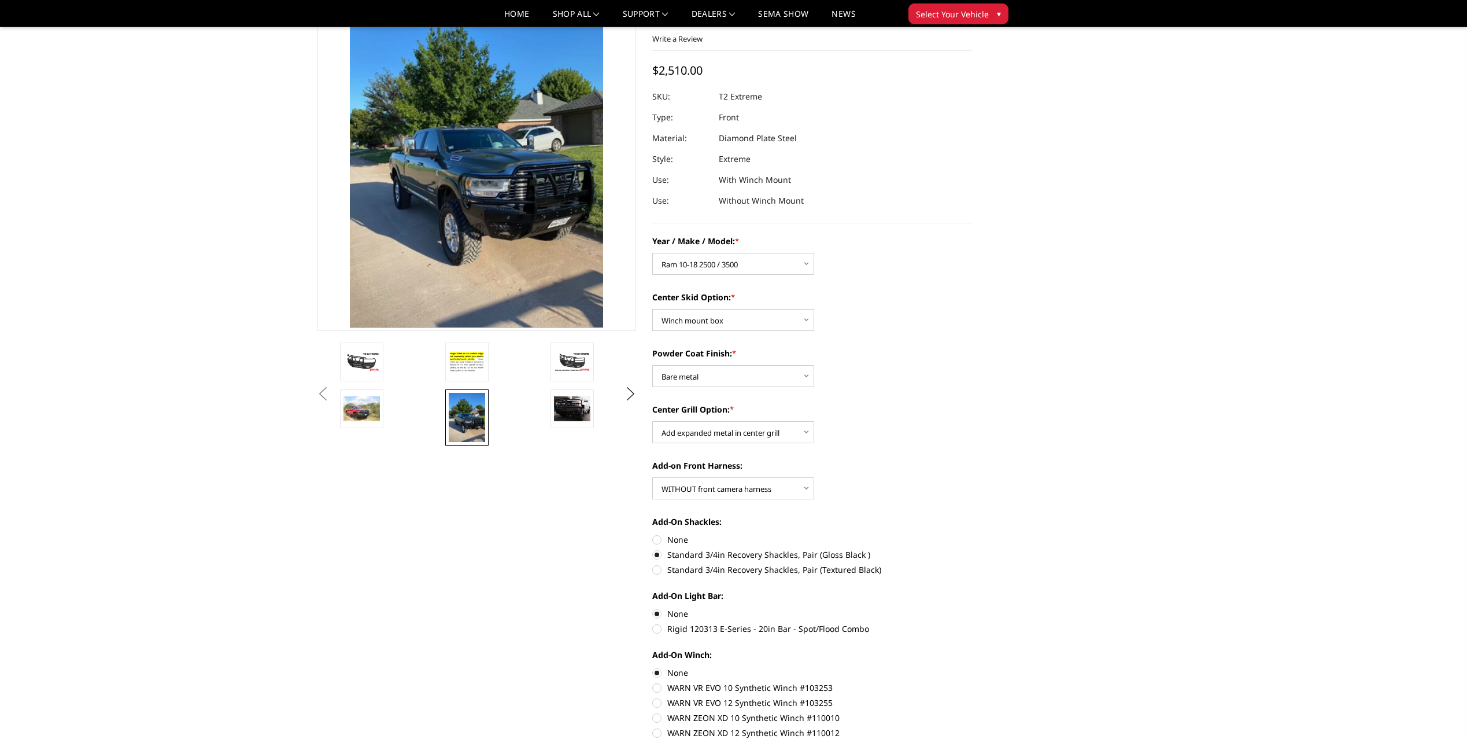
scroll to position [0, 0]
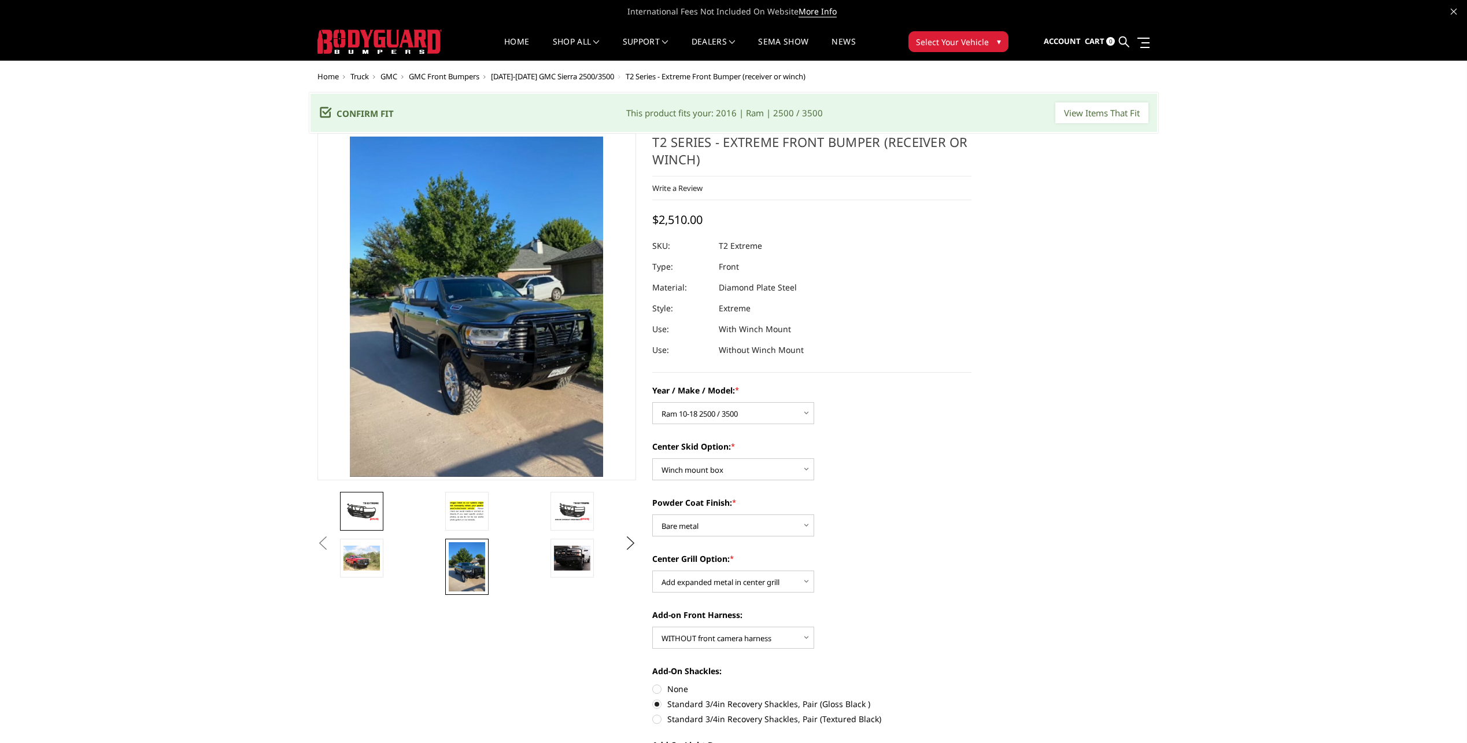
click at [369, 512] on img at bounding box center [362, 511] width 36 height 20
